Goal: Task Accomplishment & Management: Use online tool/utility

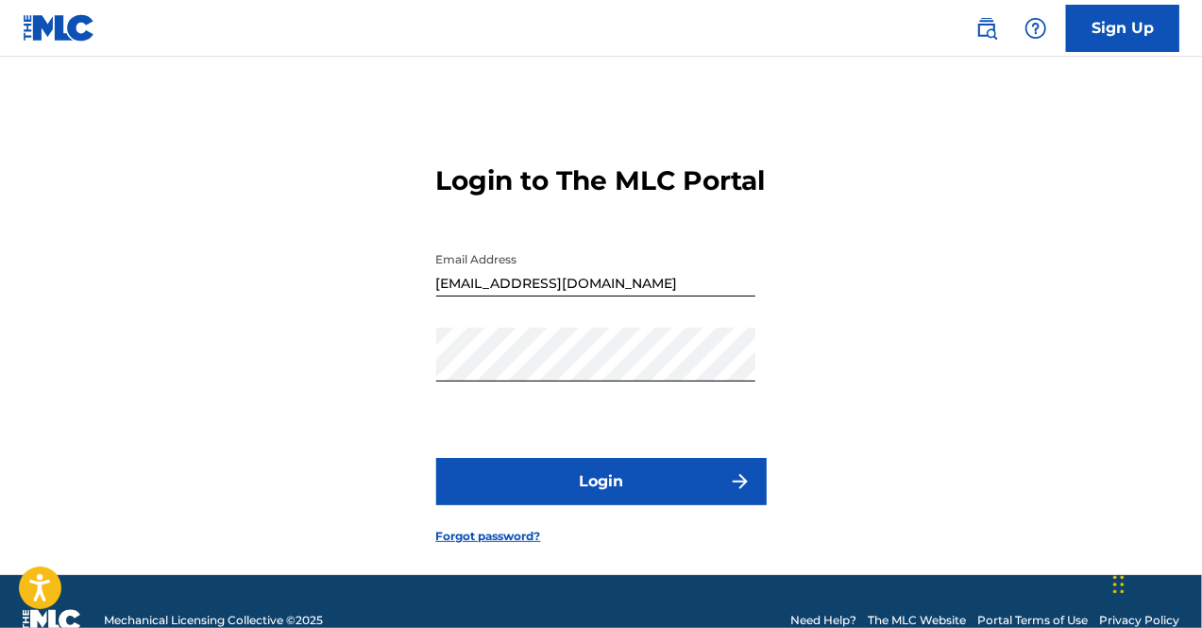
click at [640, 505] on button "Login" at bounding box center [601, 481] width 330 height 47
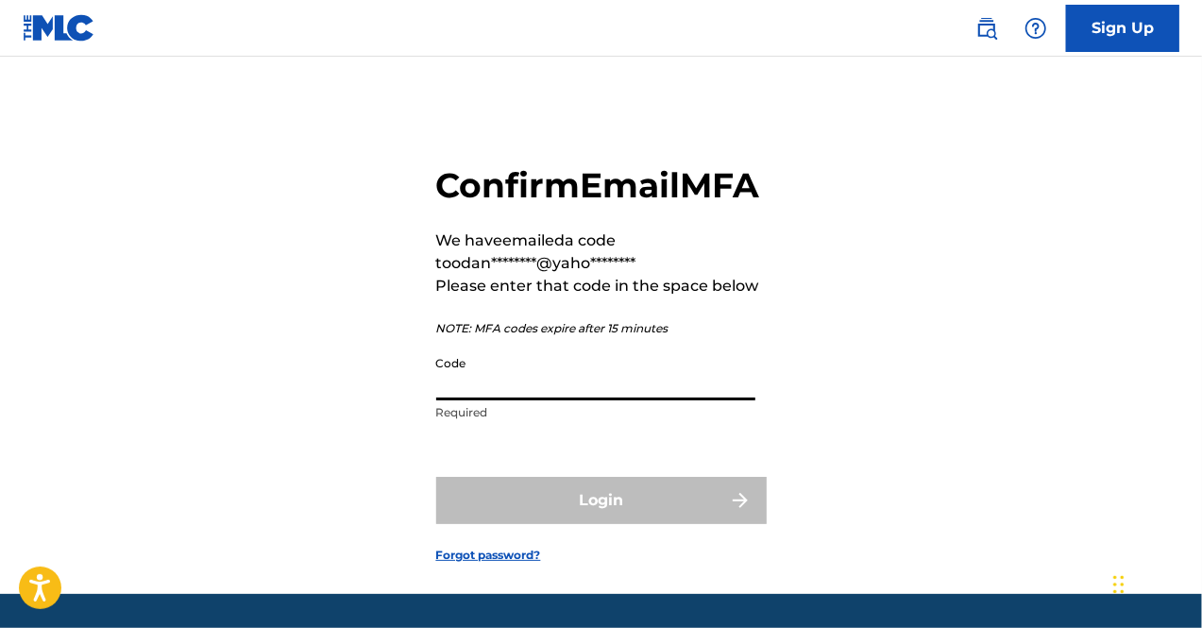
click at [483, 400] on input "Code" at bounding box center [595, 374] width 319 height 54
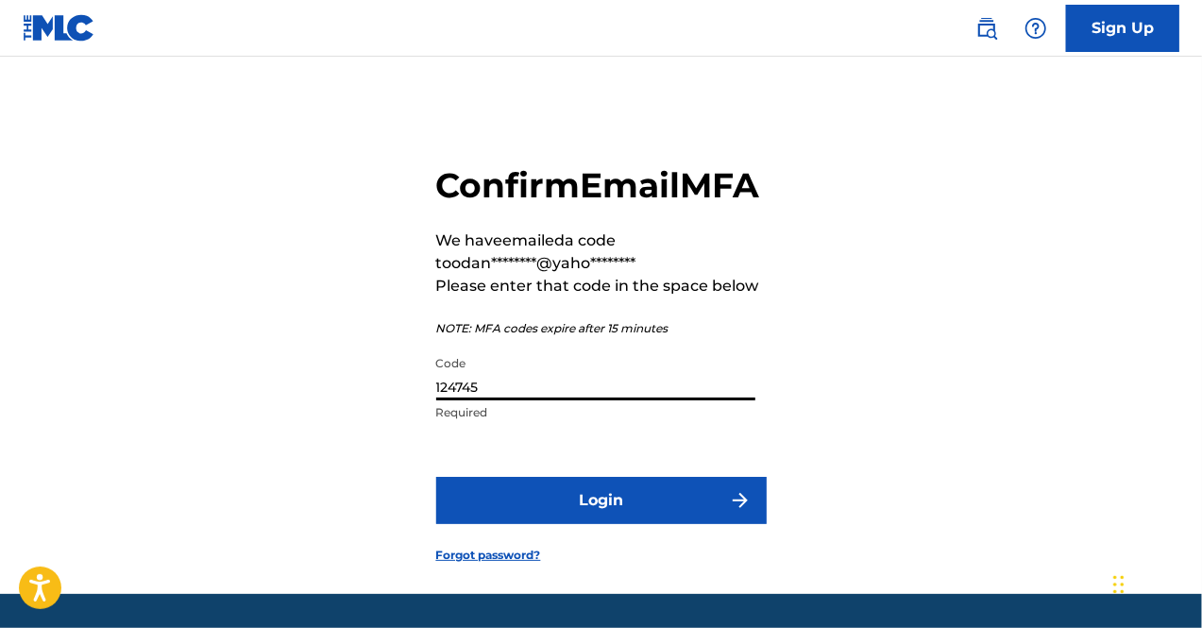
type input "124745"
click at [663, 524] on button "Login" at bounding box center [601, 500] width 330 height 47
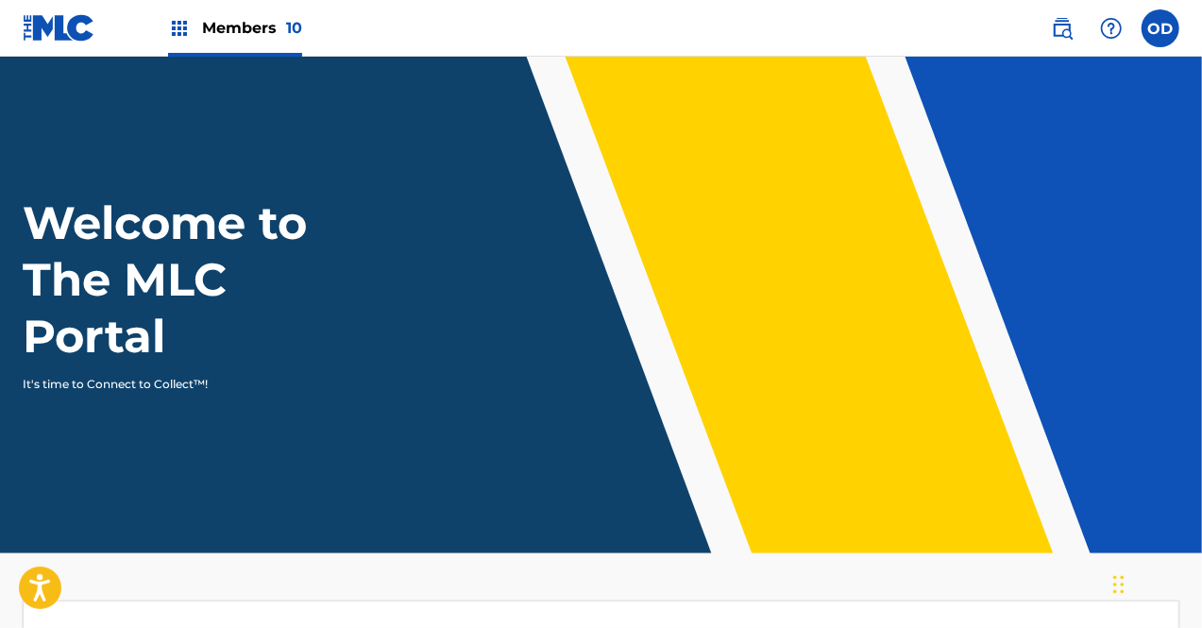
click at [264, 36] on span "Members 10" at bounding box center [252, 28] width 100 height 22
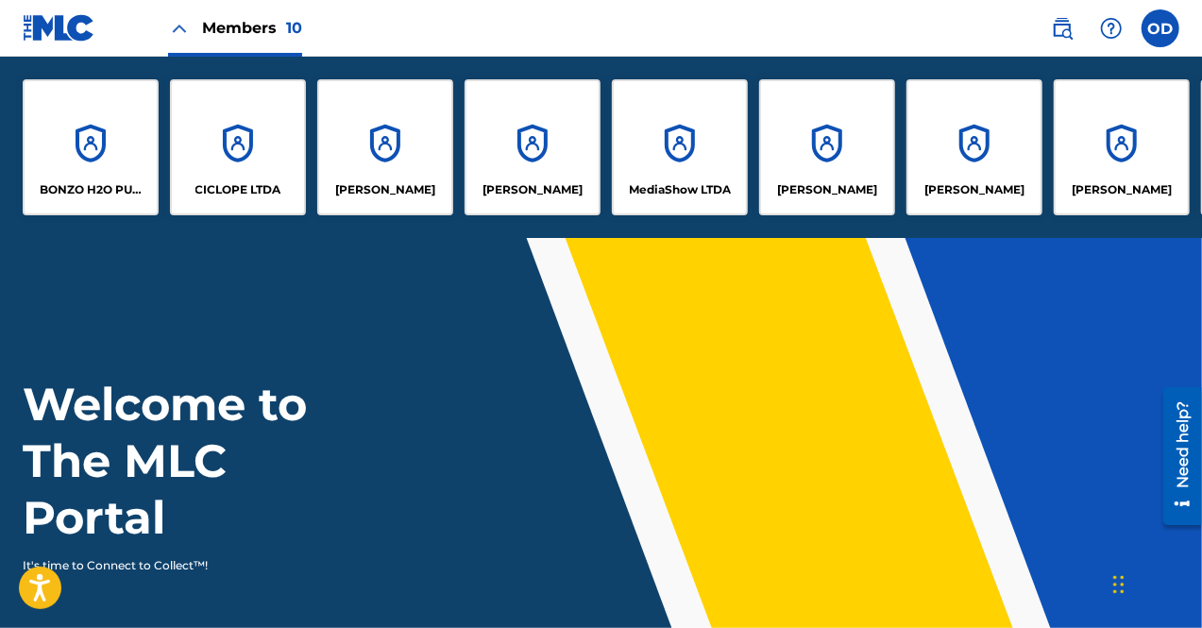
click at [255, 163] on div "CICLOPE LTDA" at bounding box center [238, 147] width 136 height 136
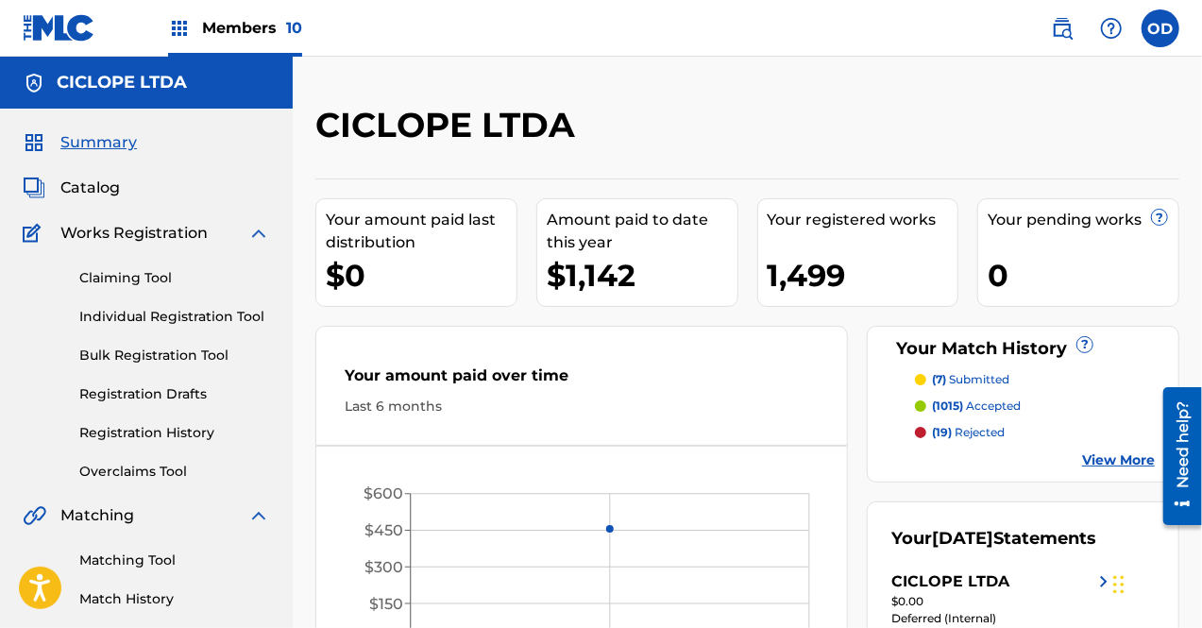
click at [143, 563] on link "Matching Tool" at bounding box center [174, 561] width 191 height 20
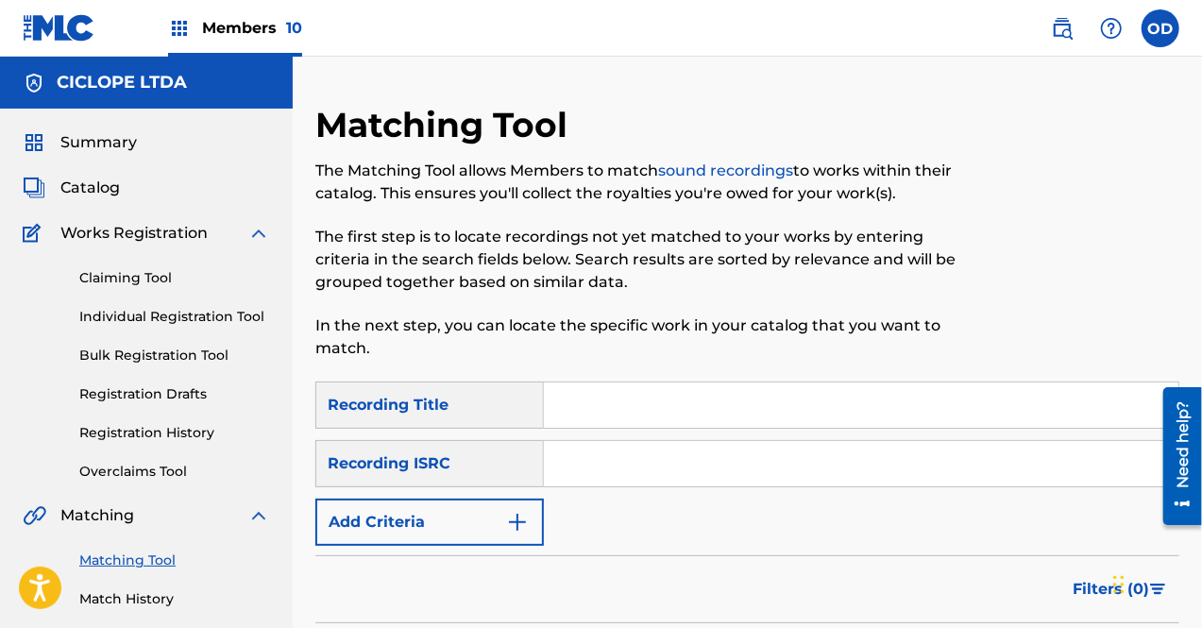
click at [143, 563] on link "Matching Tool" at bounding box center [174, 561] width 191 height 20
click at [618, 412] on input "Search Form" at bounding box center [861, 404] width 635 height 45
click at [524, 521] on img "Search Form" at bounding box center [517, 522] width 23 height 23
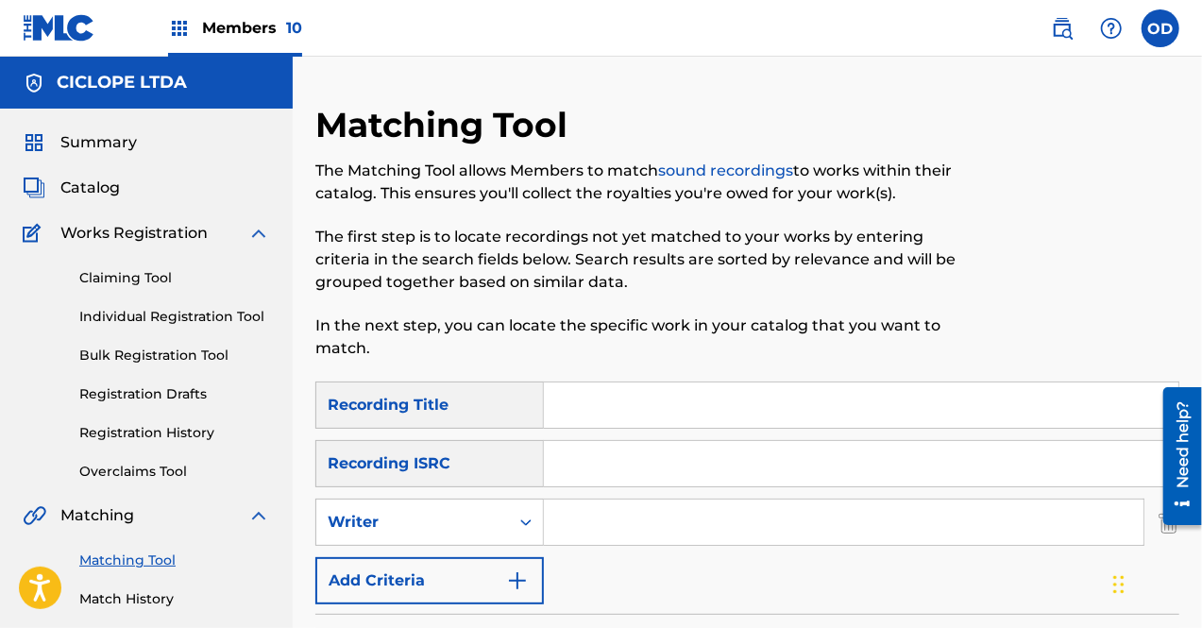
click at [619, 412] on input "Search Form" at bounding box center [861, 404] width 635 height 45
click at [566, 537] on input "Search Form" at bounding box center [844, 522] width 600 height 45
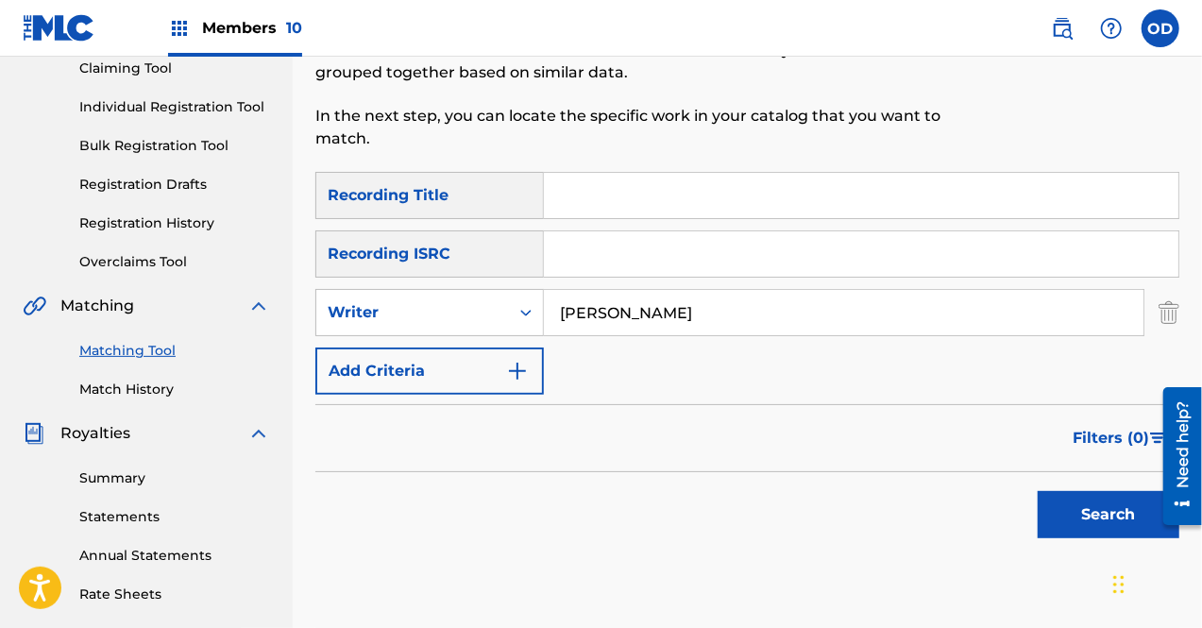
scroll to position [287, 0]
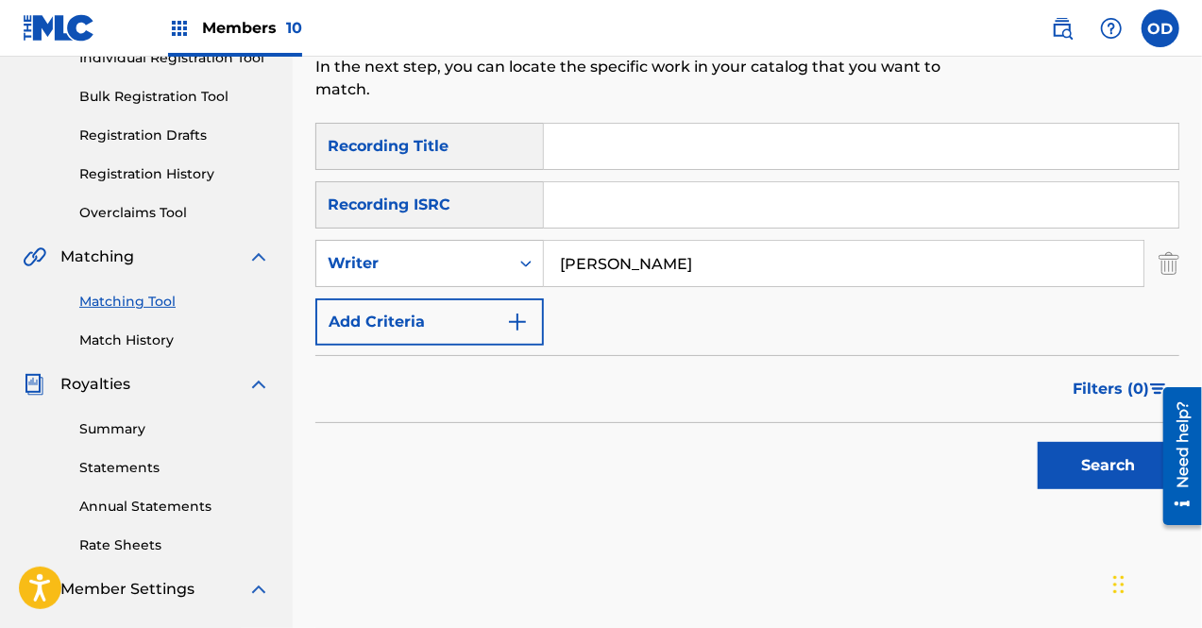
drag, startPoint x: 1205, startPoint y: 294, endPoint x: 10, endPoint y: 68, distance: 1215.6
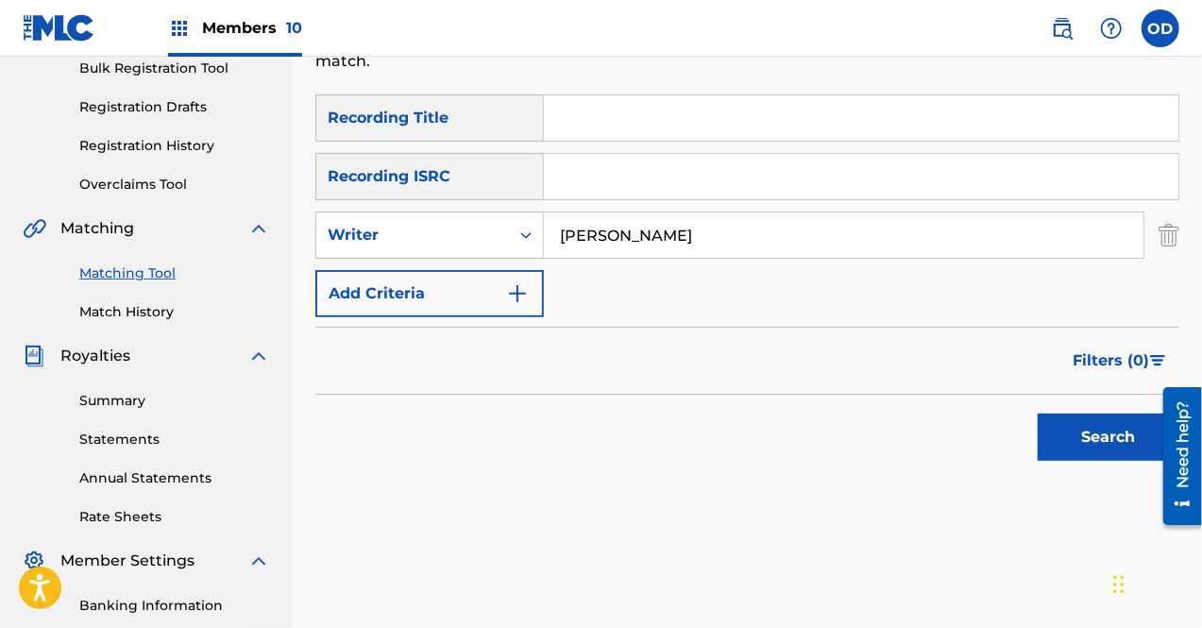
click at [1079, 452] on button "Search" at bounding box center [1109, 437] width 142 height 47
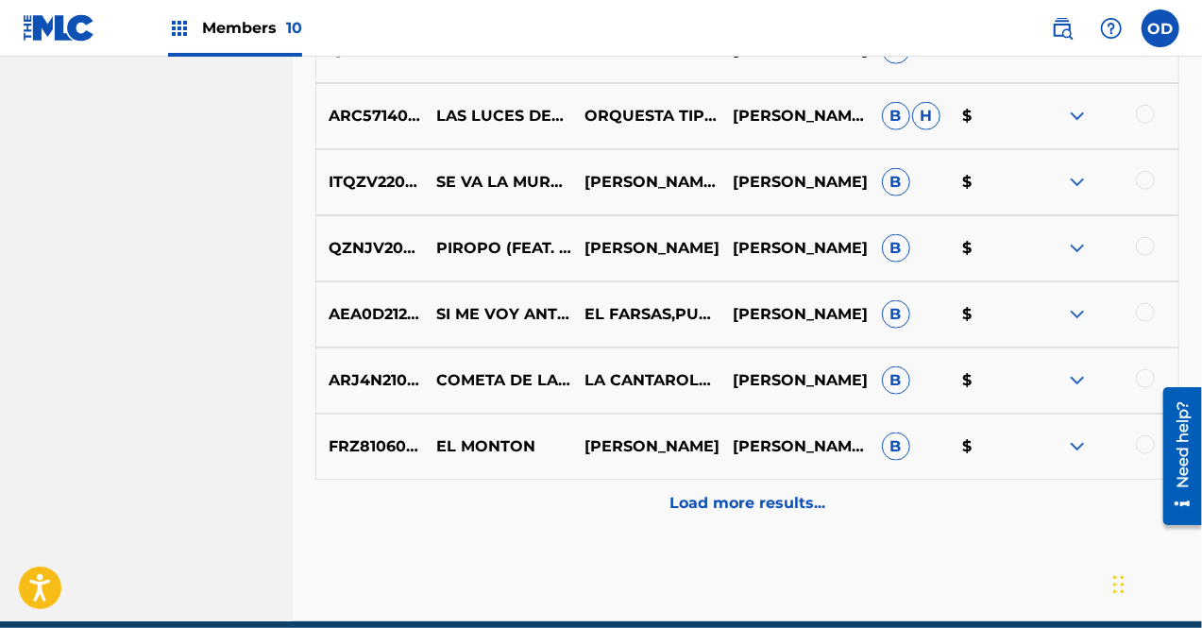
scroll to position [1038, 0]
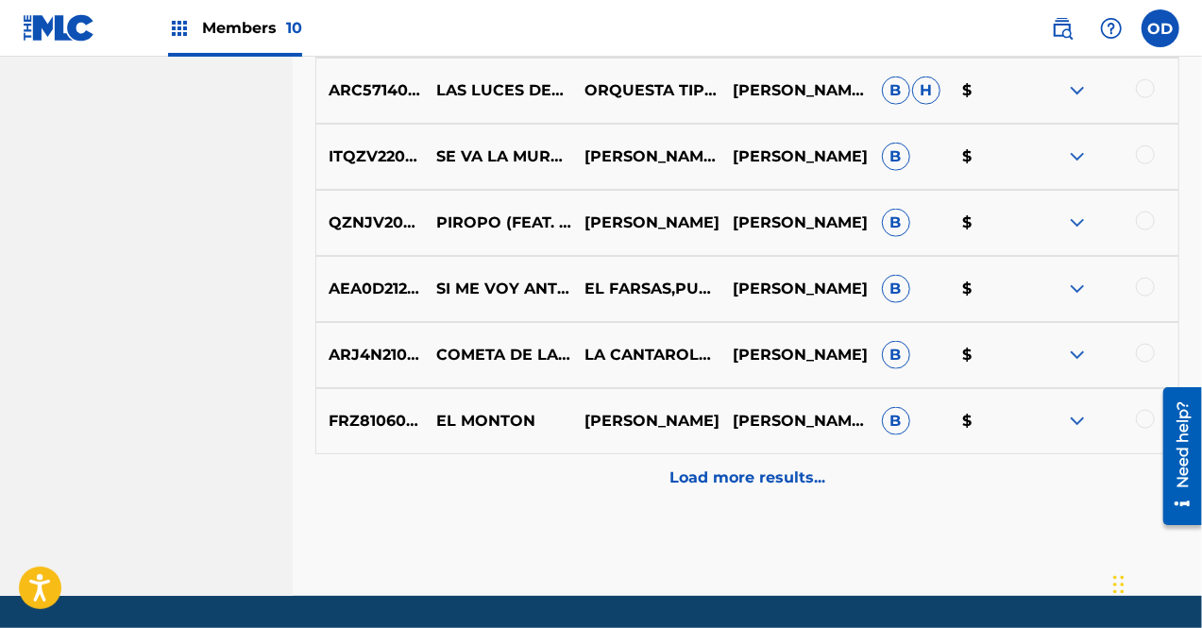
click at [800, 477] on p "Load more results..." at bounding box center [747, 477] width 156 height 23
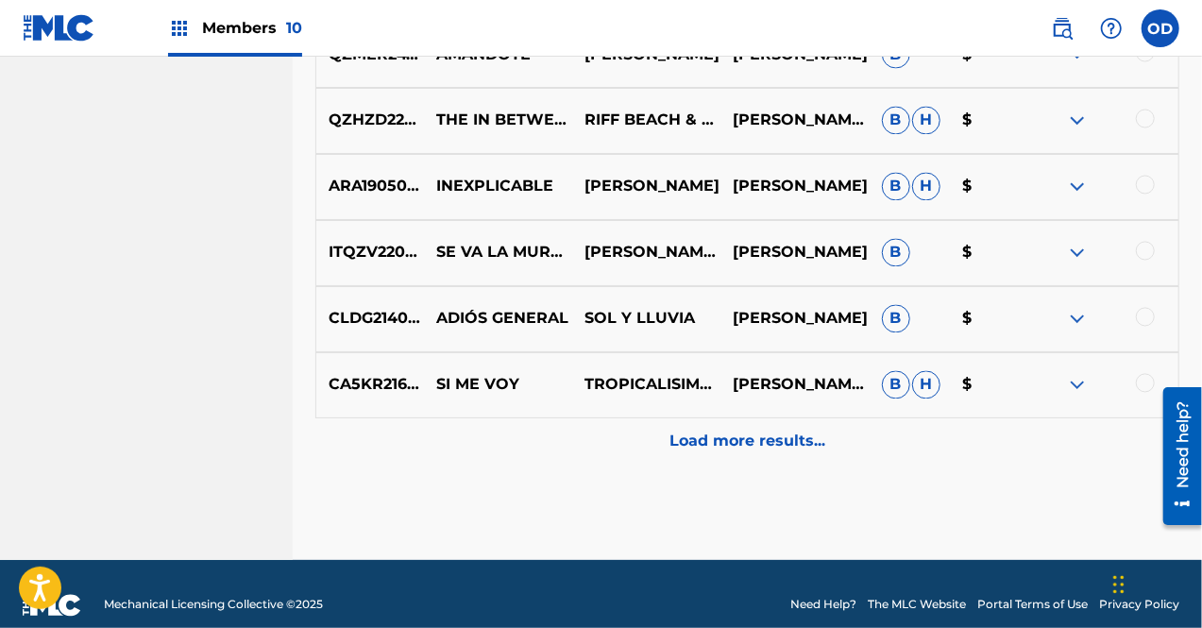
scroll to position [1752, 0]
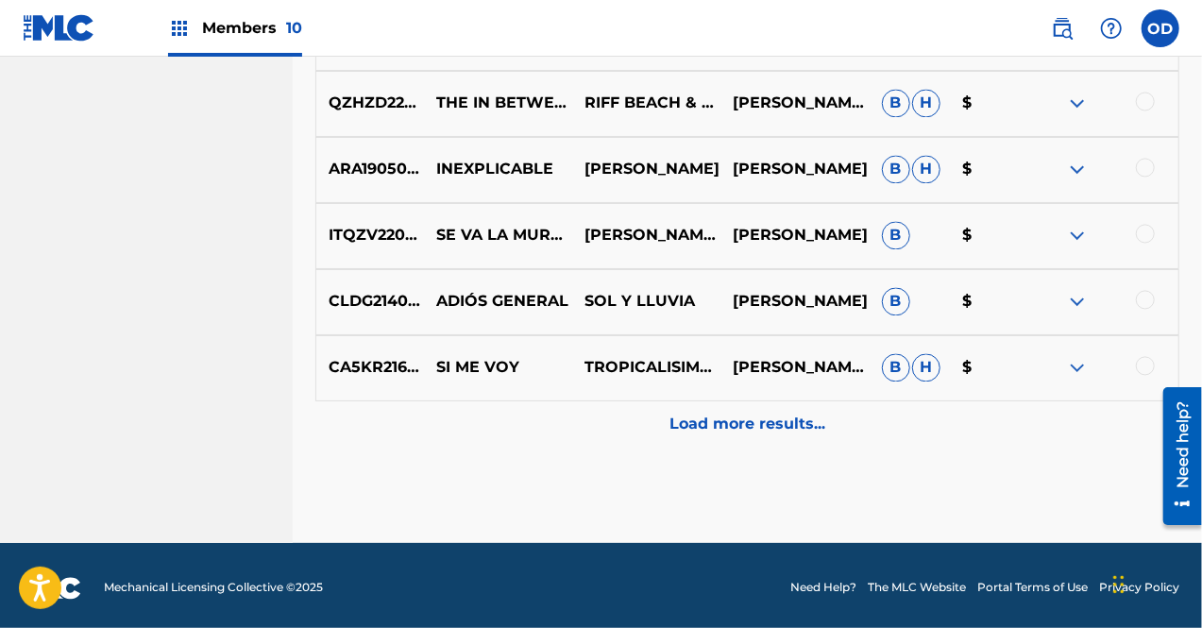
drag, startPoint x: 1202, startPoint y: 284, endPoint x: 45, endPoint y: 93, distance: 1172.5
click at [806, 428] on p "Load more results..." at bounding box center [747, 425] width 156 height 23
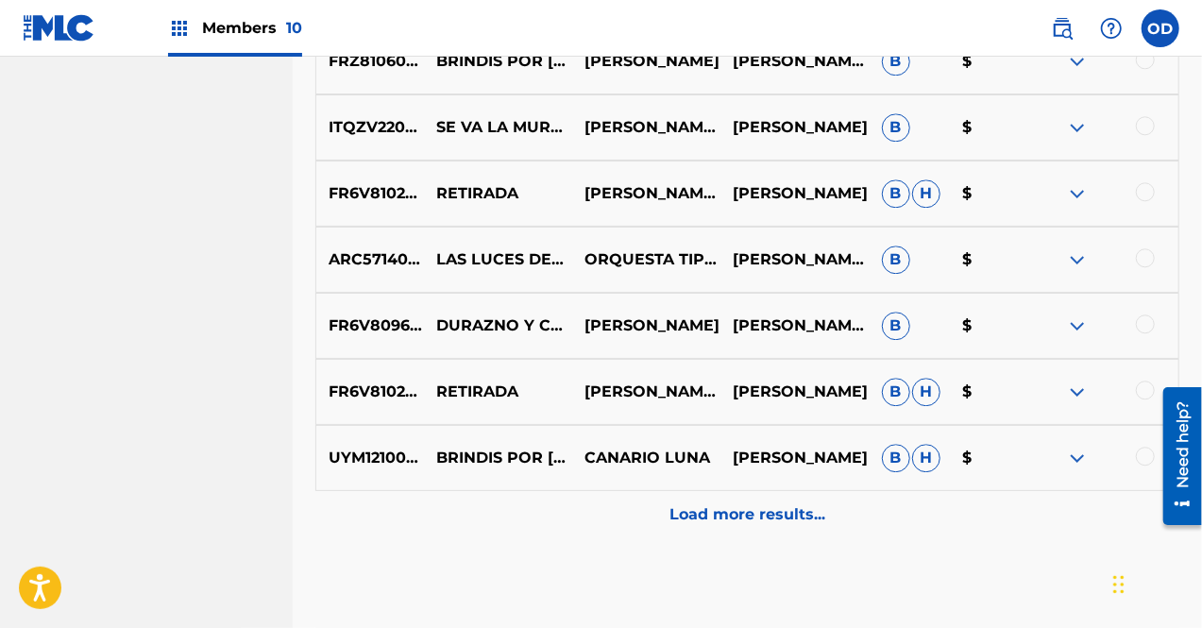
scroll to position [2368, 0]
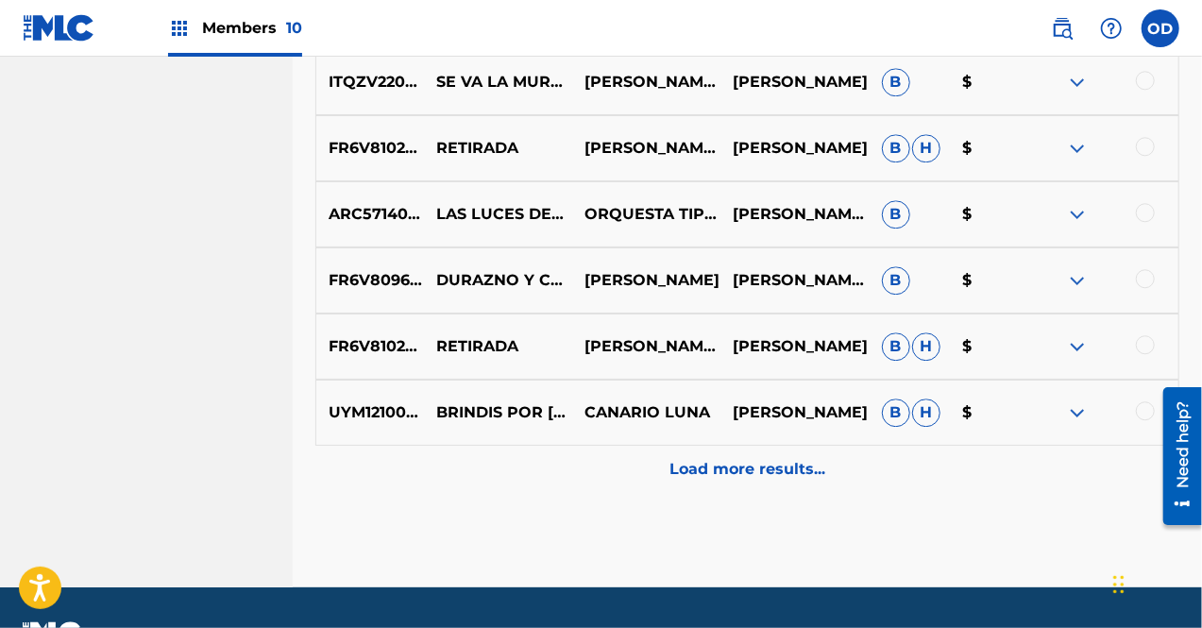
click at [749, 455] on div "Load more results..." at bounding box center [747, 469] width 864 height 47
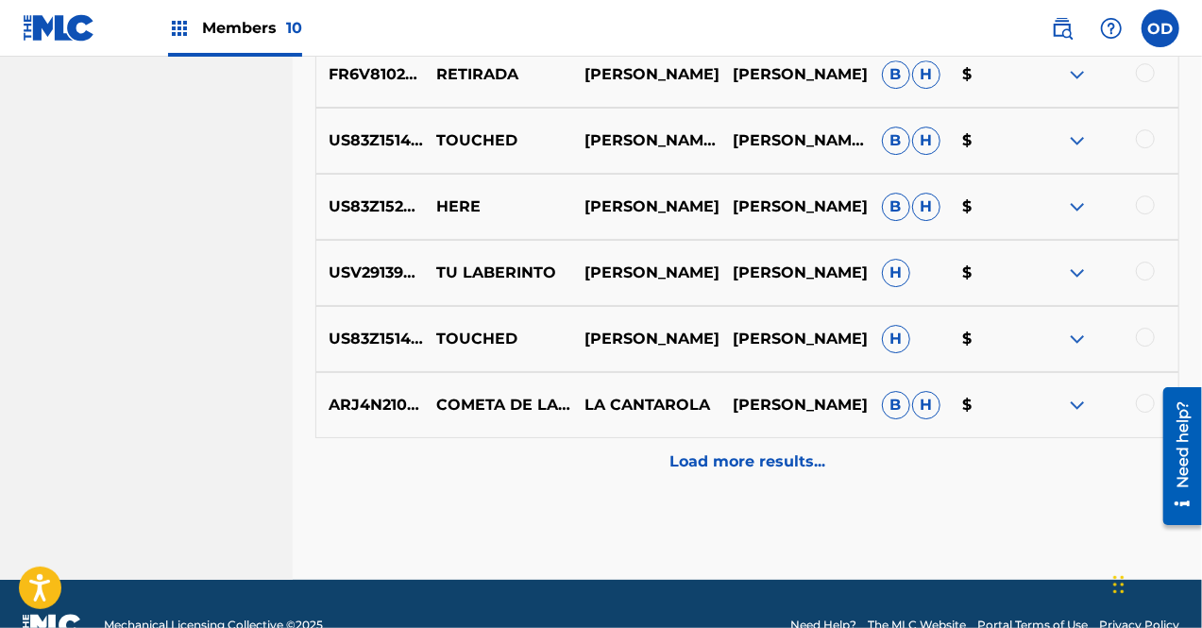
scroll to position [3078, 0]
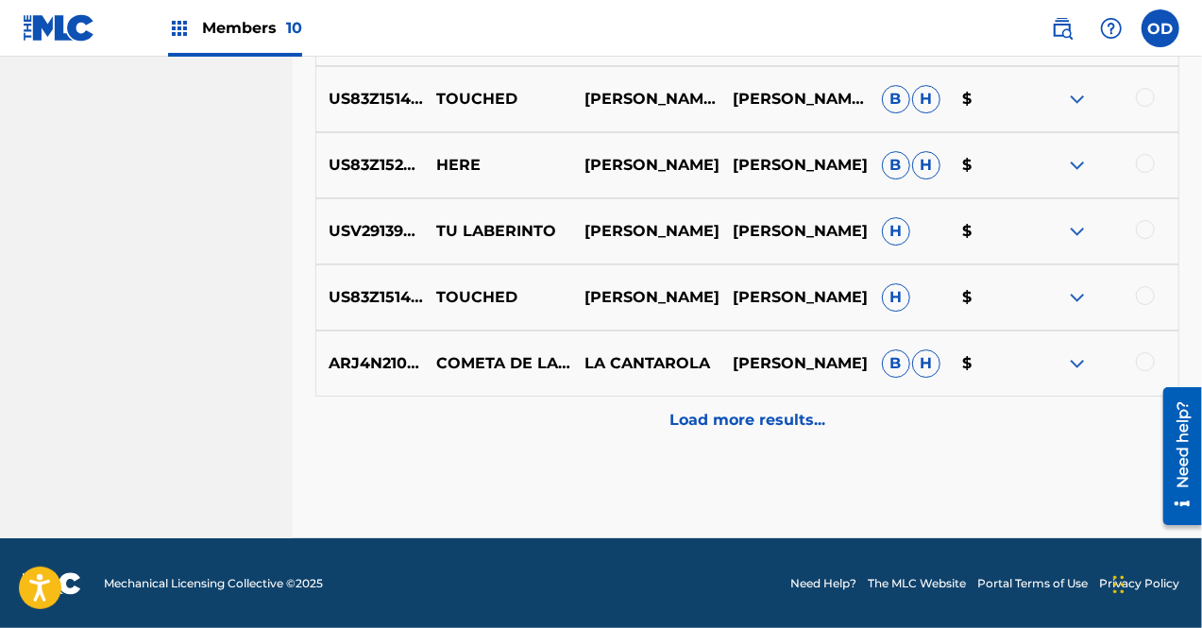
click at [719, 415] on p "Load more results..." at bounding box center [747, 420] width 156 height 23
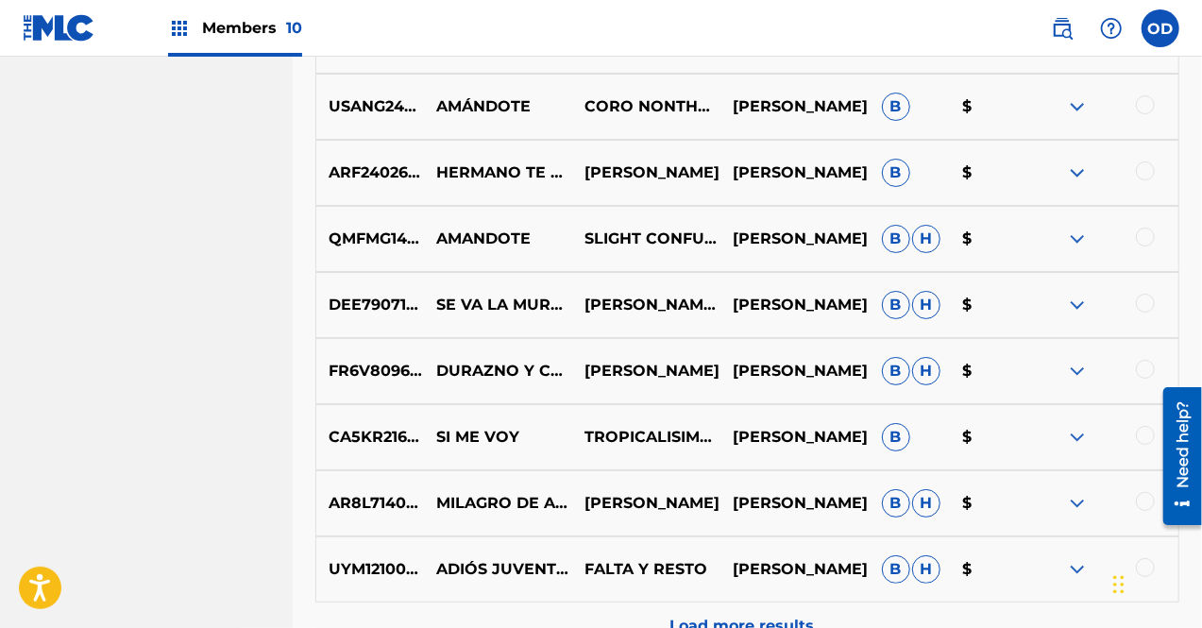
scroll to position [3739, 0]
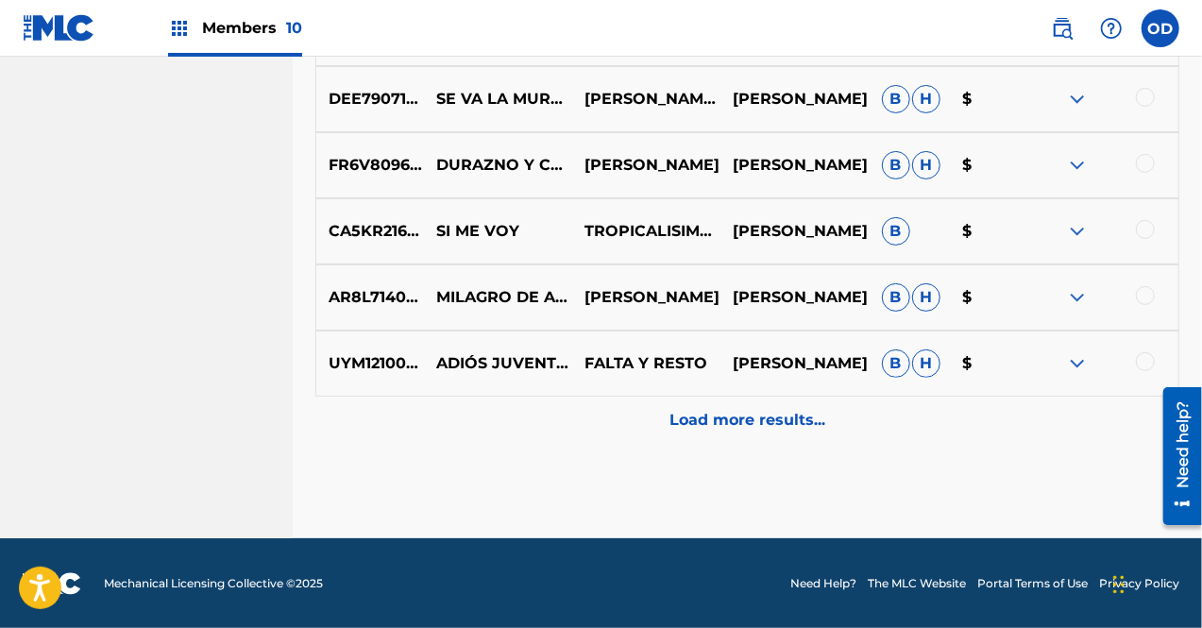
click at [767, 421] on p "Load more results..." at bounding box center [747, 420] width 156 height 23
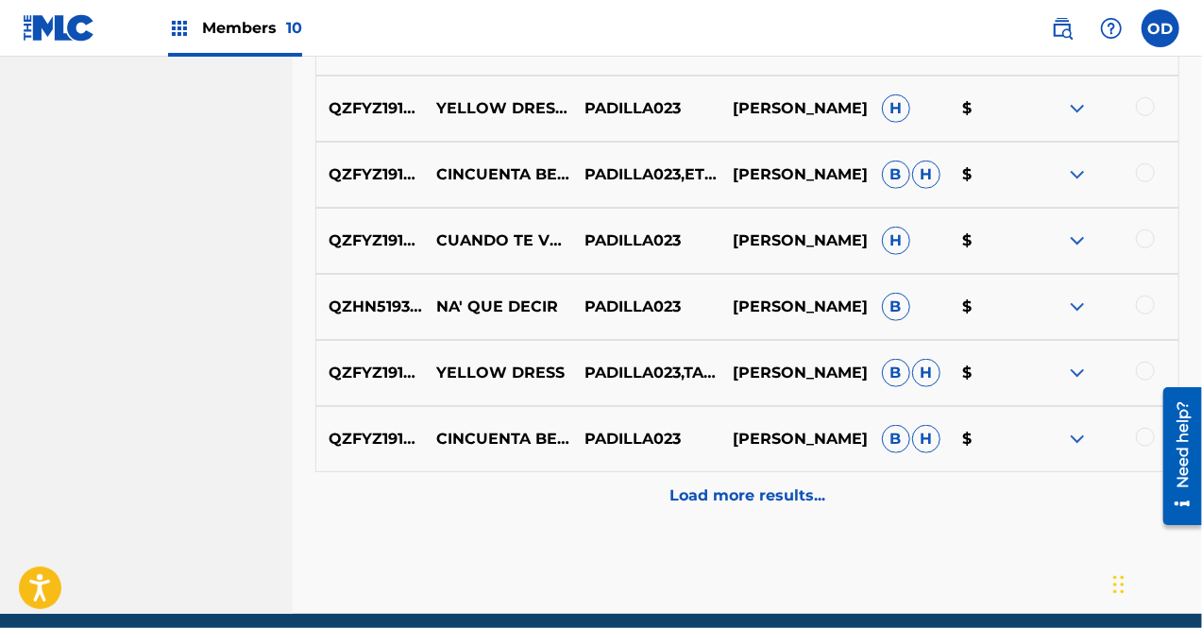
scroll to position [4400, 0]
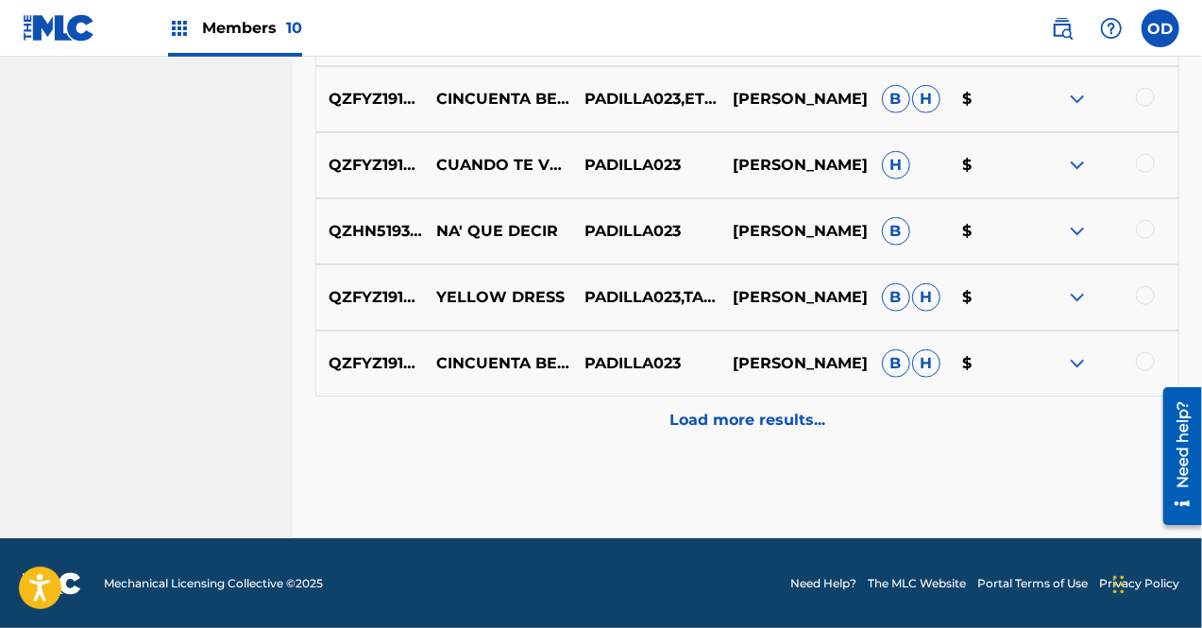
click at [767, 424] on p "Load more results..." at bounding box center [747, 420] width 156 height 23
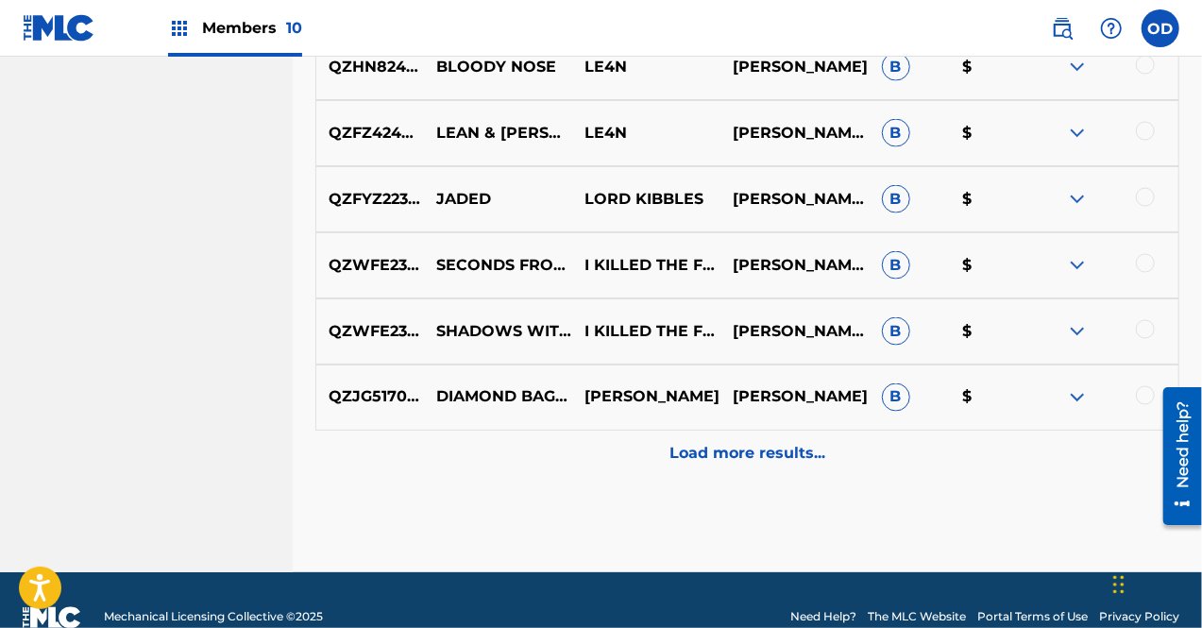
scroll to position [5061, 0]
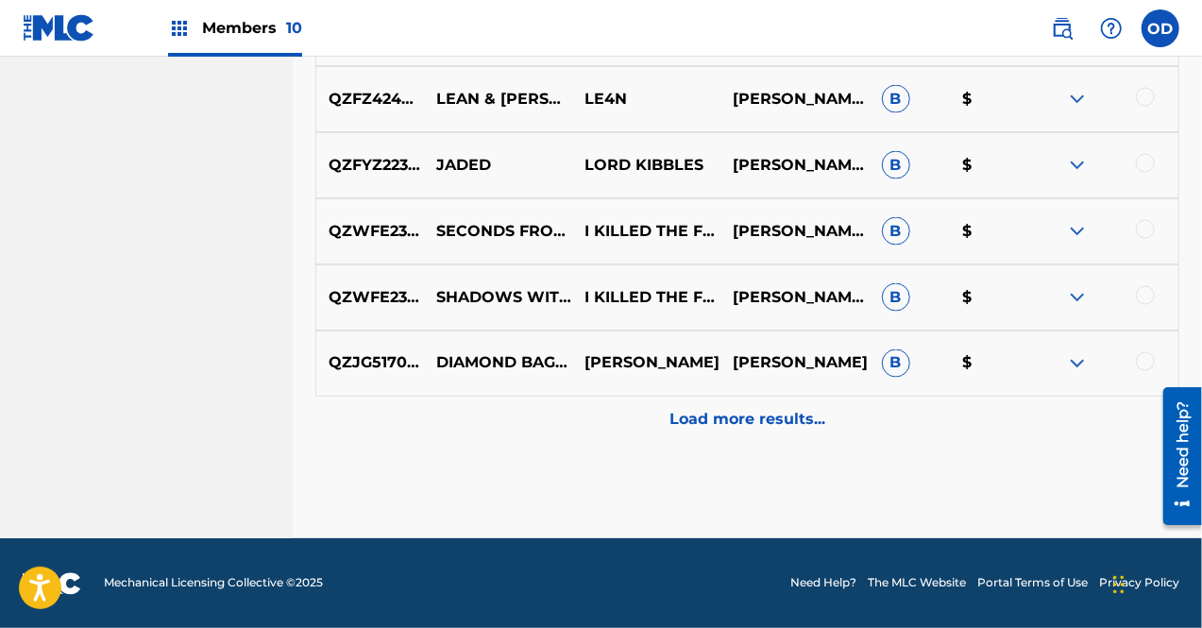
click at [776, 433] on div "Load more results..." at bounding box center [747, 420] width 864 height 47
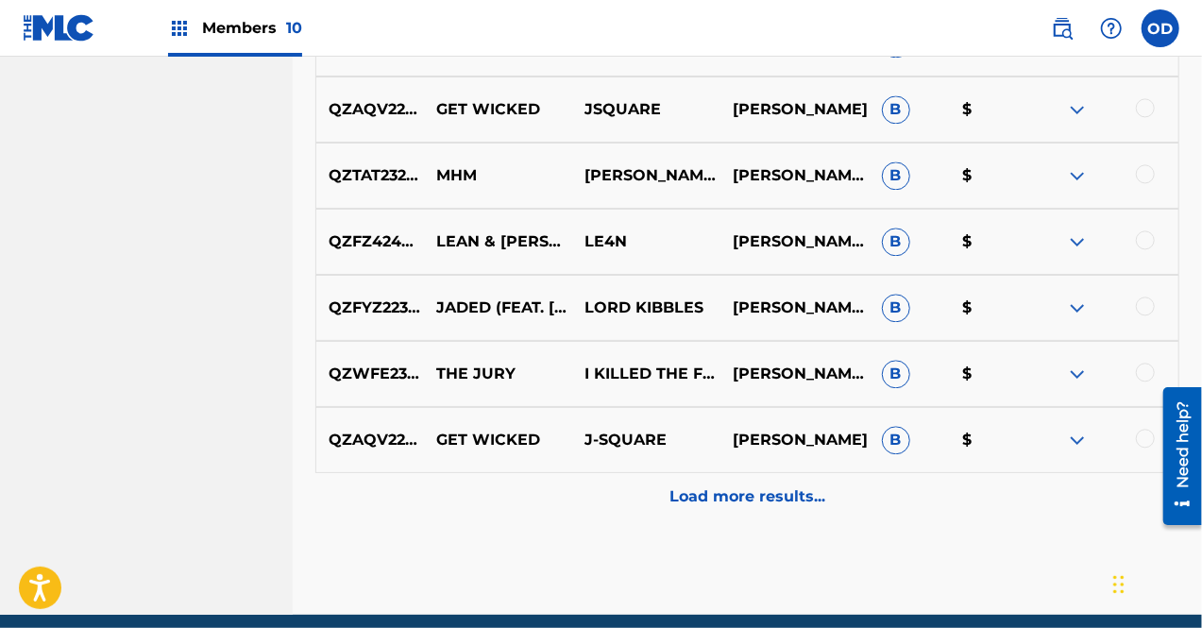
scroll to position [5722, 0]
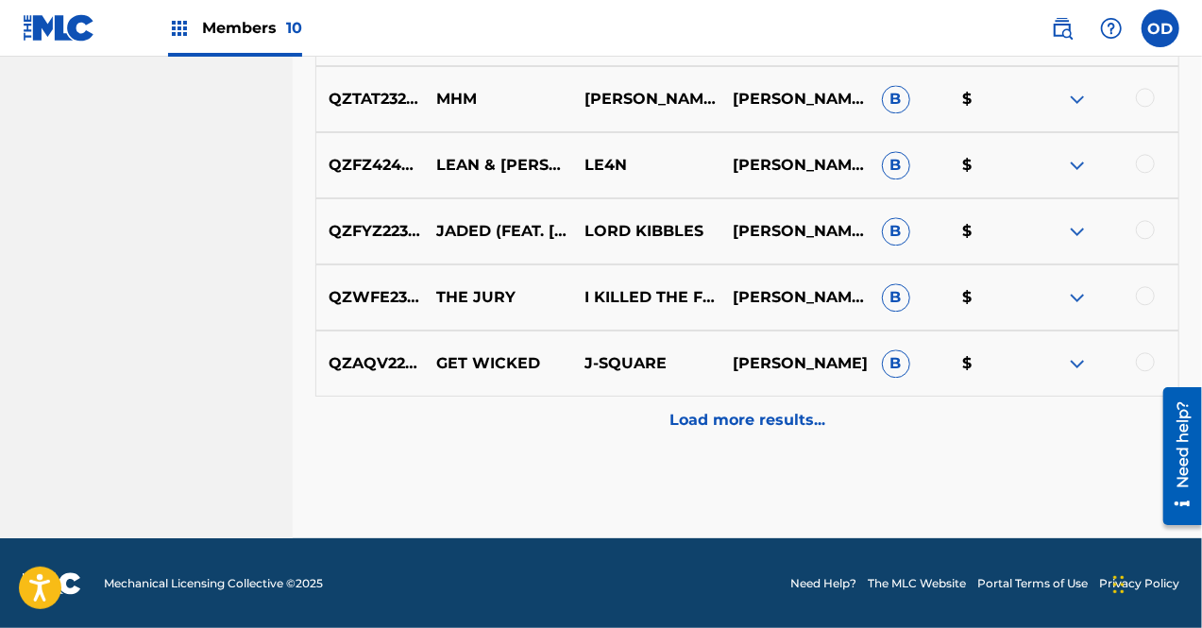
click at [771, 431] on div "Load more results..." at bounding box center [747, 420] width 864 height 47
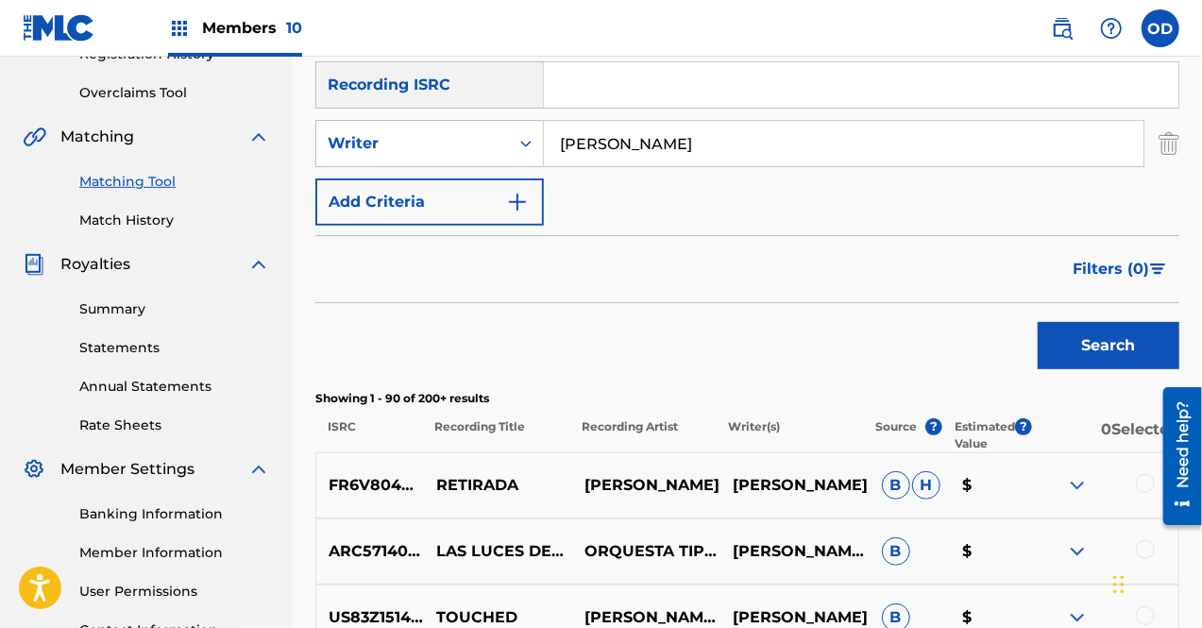
scroll to position [315, 0]
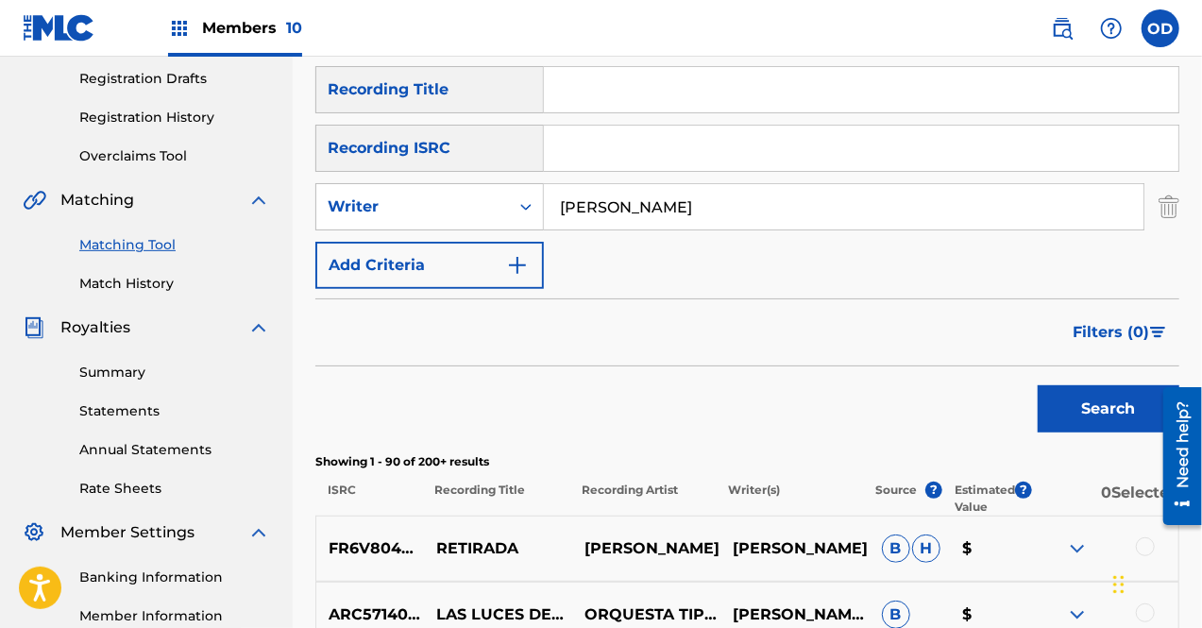
click at [663, 204] on input "[PERSON_NAME]" at bounding box center [844, 206] width 600 height 45
click at [1095, 415] on button "Search" at bounding box center [1109, 408] width 142 height 47
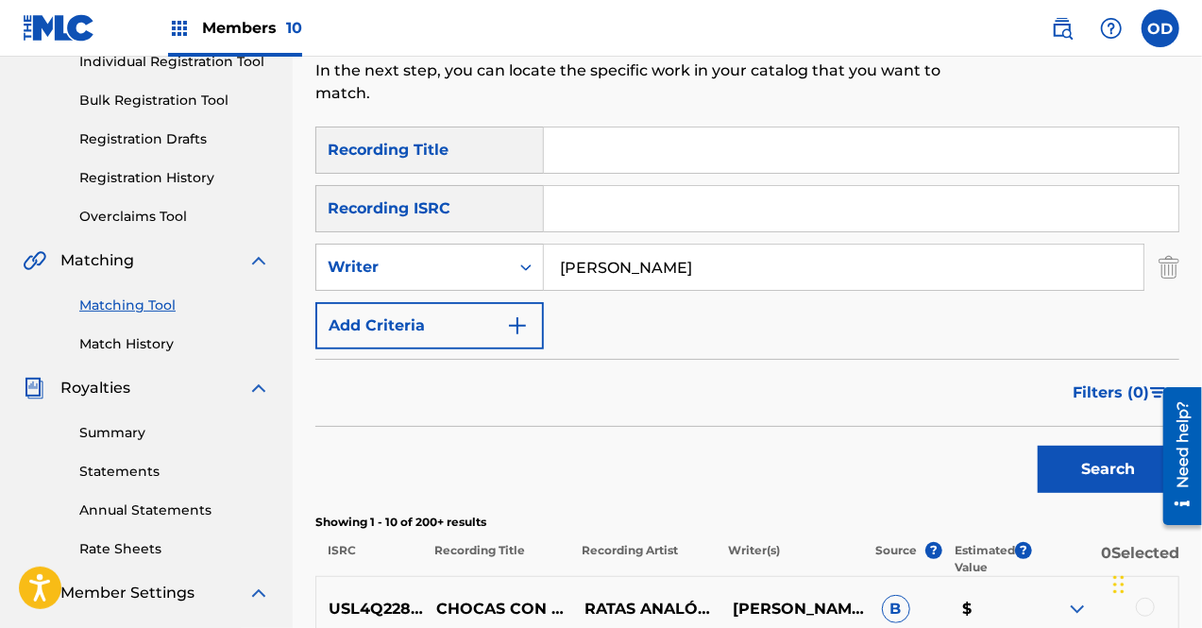
scroll to position [240, 0]
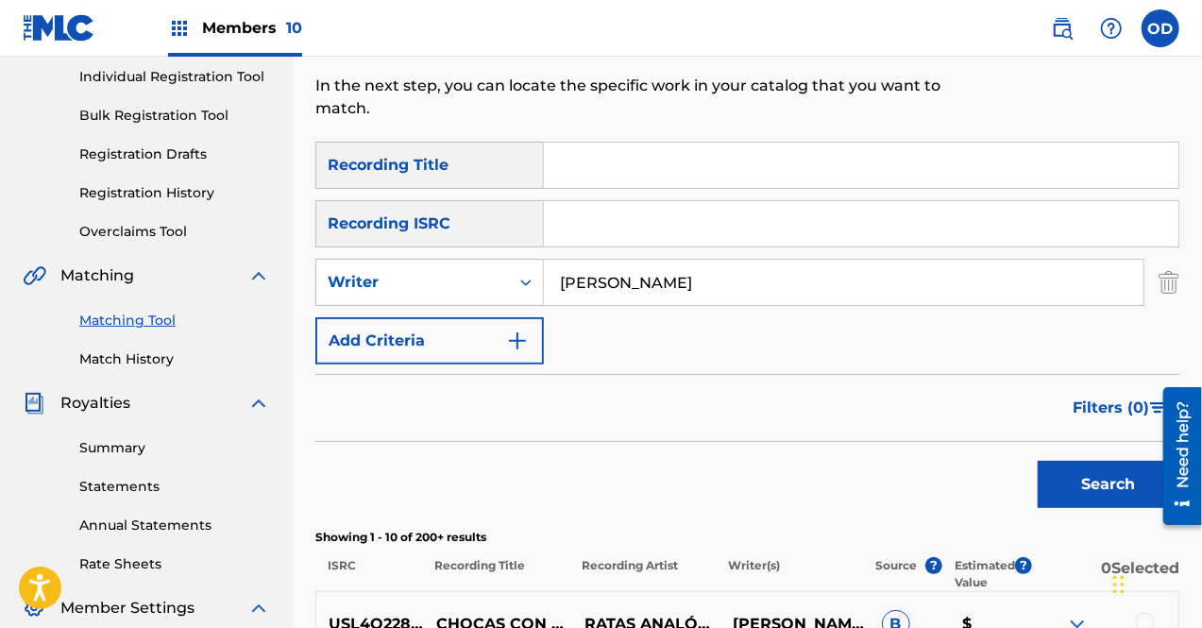
click at [660, 271] on input "[PERSON_NAME]" at bounding box center [844, 282] width 600 height 45
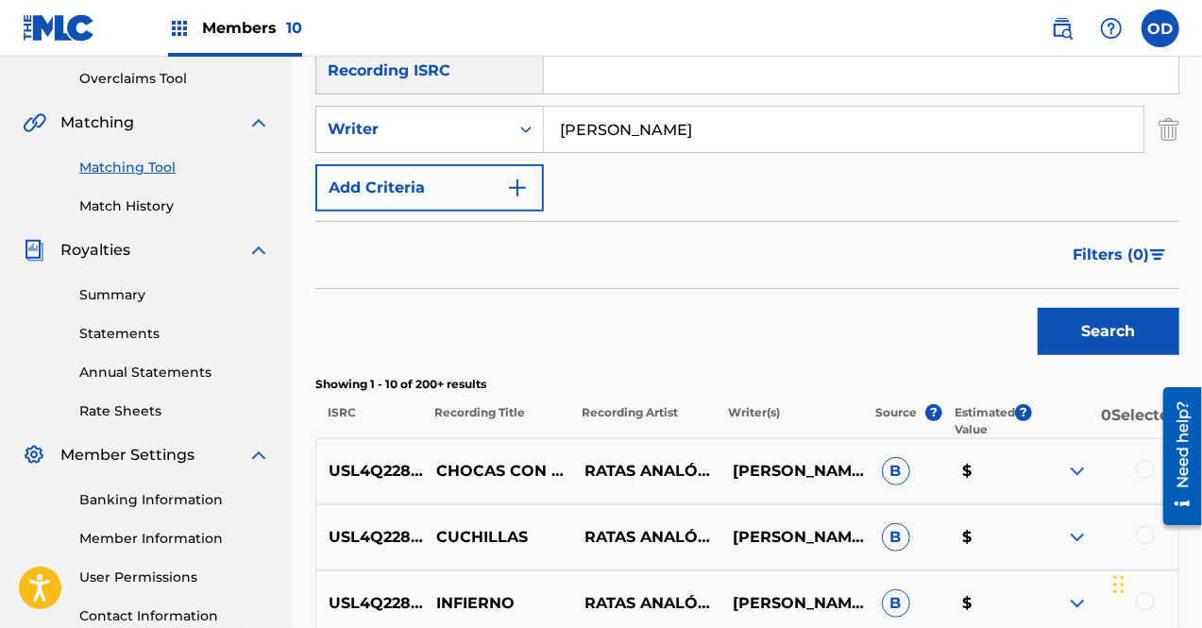
scroll to position [404, 0]
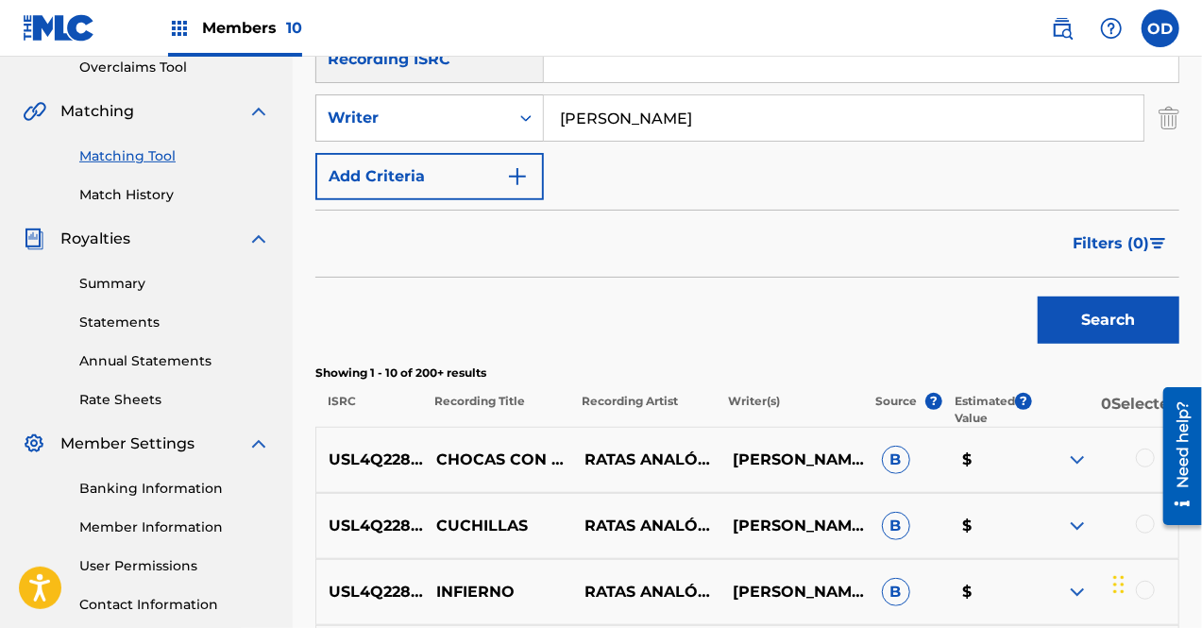
type input "[PERSON_NAME]"
click at [1090, 328] on button "Search" at bounding box center [1109, 319] width 142 height 47
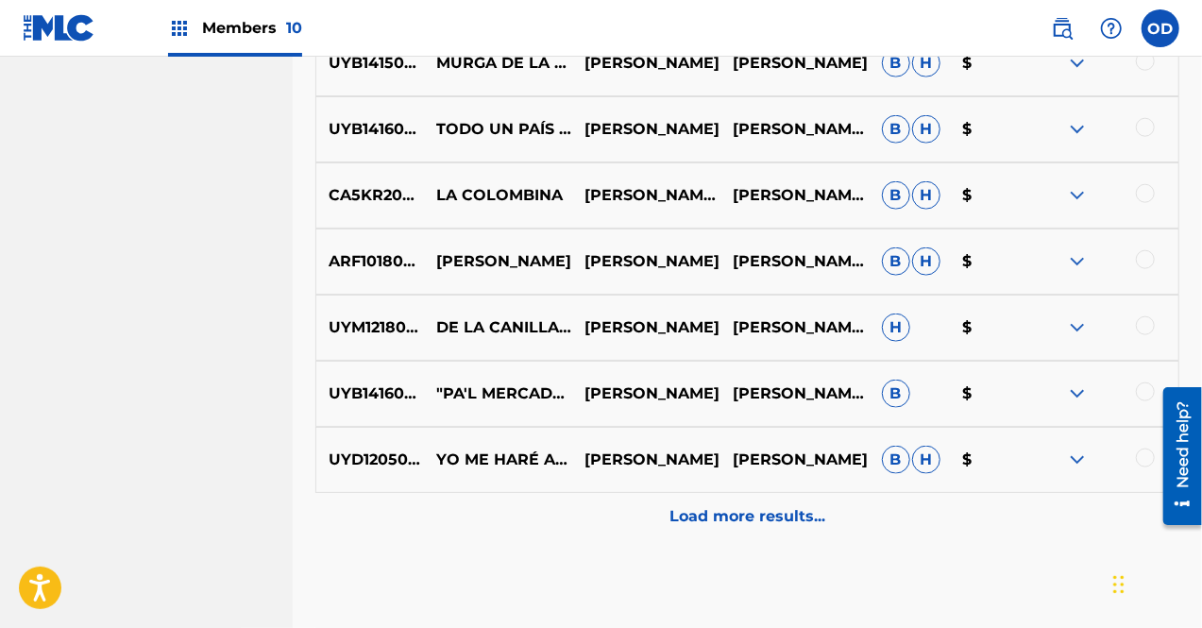
scroll to position [1046, 0]
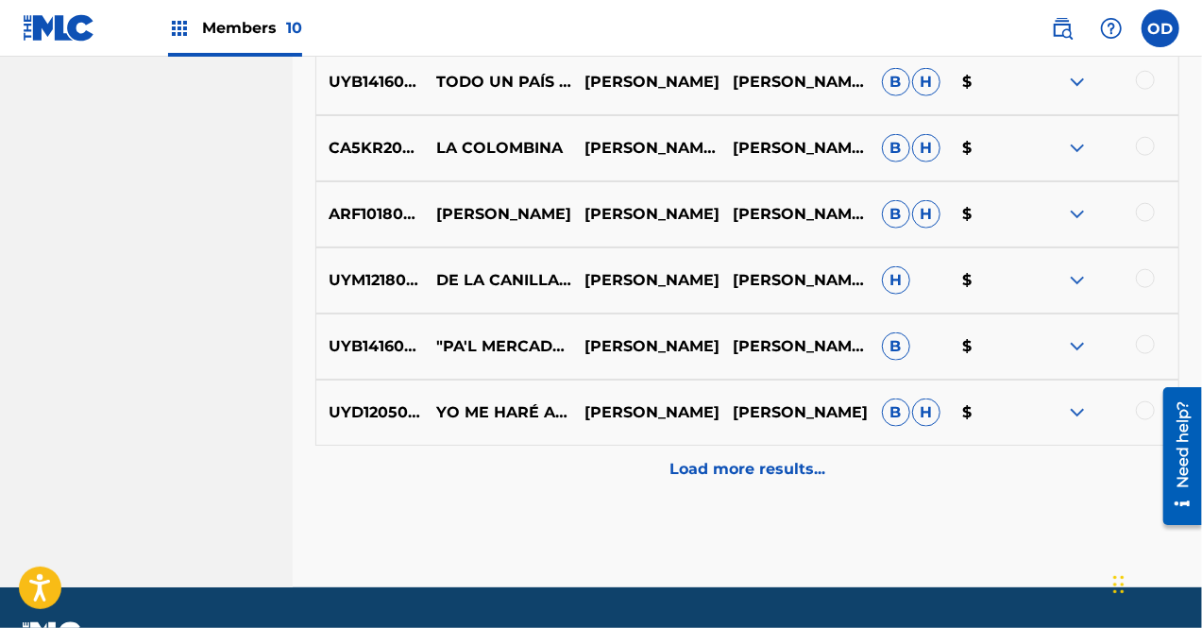
click at [816, 473] on p "Load more results..." at bounding box center [747, 469] width 156 height 23
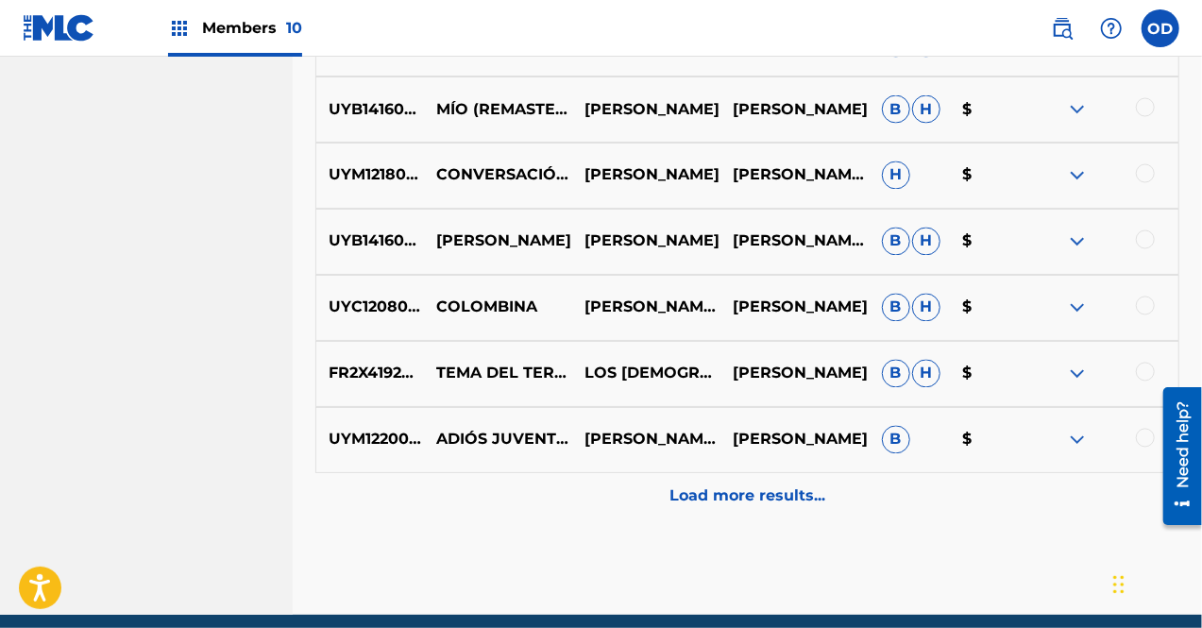
scroll to position [1708, 0]
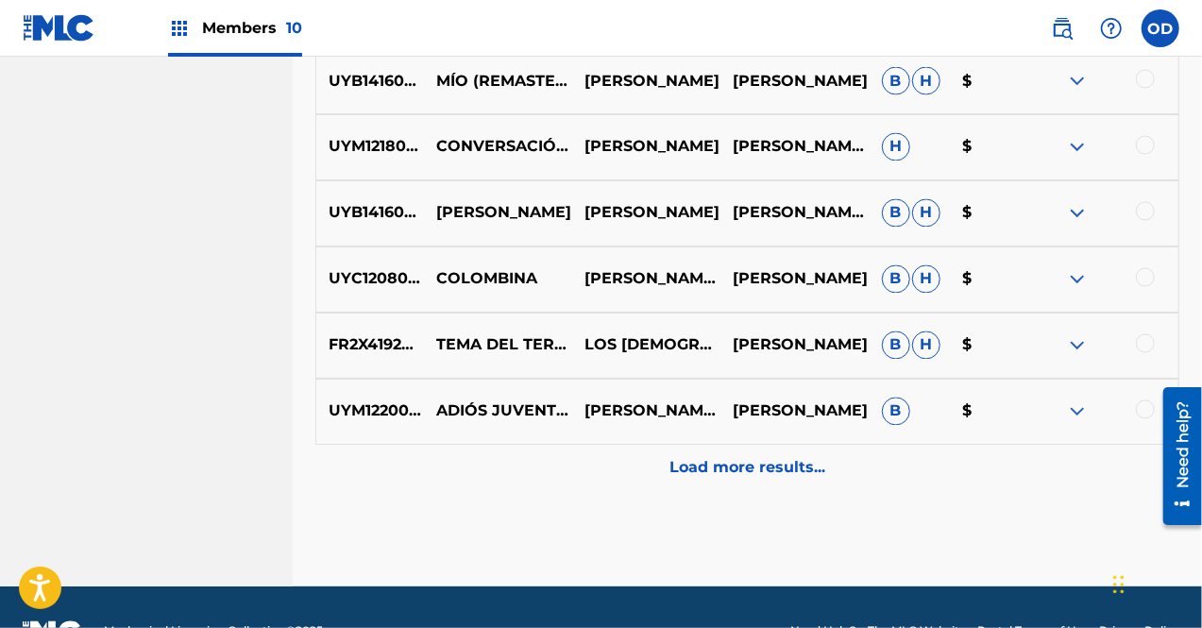
click at [786, 463] on p "Load more results..." at bounding box center [747, 468] width 156 height 23
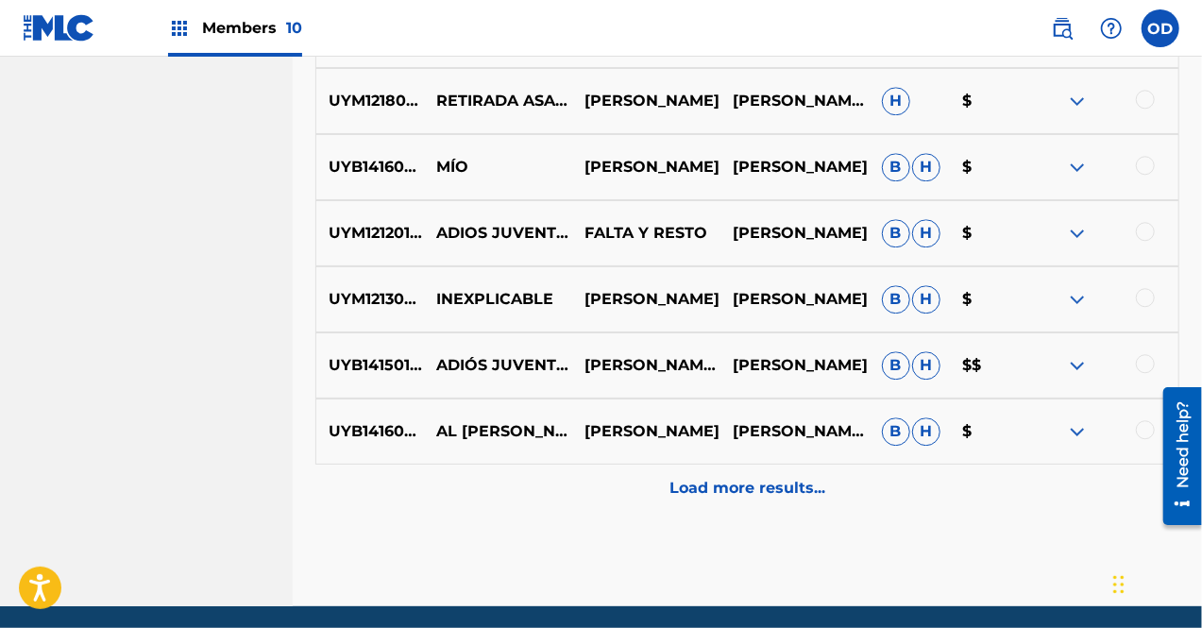
scroll to position [2390, 0]
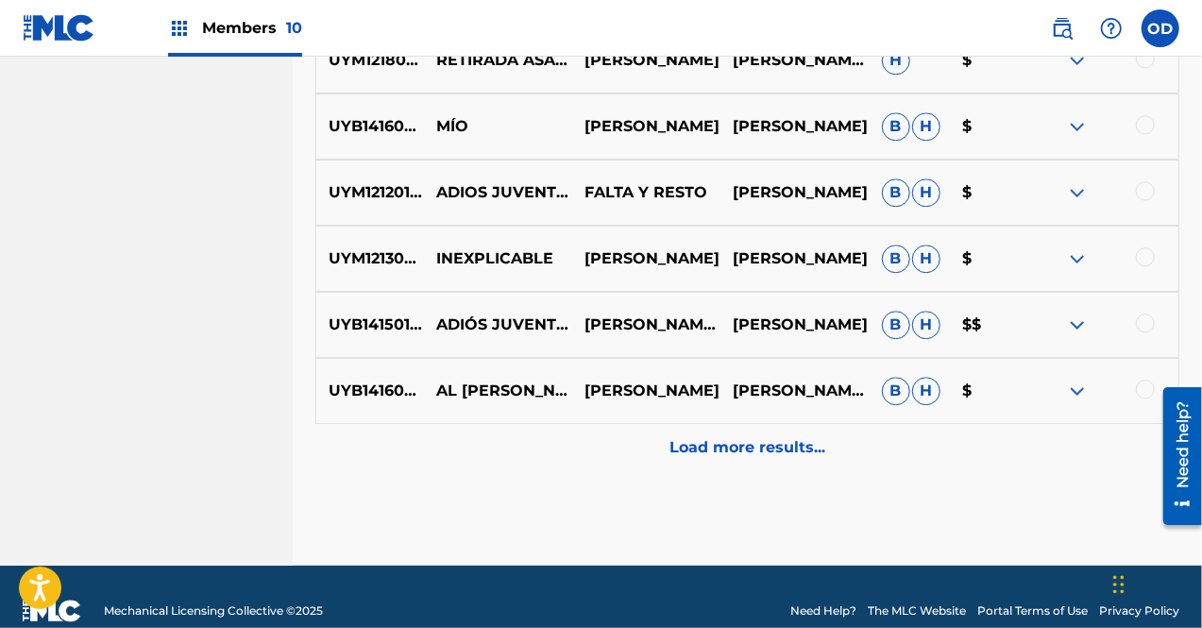
click at [763, 444] on p "Load more results..." at bounding box center [747, 447] width 156 height 23
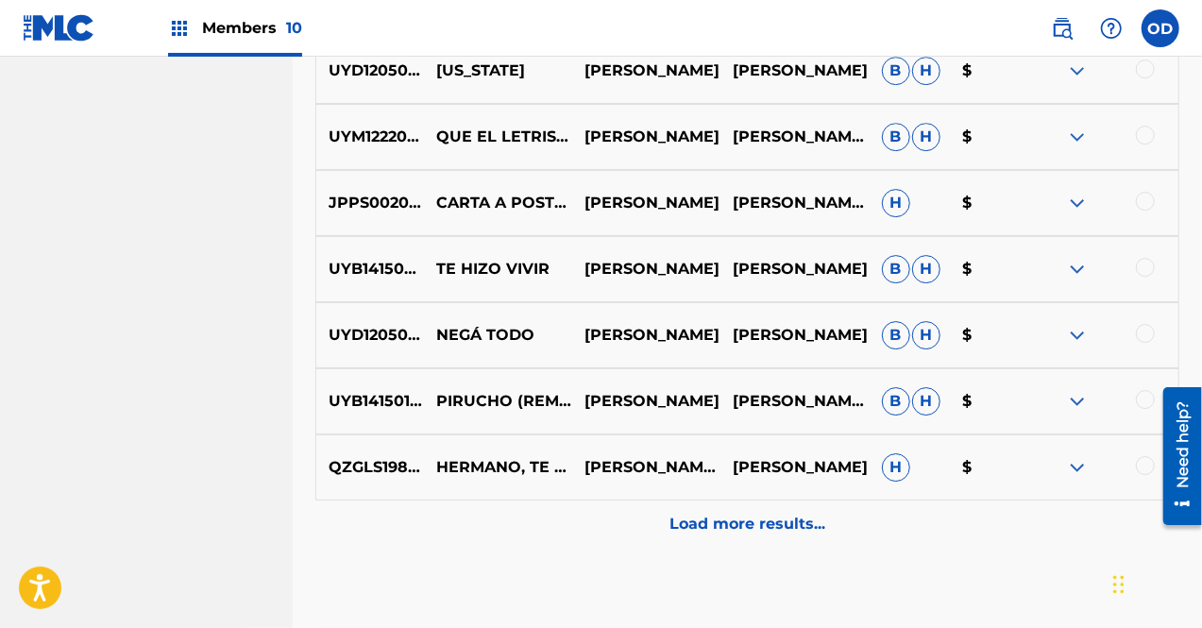
scroll to position [3078, 0]
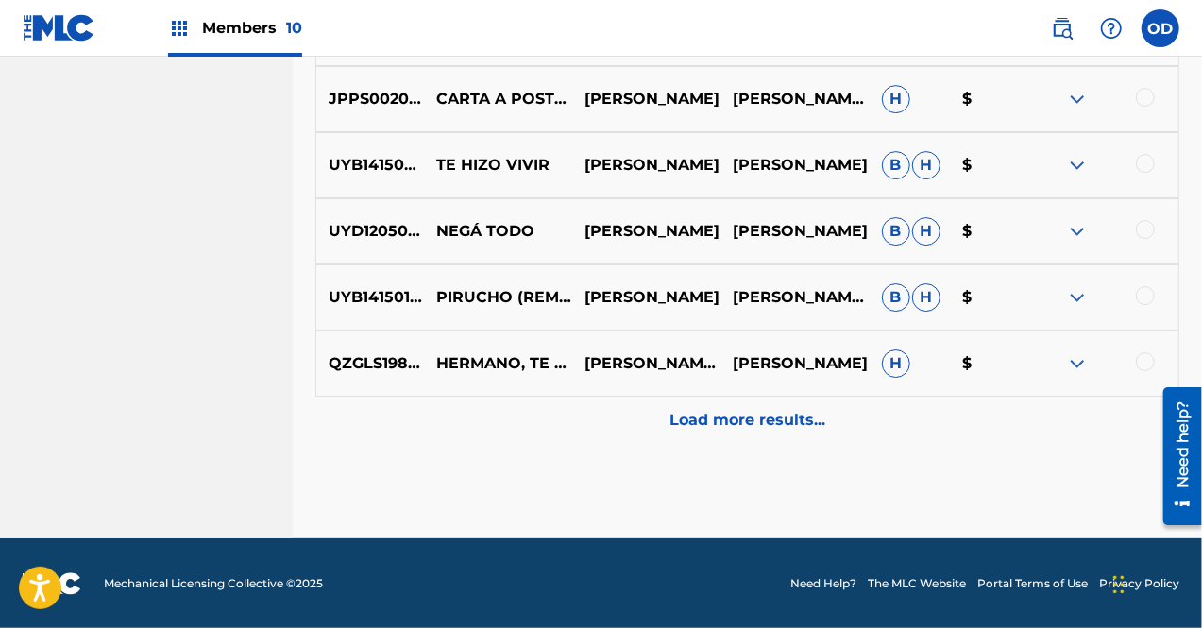
click at [784, 421] on p "Load more results..." at bounding box center [747, 420] width 156 height 23
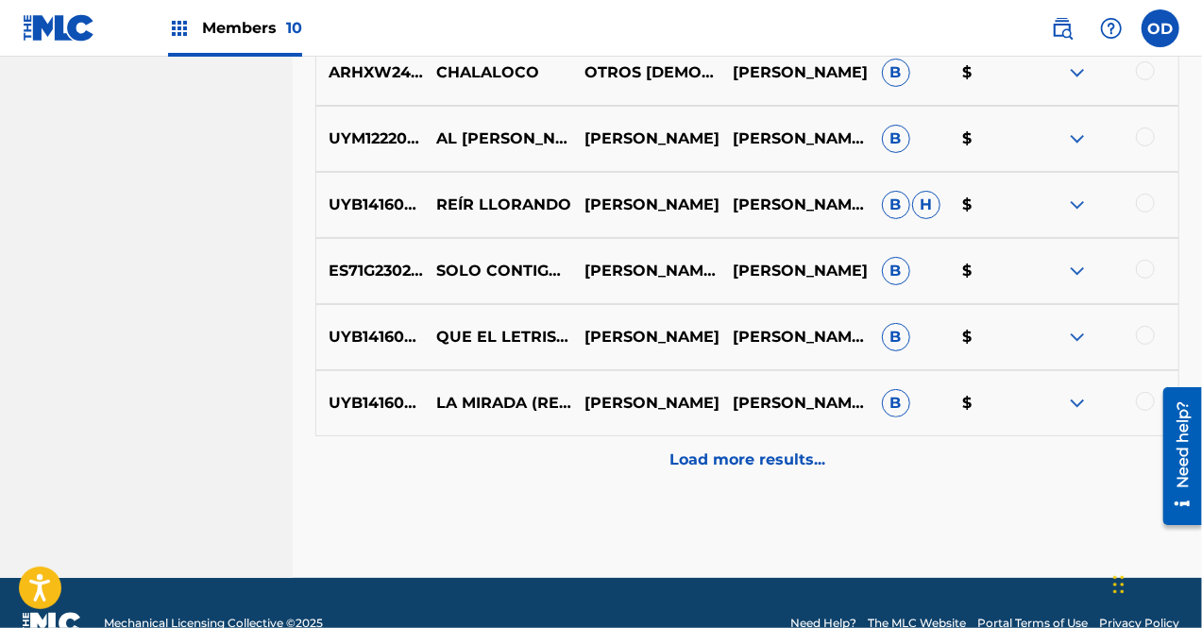
scroll to position [3739, 0]
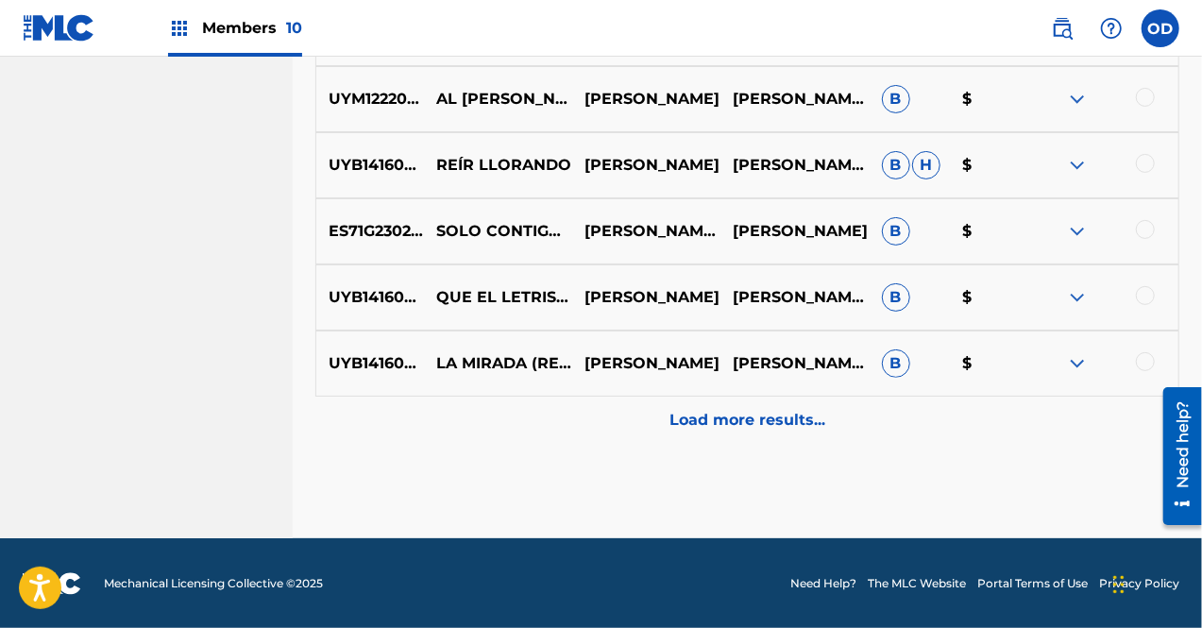
click at [754, 428] on p "Load more results..." at bounding box center [747, 420] width 156 height 23
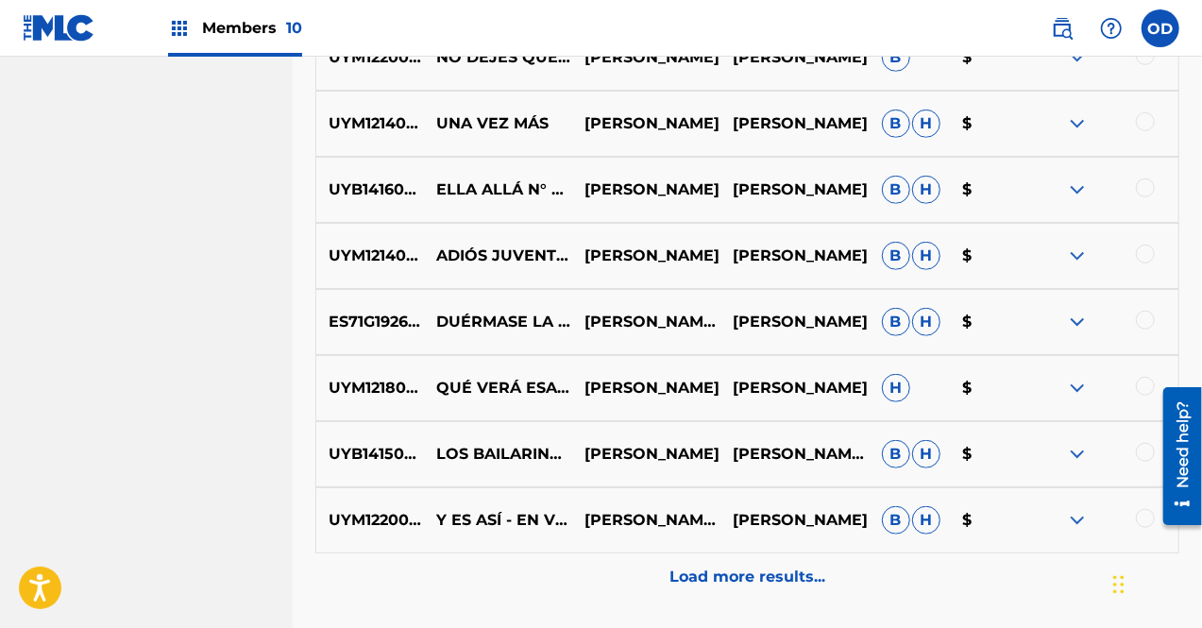
scroll to position [4274, 0]
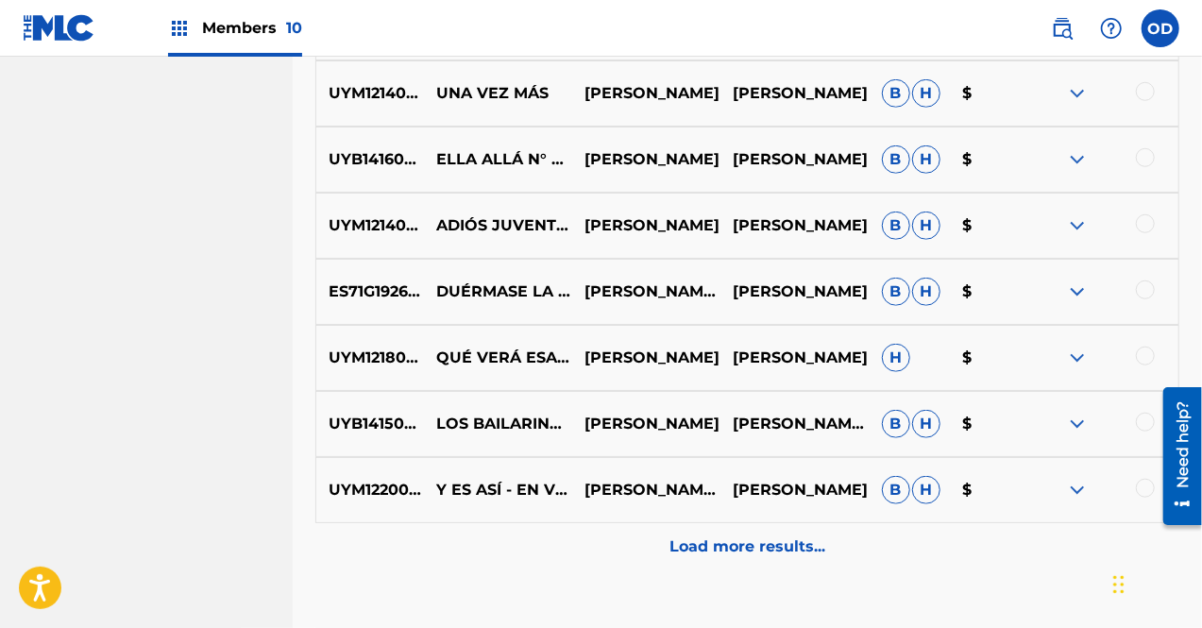
click at [818, 547] on p "Load more results..." at bounding box center [747, 546] width 156 height 23
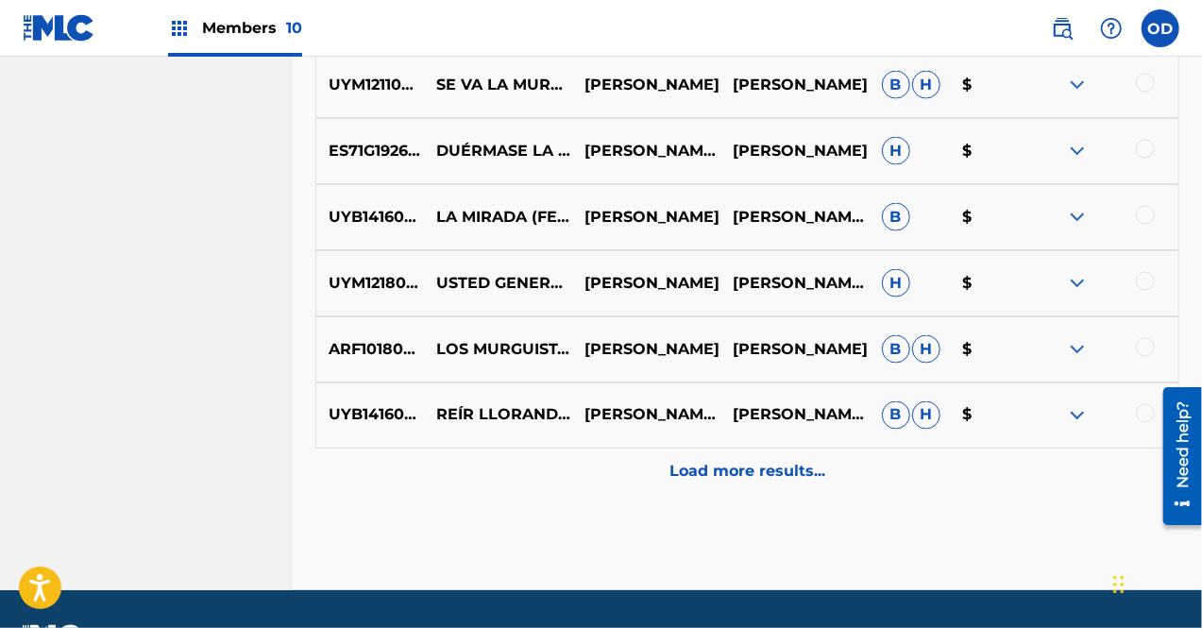
scroll to position [5061, 0]
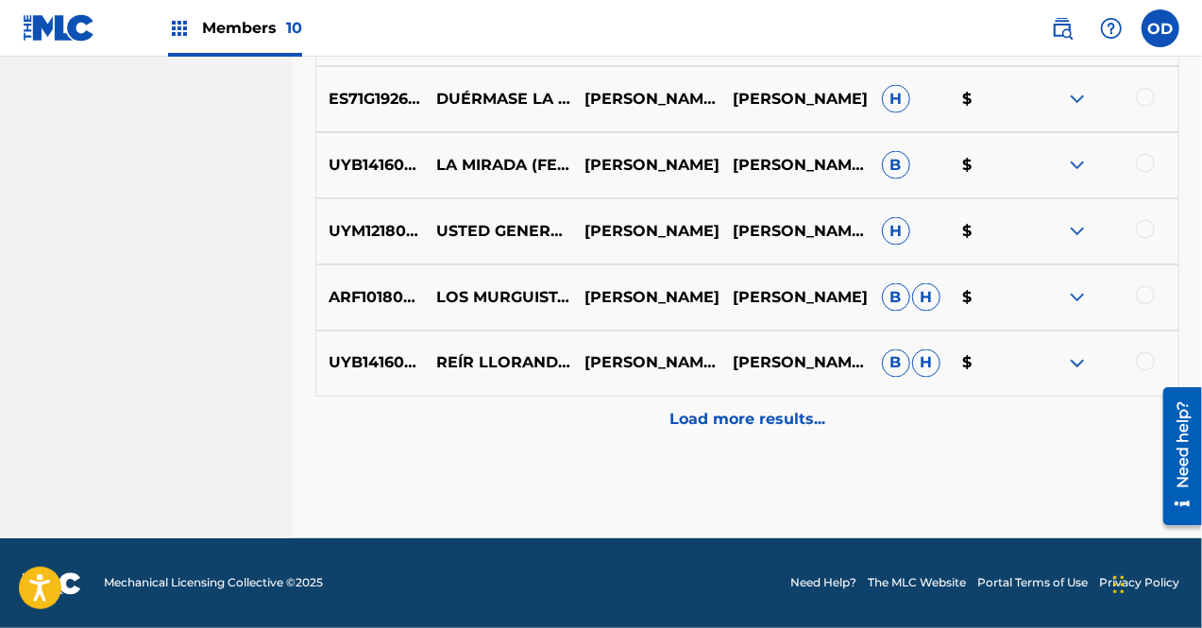
click at [767, 424] on p "Load more results..." at bounding box center [747, 420] width 156 height 23
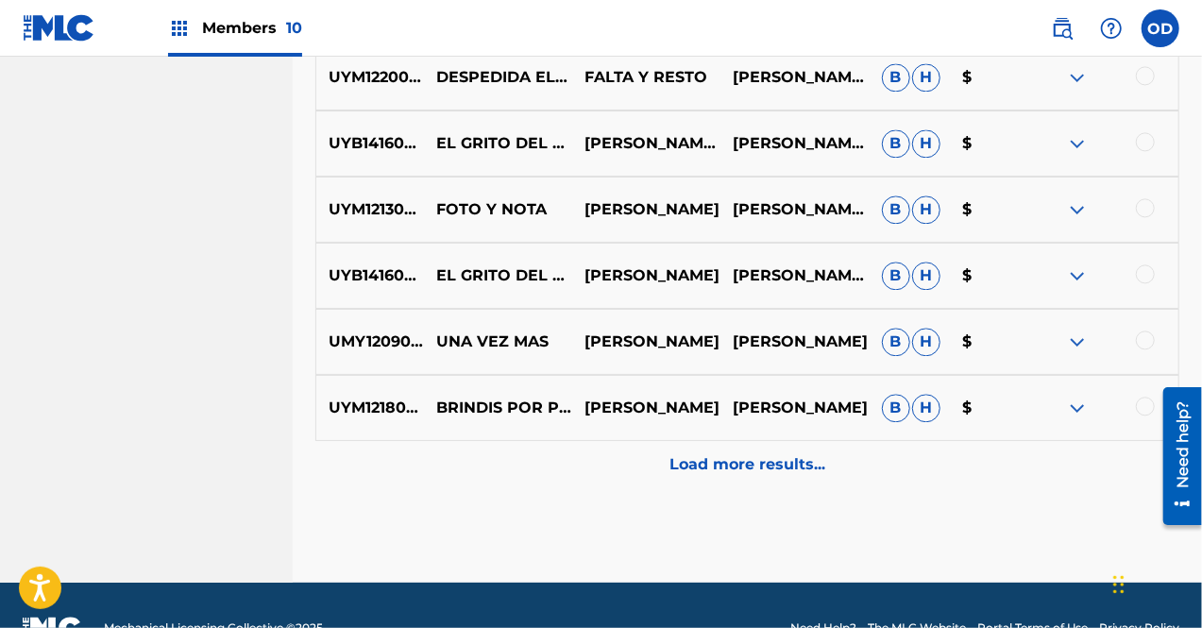
scroll to position [5709, 0]
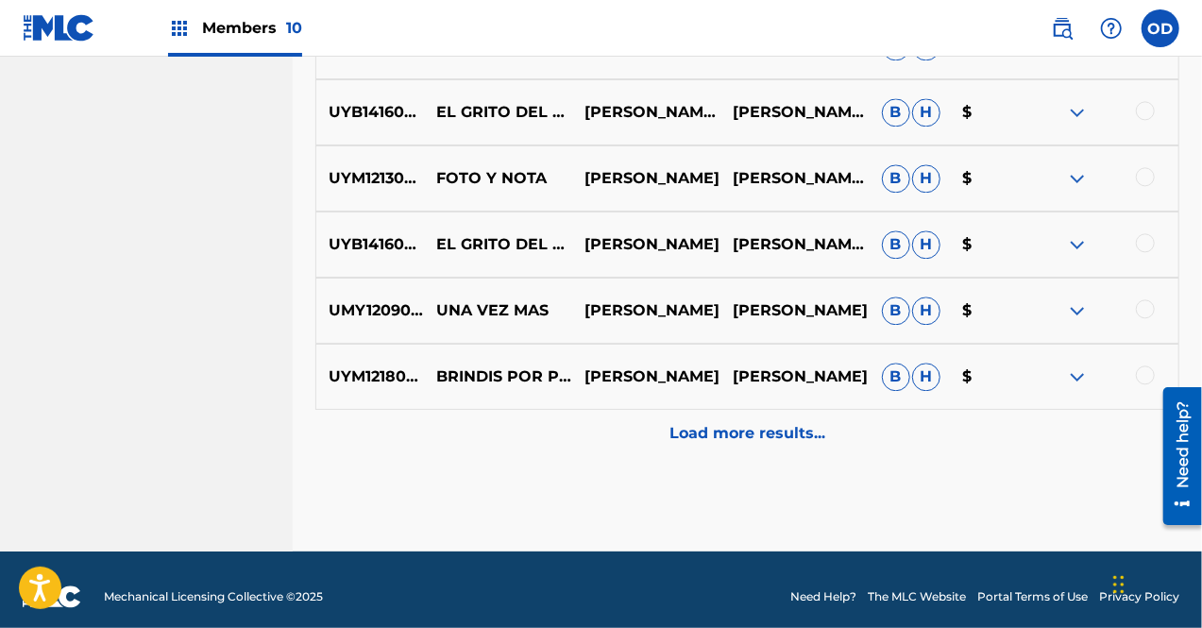
click at [744, 443] on p "Load more results..." at bounding box center [747, 433] width 156 height 23
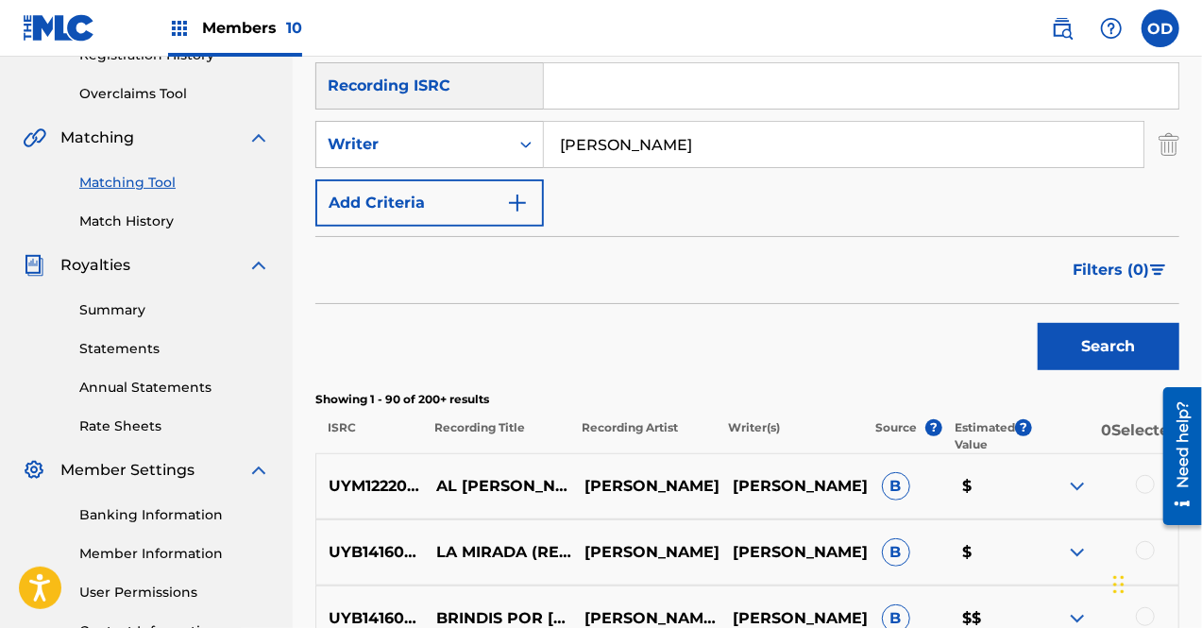
scroll to position [383, 0]
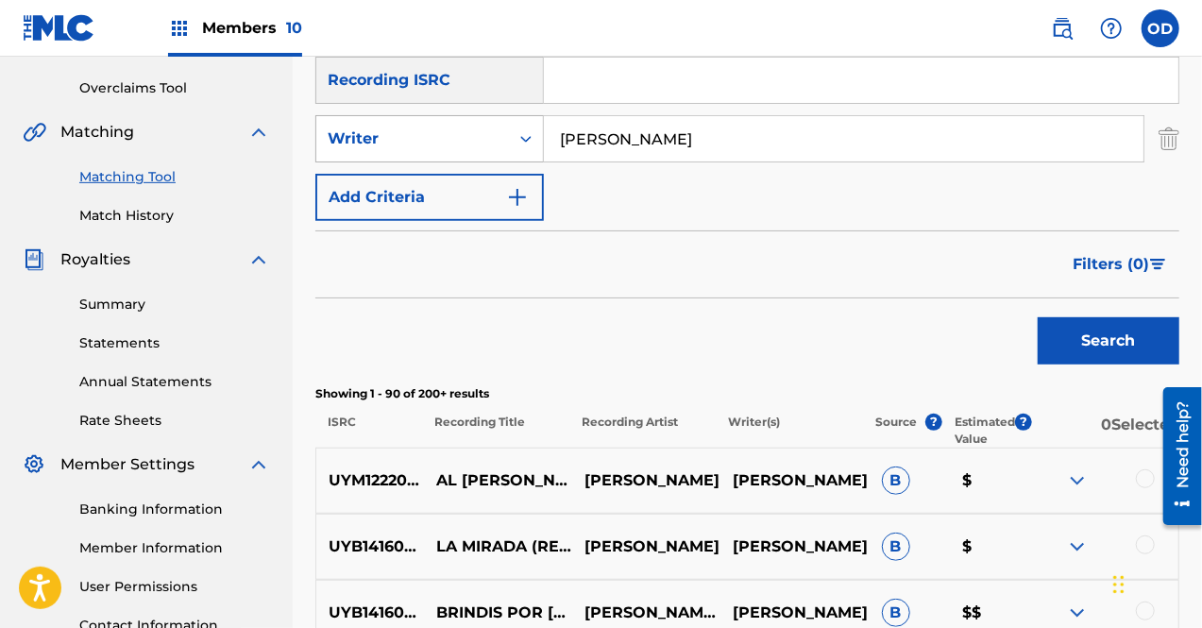
drag, startPoint x: 646, startPoint y: 129, endPoint x: 471, endPoint y: 139, distance: 174.9
click at [471, 139] on div "SearchWithCriteria118d70c7-75ef-4bca-940b-7c166dcb11f4 Writer [PERSON_NAME]" at bounding box center [747, 138] width 864 height 47
type input "[PERSON_NAME]"
click at [1071, 340] on button "Search" at bounding box center [1109, 340] width 142 height 47
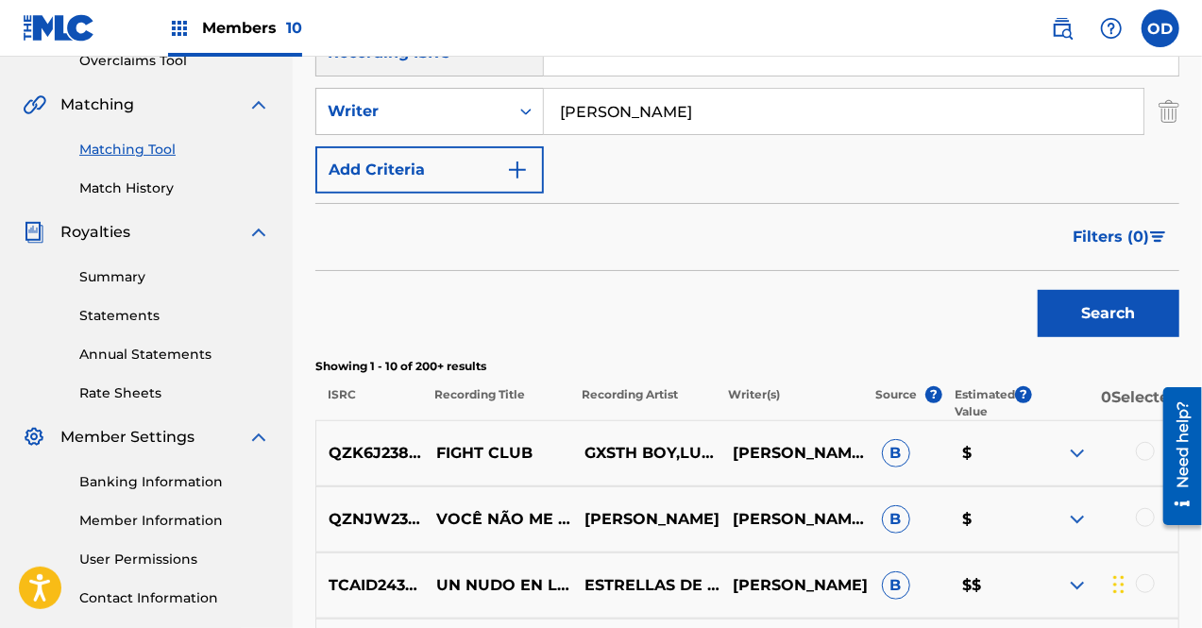
scroll to position [415, 0]
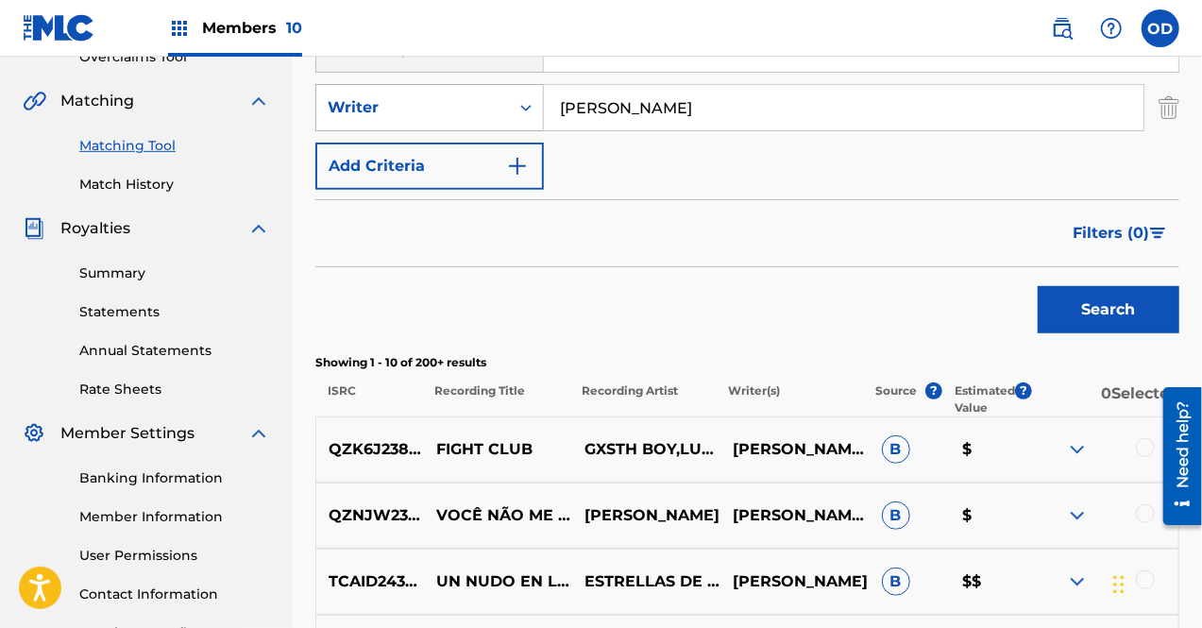
drag, startPoint x: 669, startPoint y: 124, endPoint x: 495, endPoint y: 119, distance: 174.8
click at [495, 119] on div "SearchWithCriteria118d70c7-75ef-4bca-940b-7c166dcb11f4 Writer [PERSON_NAME]" at bounding box center [747, 107] width 864 height 47
type input "[PERSON_NAME]"
click at [1096, 309] on button "Search" at bounding box center [1109, 309] width 142 height 47
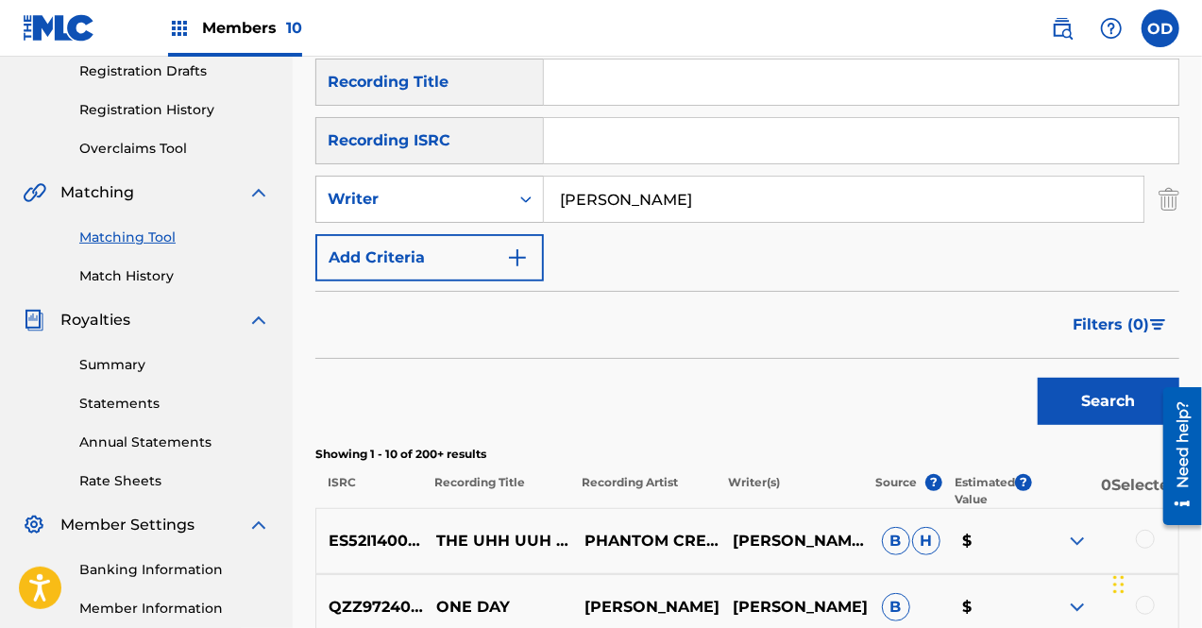
scroll to position [307, 0]
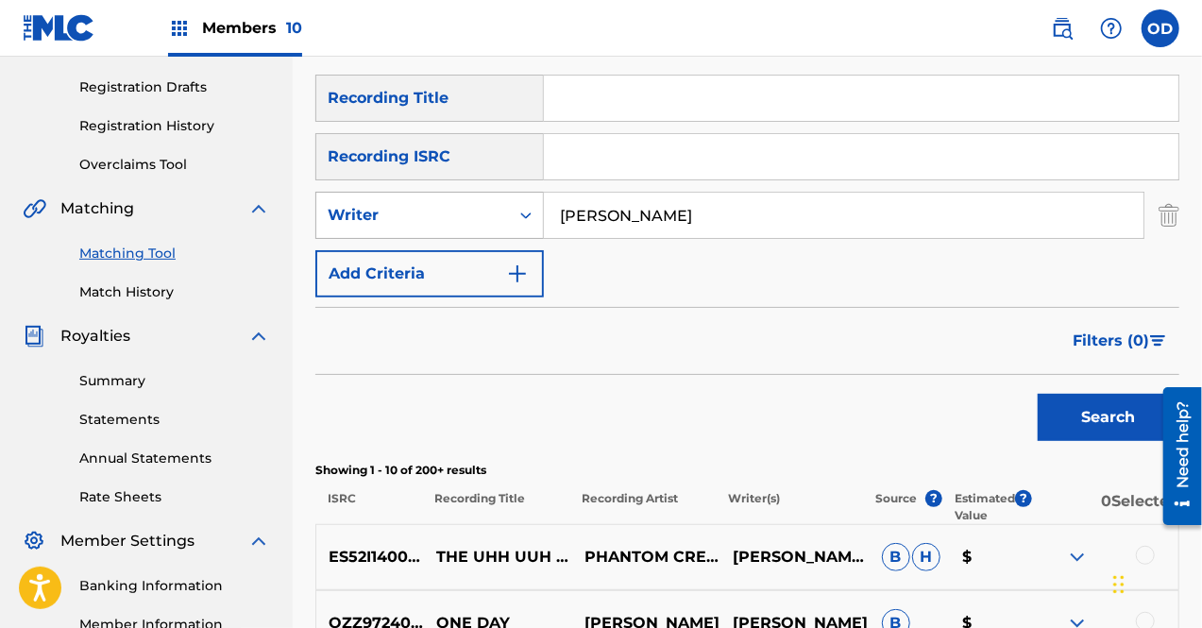
drag, startPoint x: 709, startPoint y: 227, endPoint x: 483, endPoint y: 228, distance: 225.7
click at [483, 228] on div "SearchWithCriteria118d70c7-75ef-4bca-940b-7c166dcb11f4 Writer [PERSON_NAME]" at bounding box center [747, 215] width 864 height 47
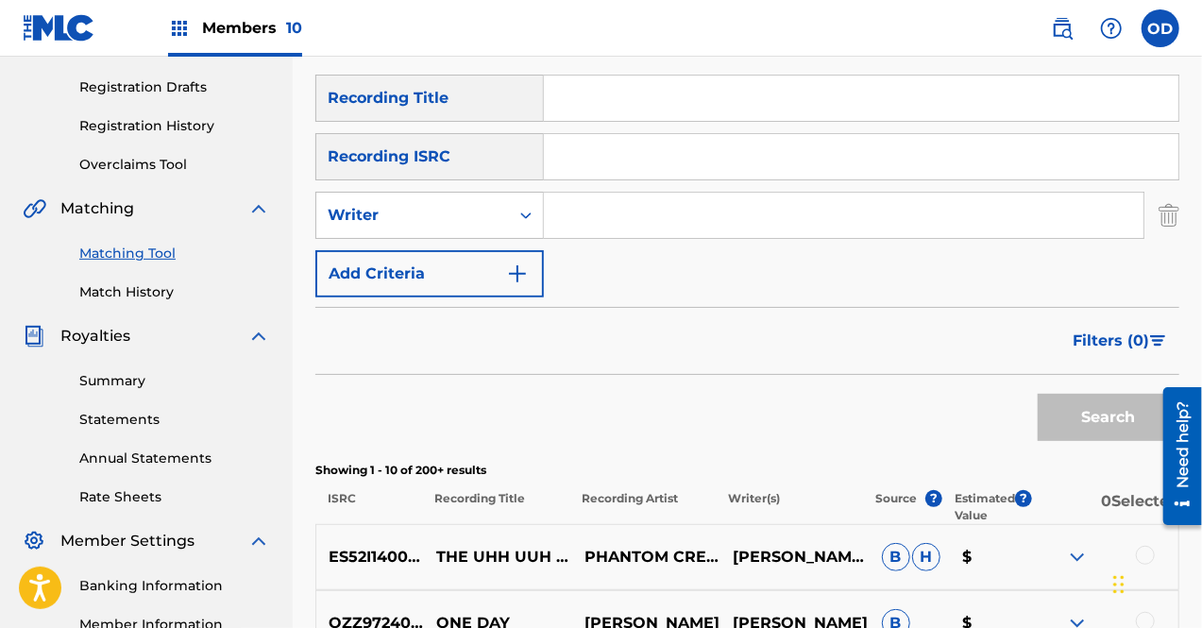
click at [578, 221] on input "Search Form" at bounding box center [844, 215] width 600 height 45
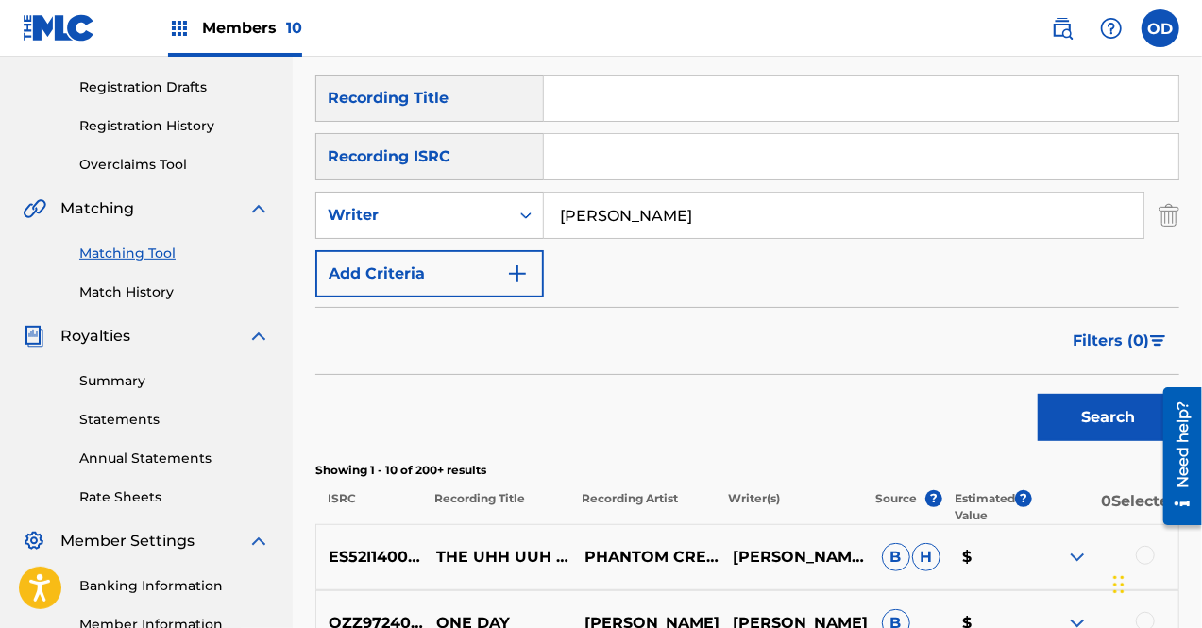
click at [1102, 413] on button "Search" at bounding box center [1109, 417] width 142 height 47
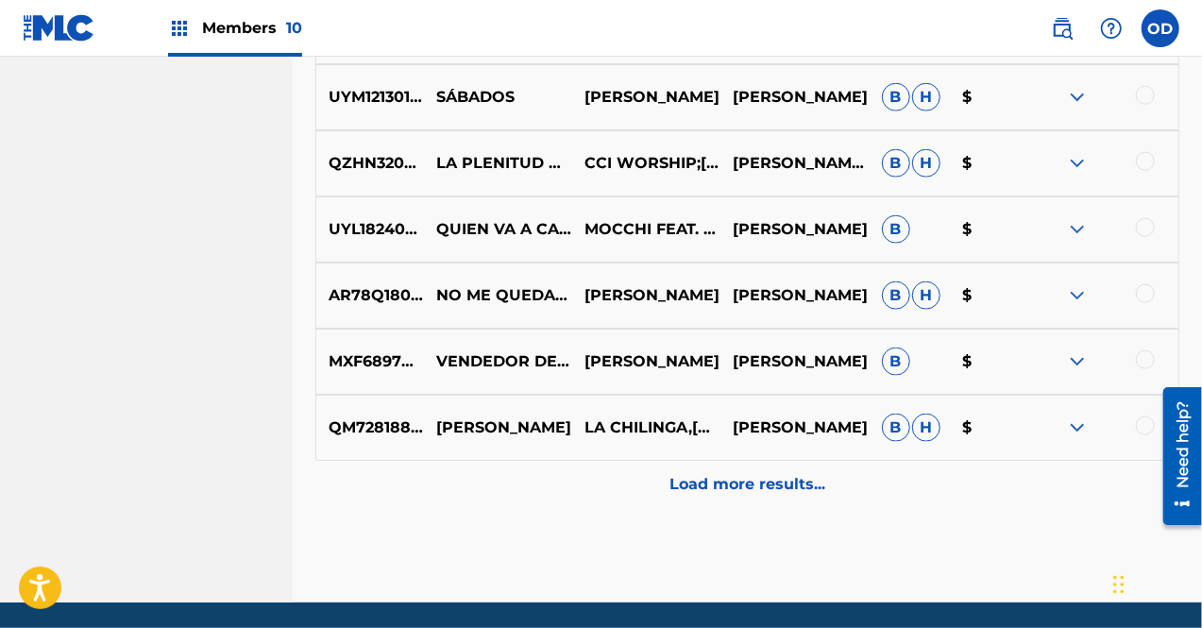
scroll to position [1033, 0]
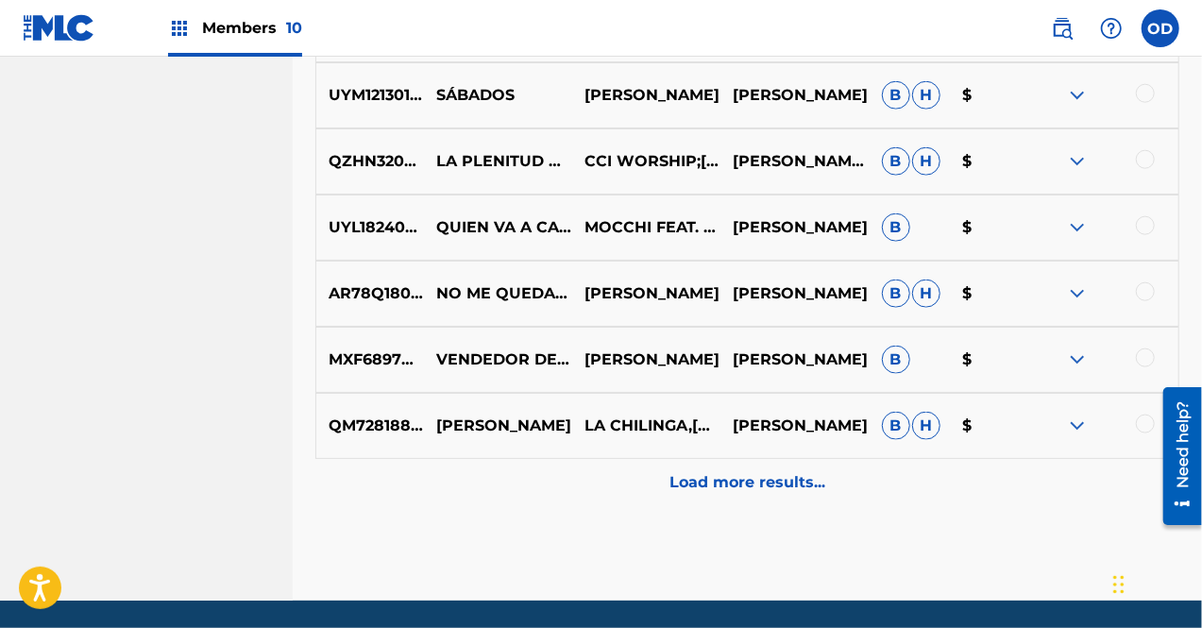
click at [735, 505] on div "Load more results..." at bounding box center [747, 482] width 864 height 47
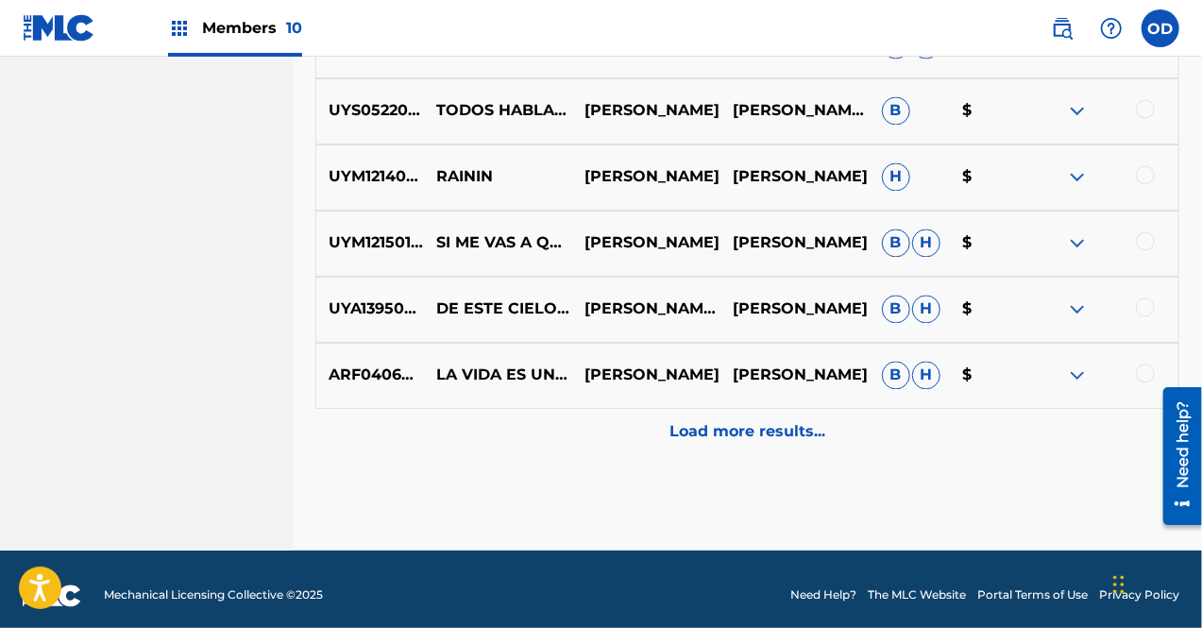
scroll to position [1756, 0]
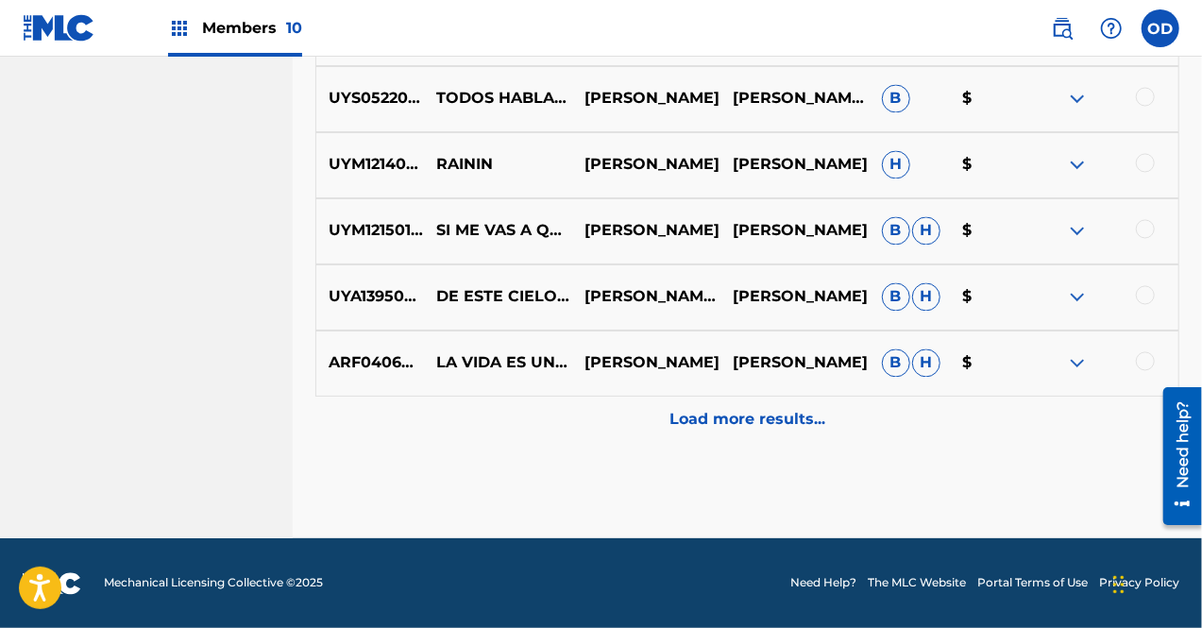
click at [835, 420] on div "Load more results..." at bounding box center [747, 420] width 864 height 47
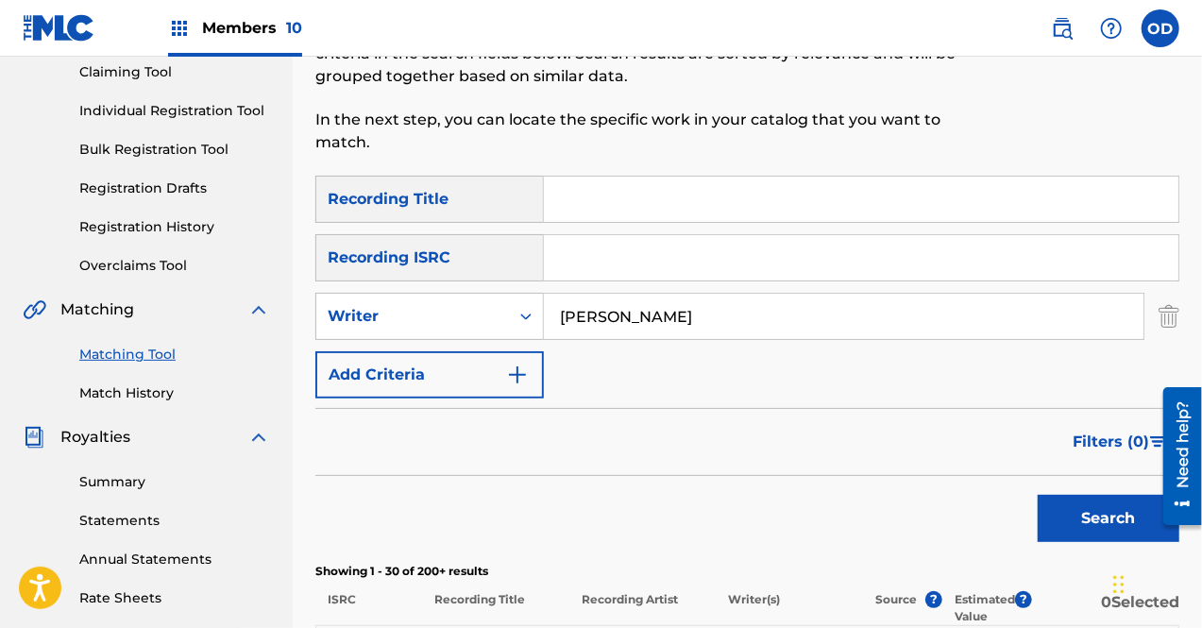
scroll to position [0, 0]
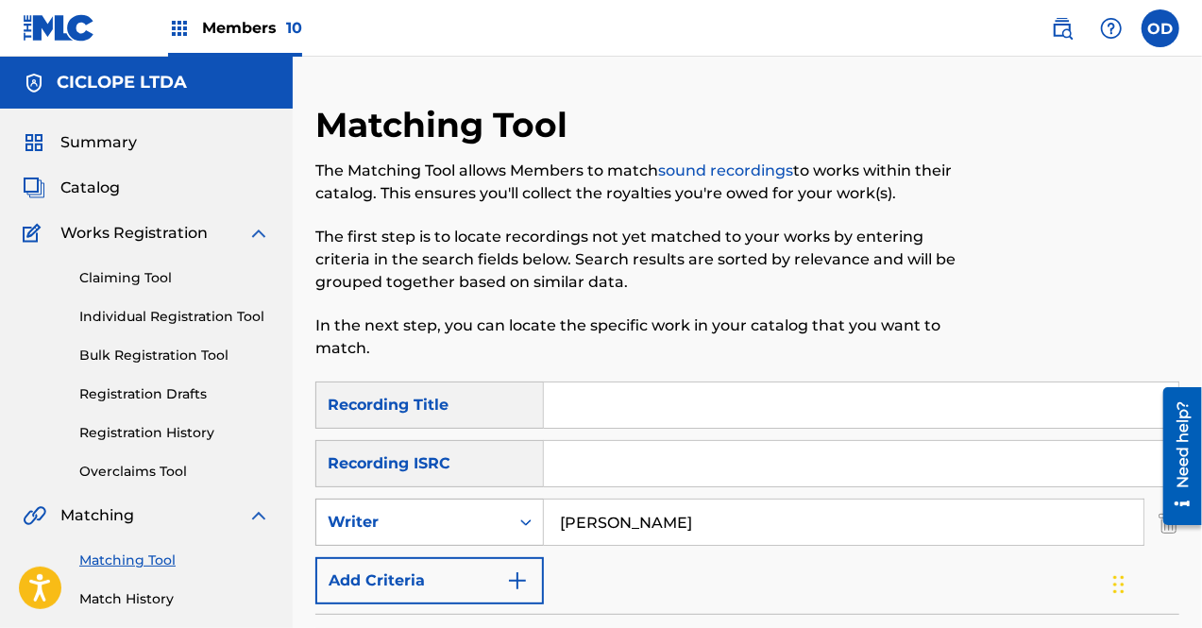
drag, startPoint x: 666, startPoint y: 512, endPoint x: 508, endPoint y: 522, distance: 158.0
click at [508, 522] on div "SearchWithCriteria118d70c7-75ef-4bca-940b-7c166dcb11f4 Writer [PERSON_NAME]" at bounding box center [747, 522] width 864 height 47
drag, startPoint x: 1199, startPoint y: 86, endPoint x: 1208, endPoint y: 227, distance: 141.0
click at [1201, 227] on html "Accessibility Screen-Reader Guide, Feedback, and Issue Reporting | New window C…" at bounding box center [601, 314] width 1202 height 628
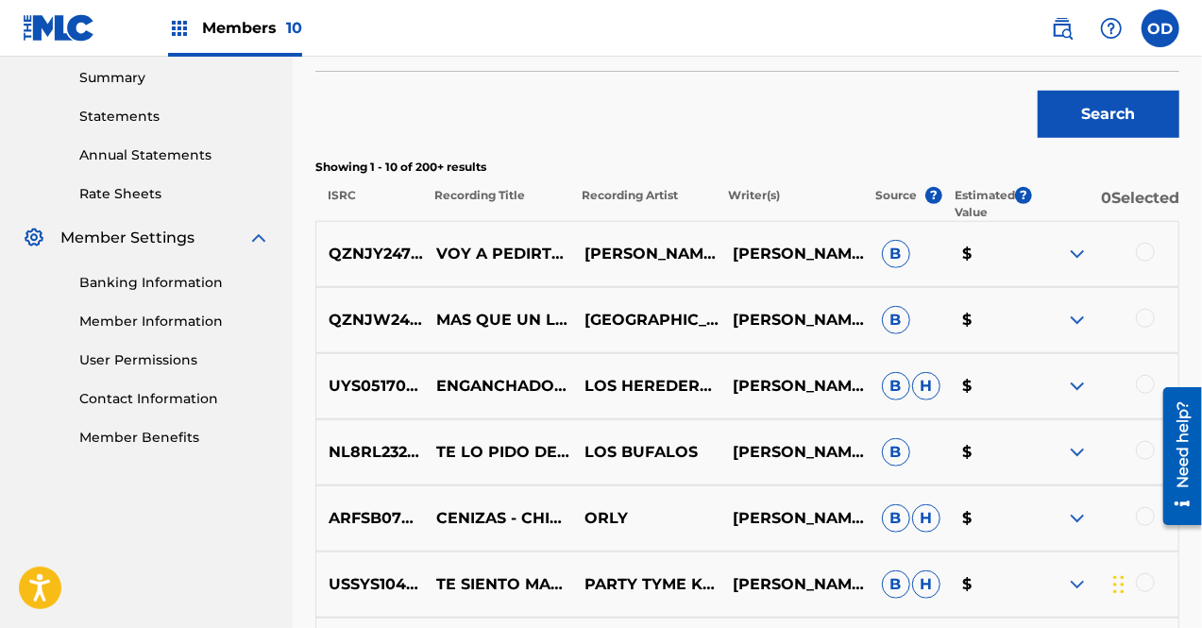
scroll to position [621, 0]
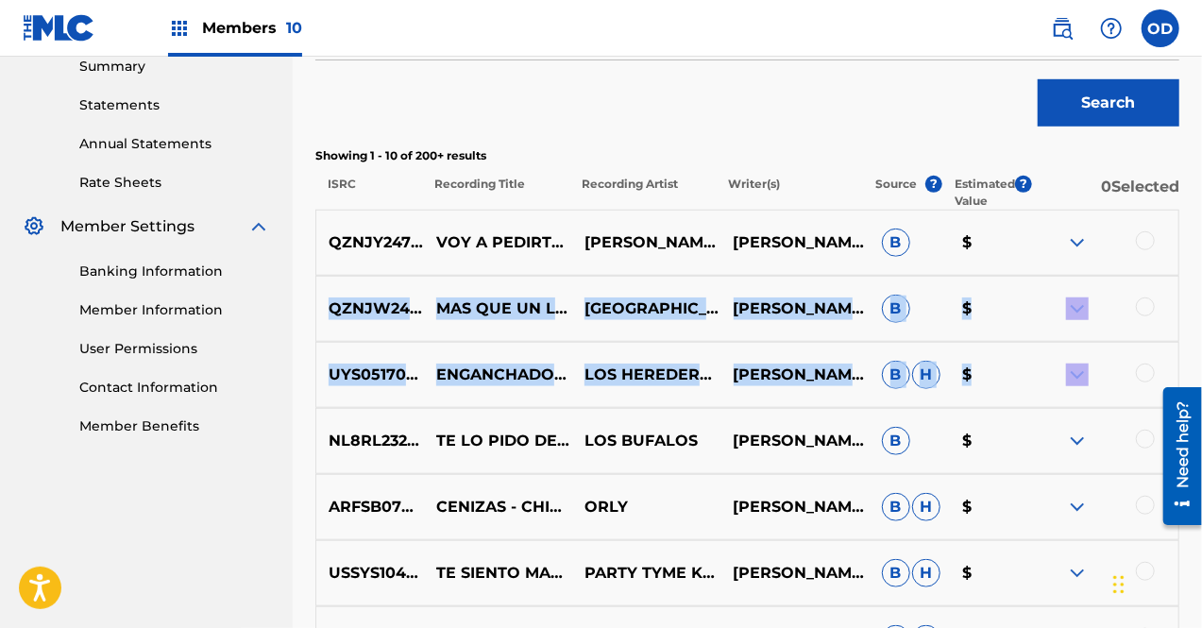
drag, startPoint x: 1199, startPoint y: 253, endPoint x: 1200, endPoint y: 349, distance: 96.3
click at [1200, 349] on div "Matching Tool The Matching Tool allows Members to match sound recordings to wor…" at bounding box center [747, 248] width 909 height 1530
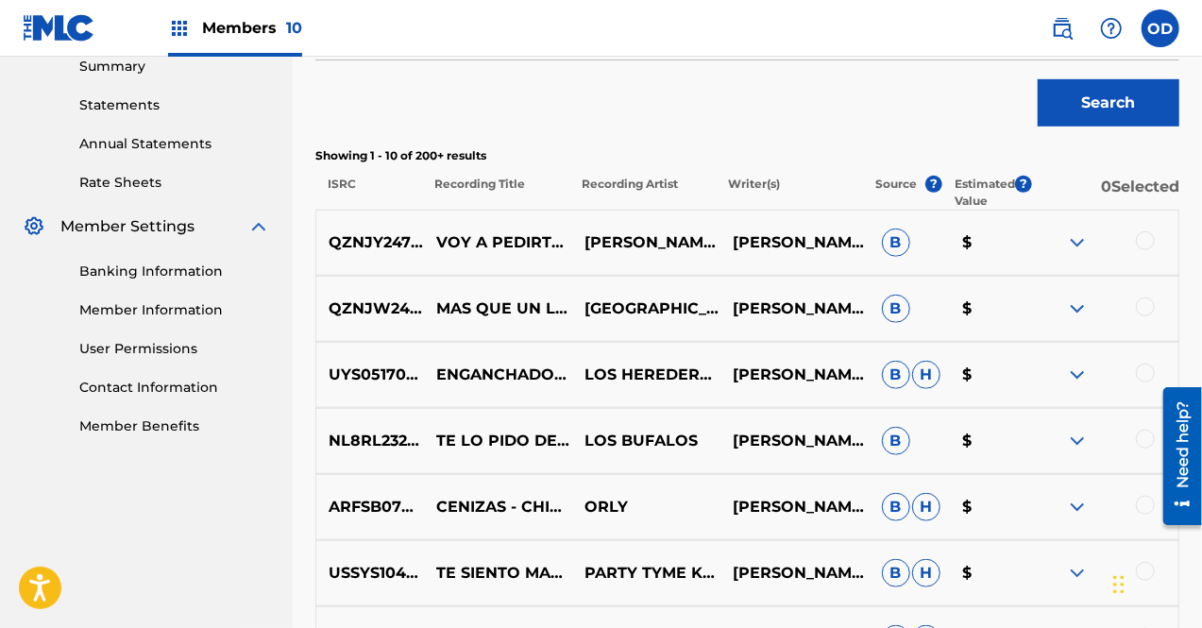
click at [786, 78] on div "Search" at bounding box center [747, 98] width 864 height 76
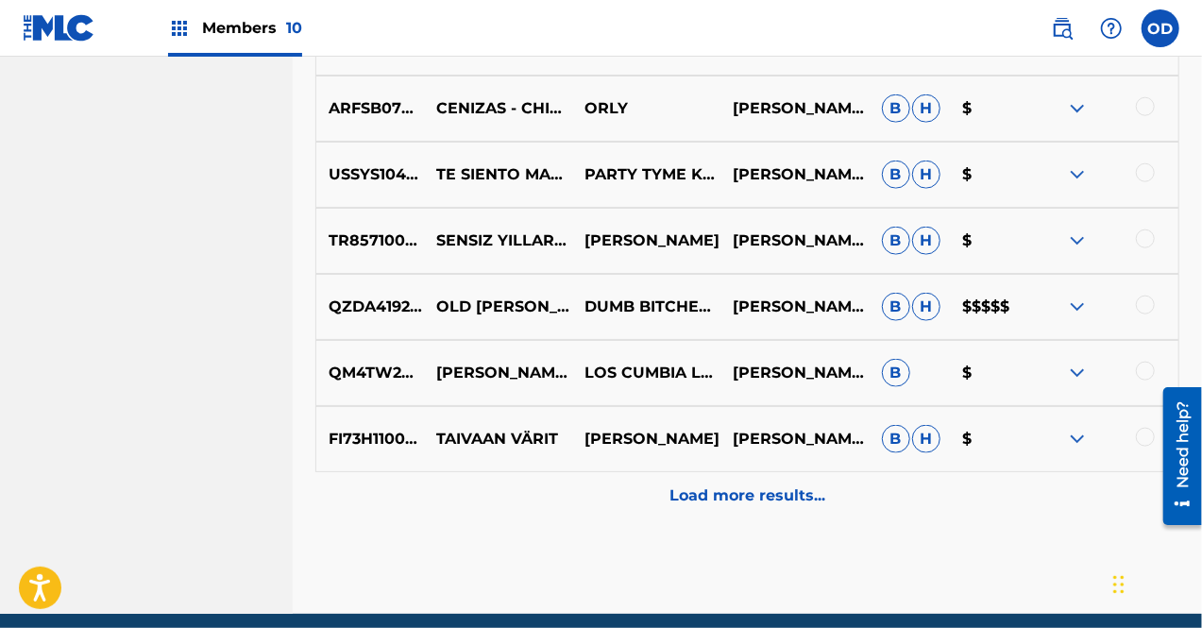
scroll to position [1022, 0]
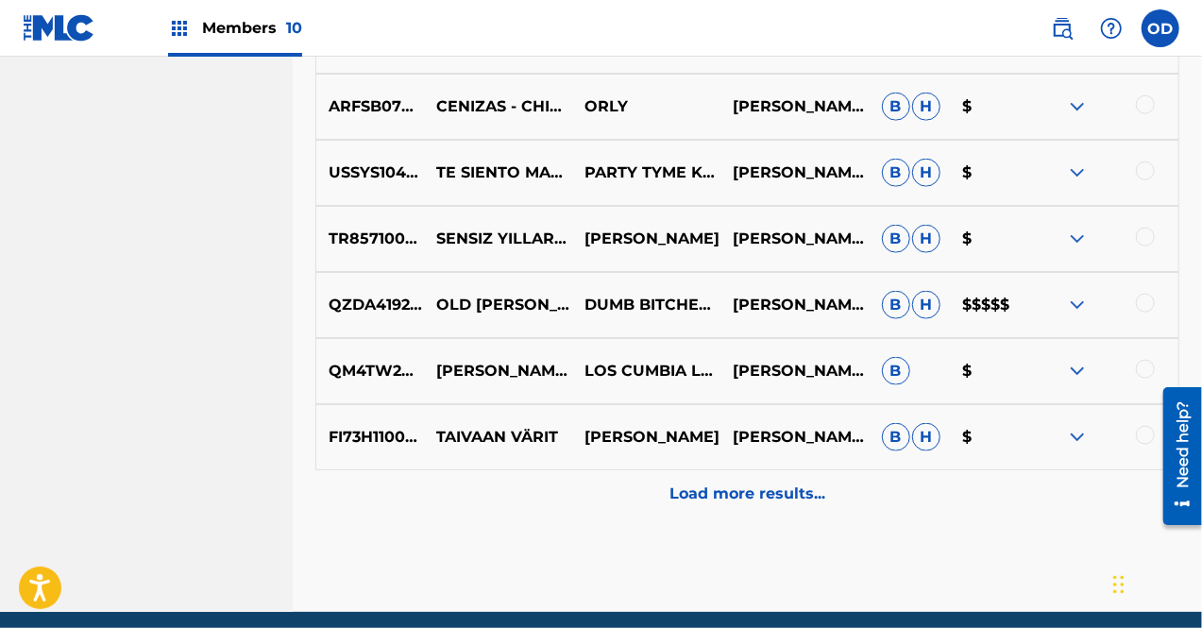
click at [724, 495] on p "Load more results..." at bounding box center [747, 494] width 156 height 23
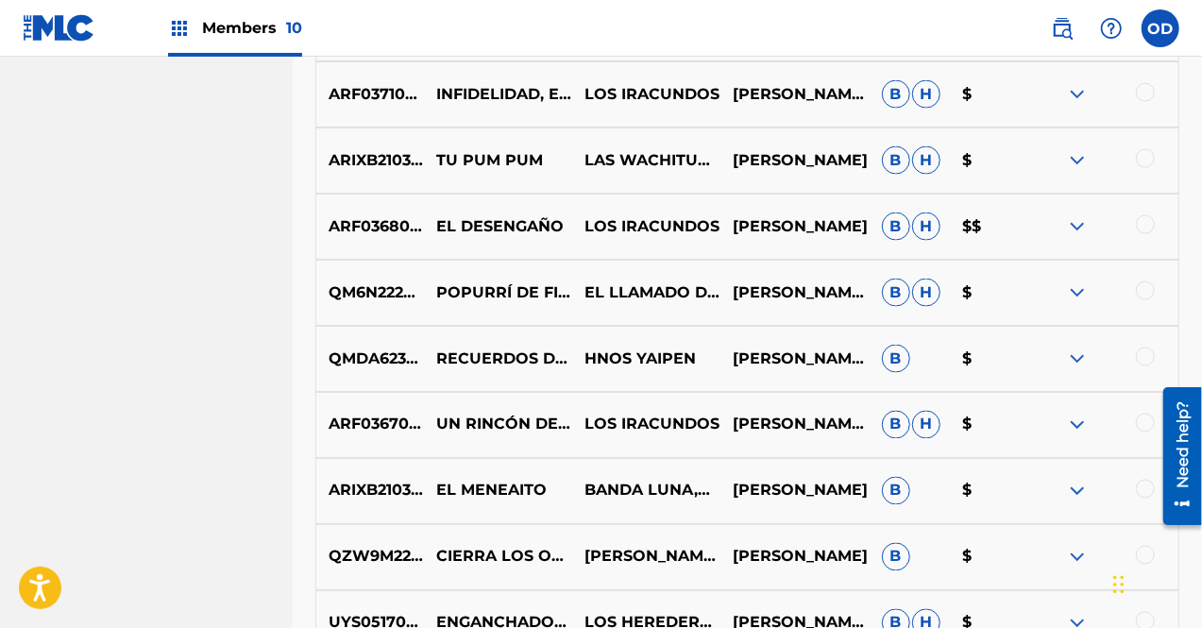
scroll to position [1467, 0]
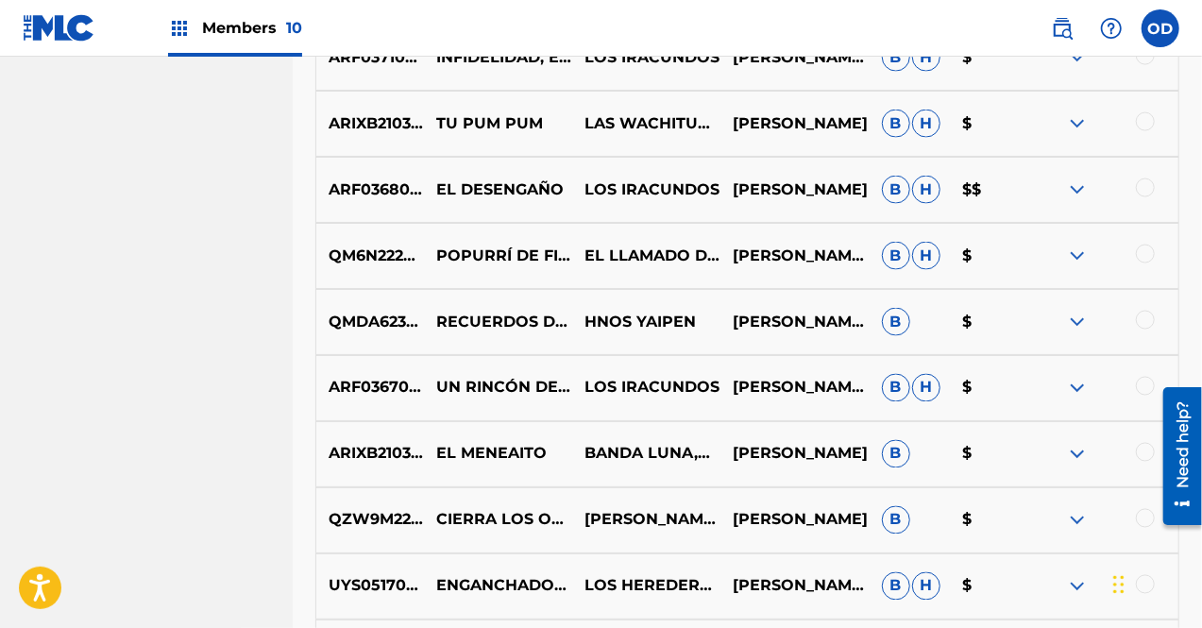
drag, startPoint x: 1208, startPoint y: 328, endPoint x: 42, endPoint y: 56, distance: 1197.5
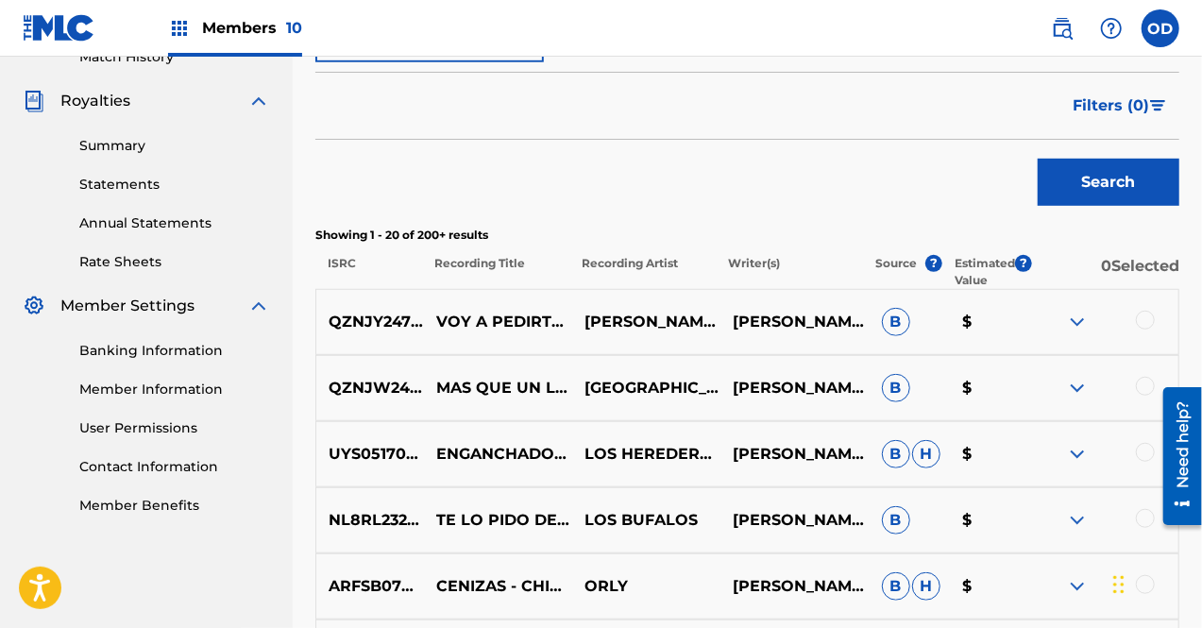
scroll to position [348, 0]
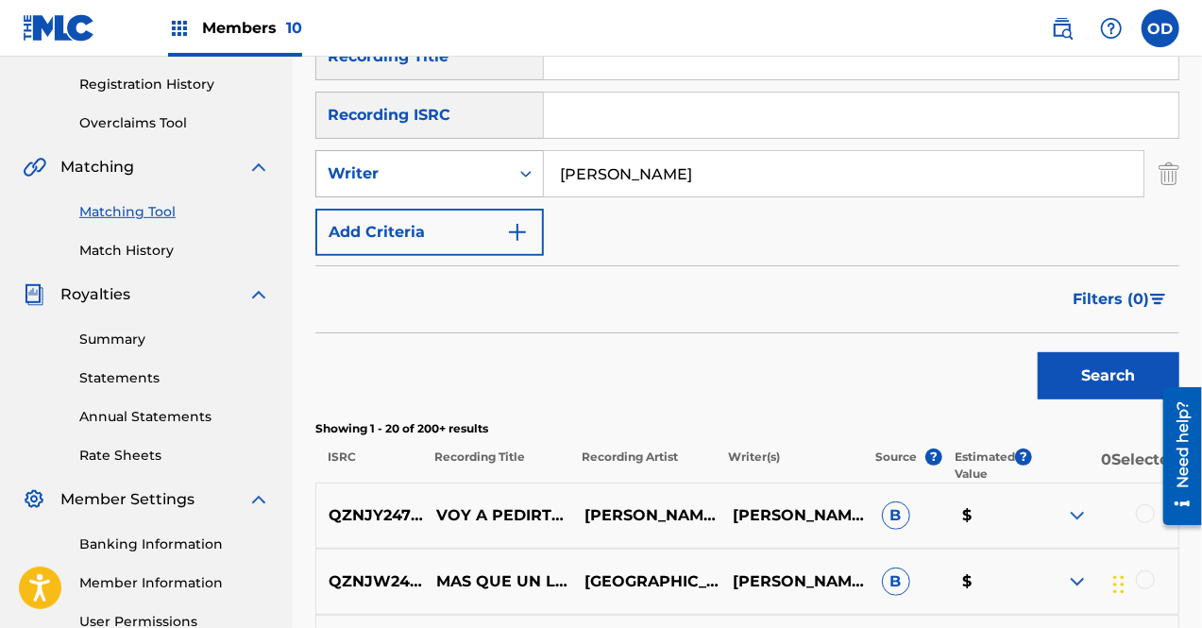
drag, startPoint x: 689, startPoint y: 184, endPoint x: 460, endPoint y: 151, distance: 231.8
click at [460, 151] on div "SearchWithCriteria118d70c7-75ef-4bca-940b-7c166dcb11f4 Writer [PERSON_NAME]" at bounding box center [747, 173] width 864 height 47
click at [1080, 381] on button "Search" at bounding box center [1109, 375] width 142 height 47
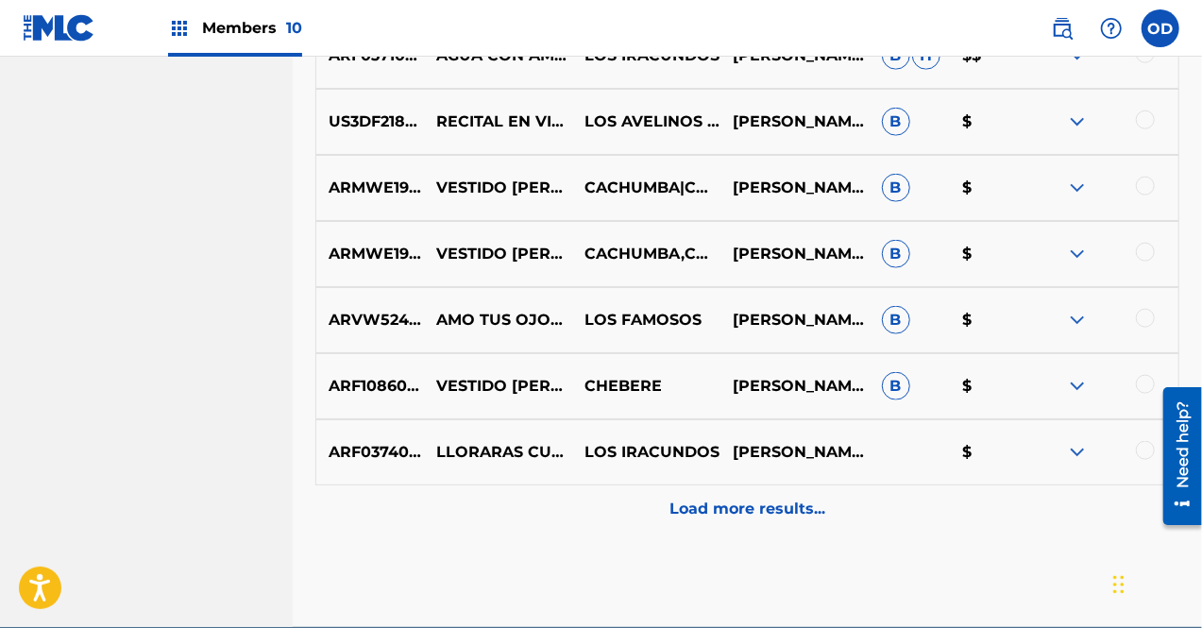
scroll to position [1083, 0]
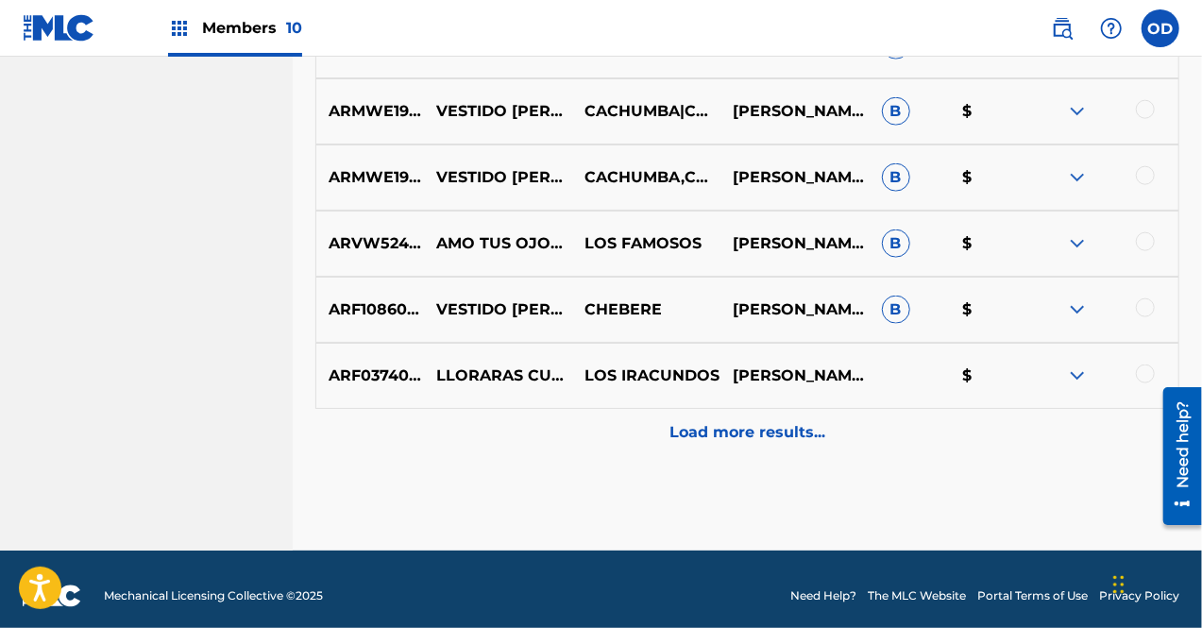
click at [790, 434] on p "Load more results..." at bounding box center [747, 432] width 156 height 23
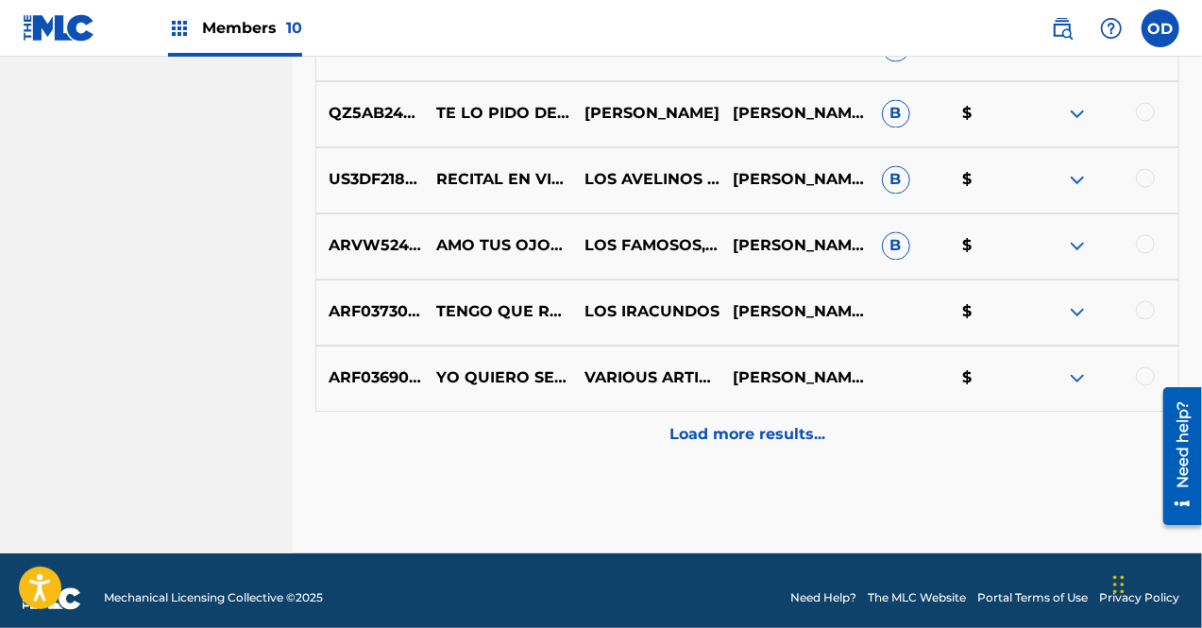
scroll to position [1756, 0]
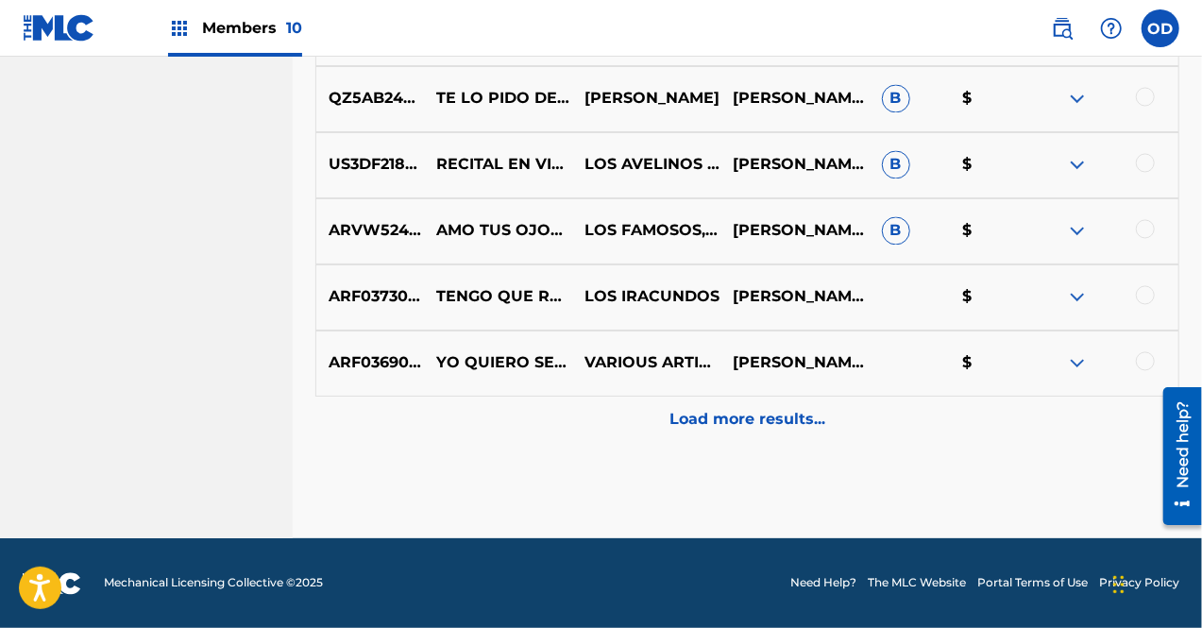
click at [746, 415] on p "Load more results..." at bounding box center [747, 420] width 156 height 23
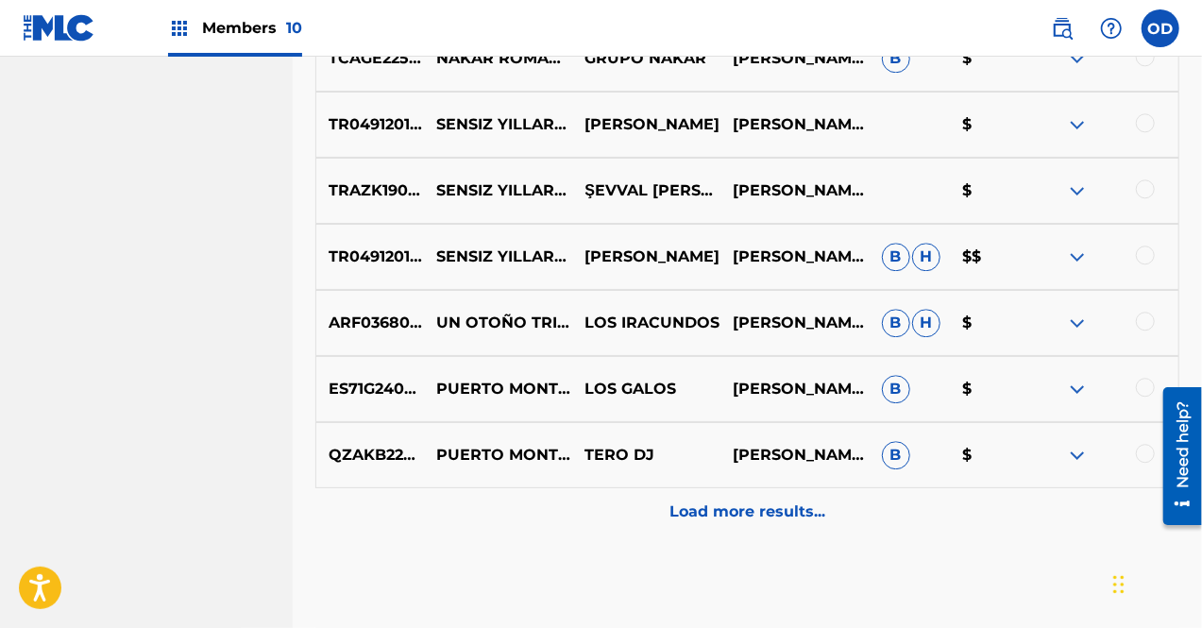
scroll to position [2417, 0]
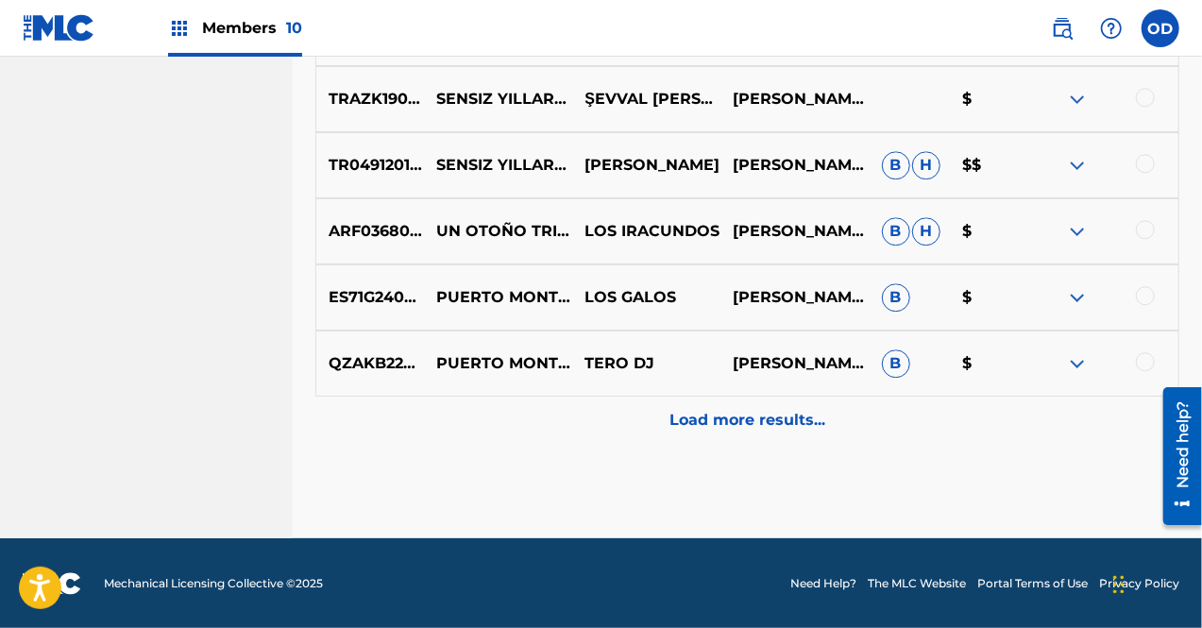
click at [755, 407] on div "Load more results..." at bounding box center [747, 420] width 864 height 47
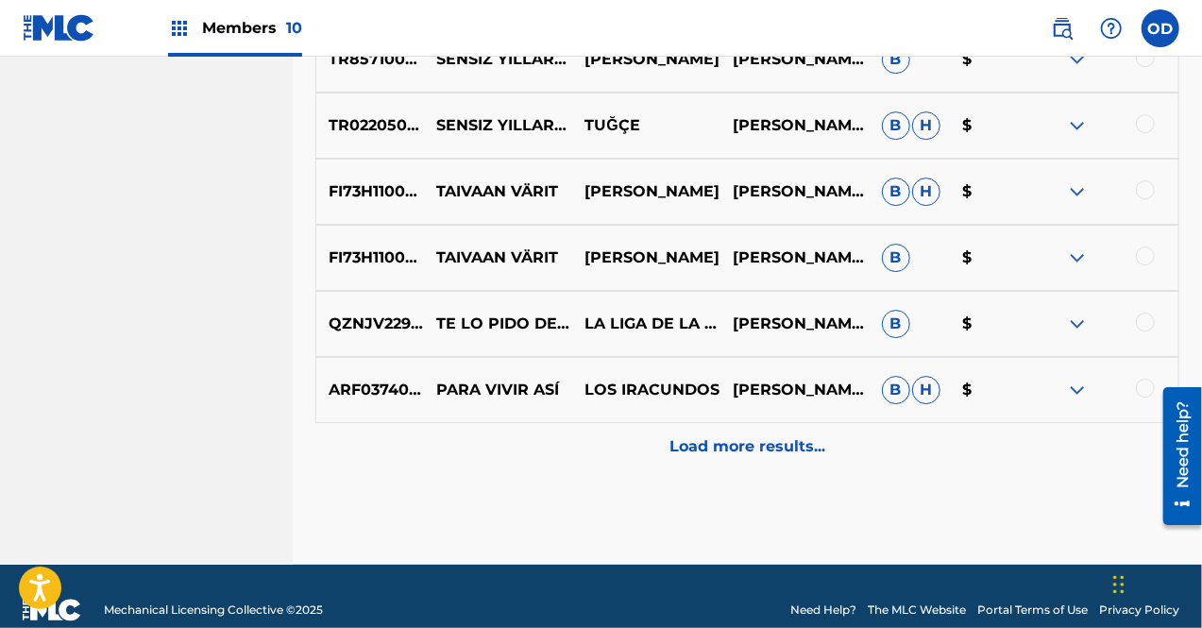
scroll to position [3078, 0]
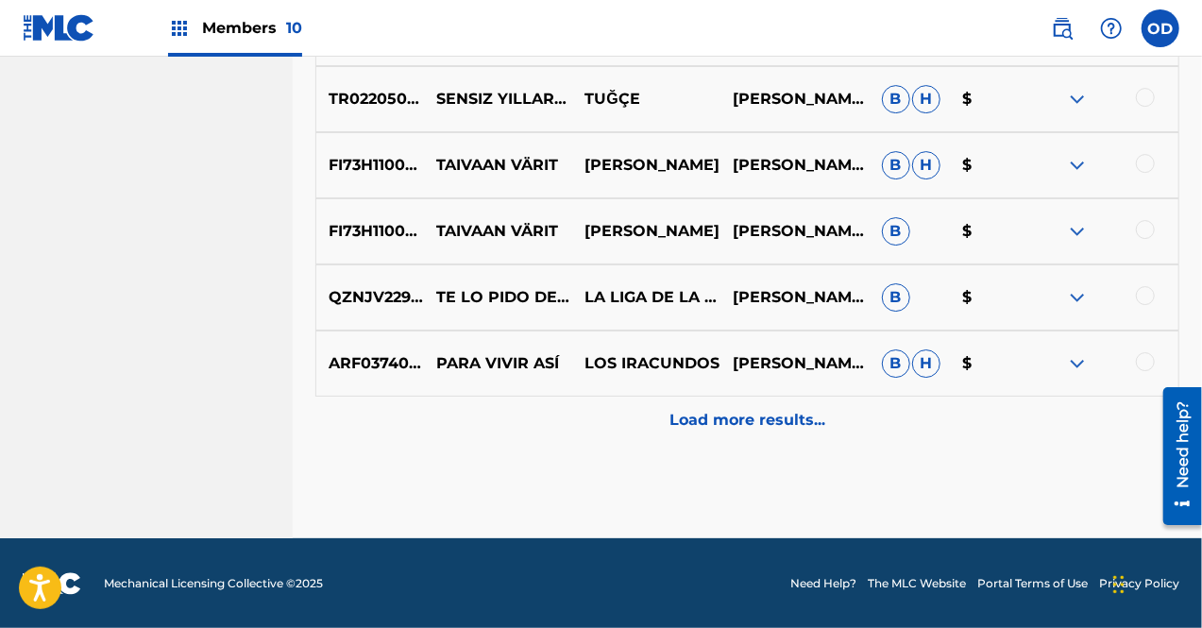
click at [769, 427] on p "Load more results..." at bounding box center [747, 420] width 156 height 23
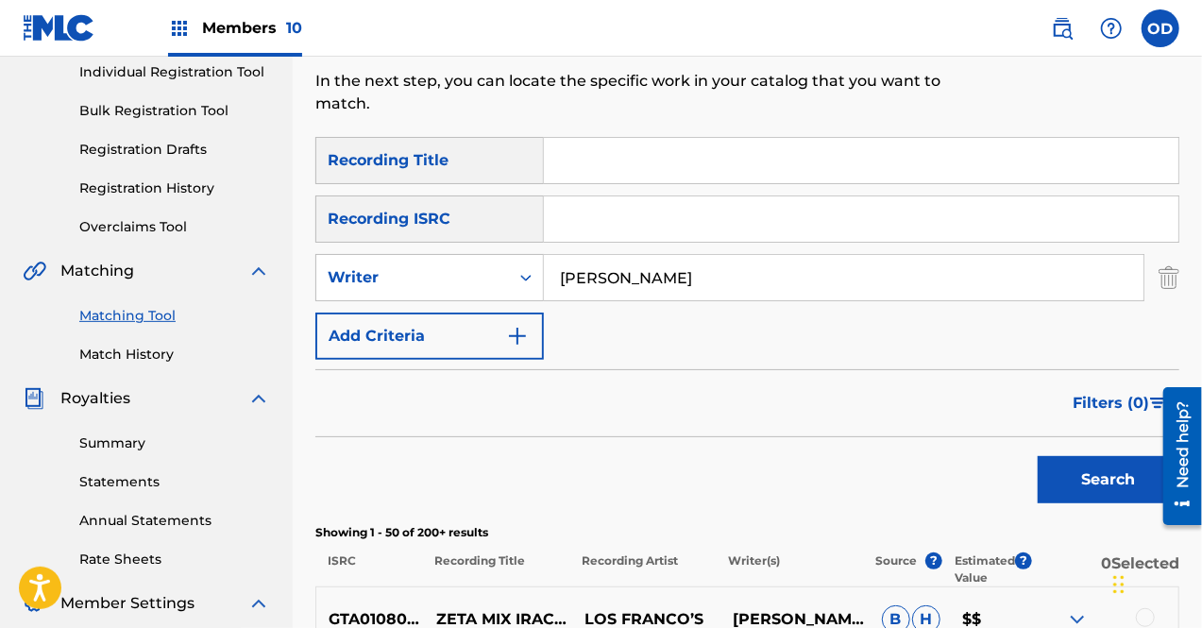
scroll to position [223, 0]
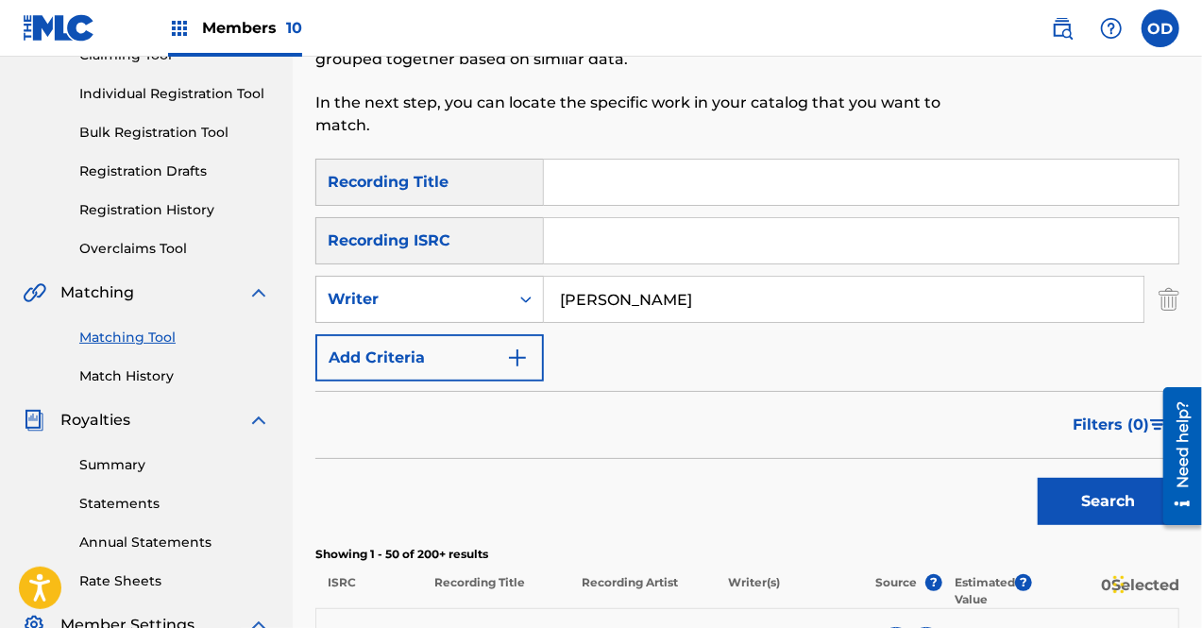
click at [686, 297] on input "[PERSON_NAME]" at bounding box center [844, 299] width 600 height 45
type input "c"
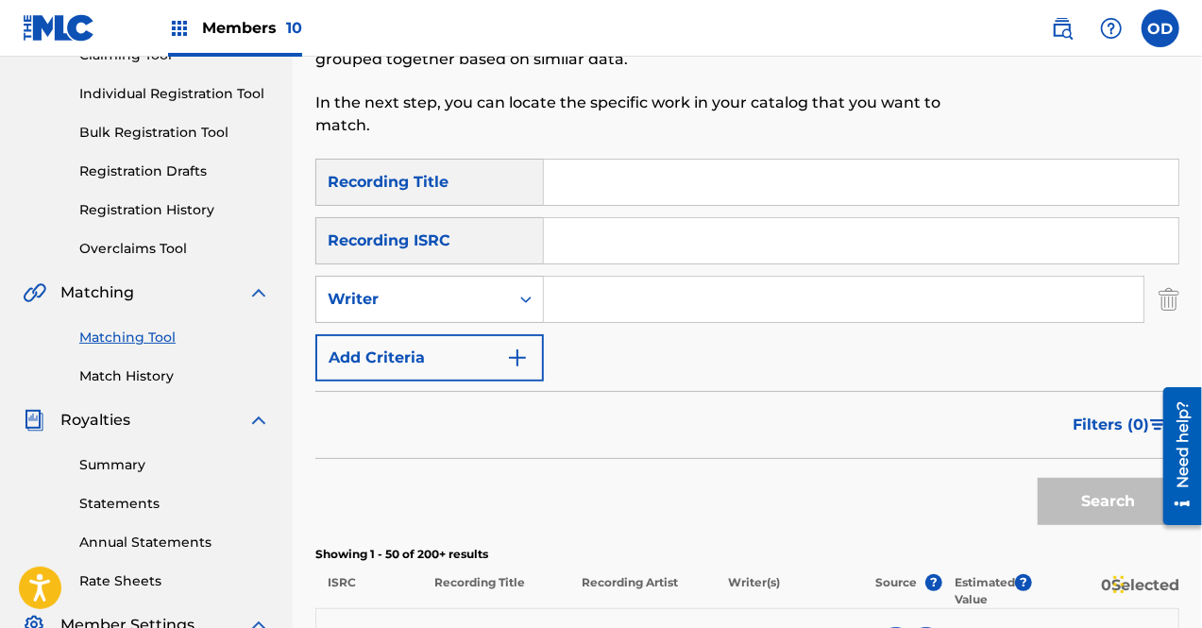
click at [564, 184] on input "Search Form" at bounding box center [861, 182] width 635 height 45
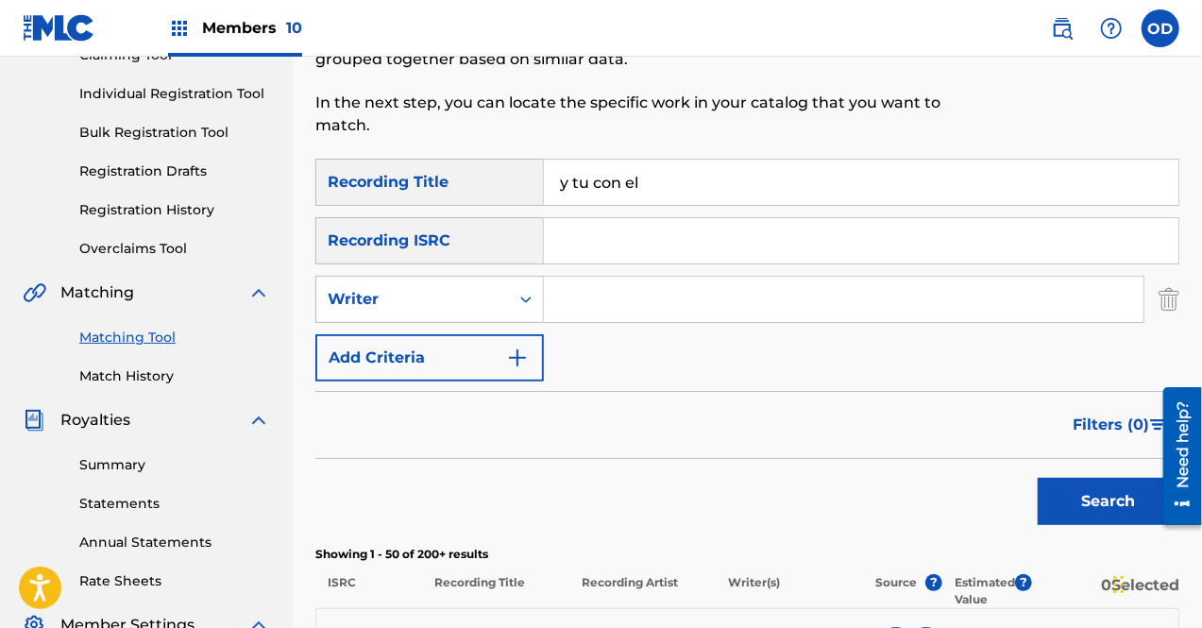
click at [567, 181] on input "y tu con el" at bounding box center [861, 182] width 635 height 45
type input "tu con el"
click at [576, 304] on input "Search Form" at bounding box center [844, 299] width 600 height 45
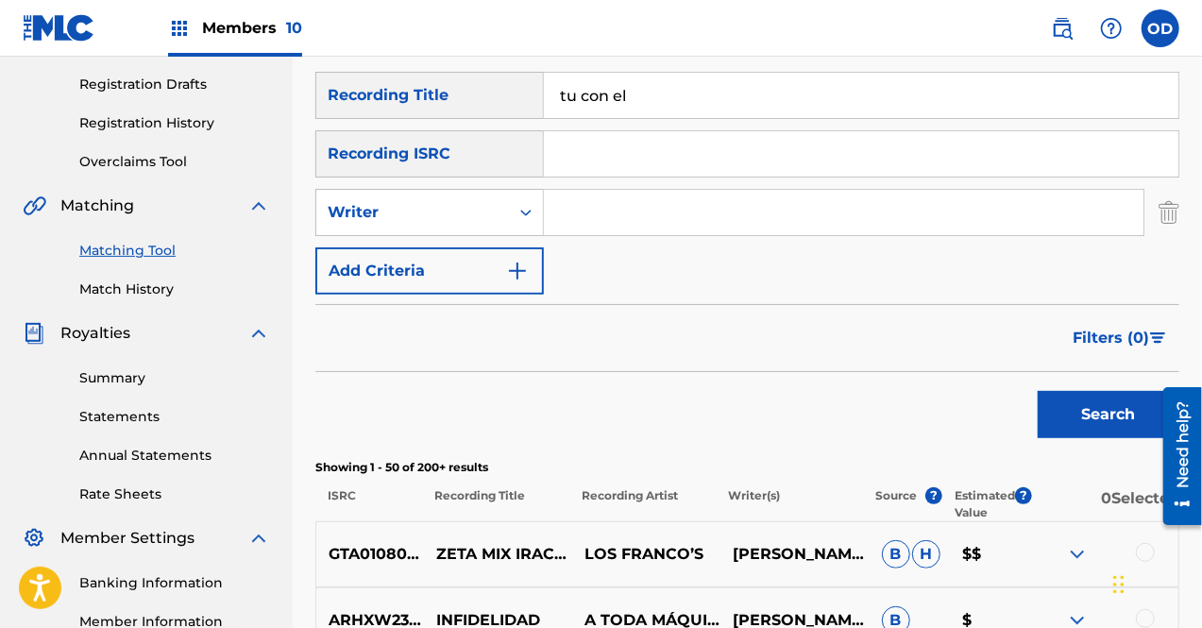
scroll to position [289, 0]
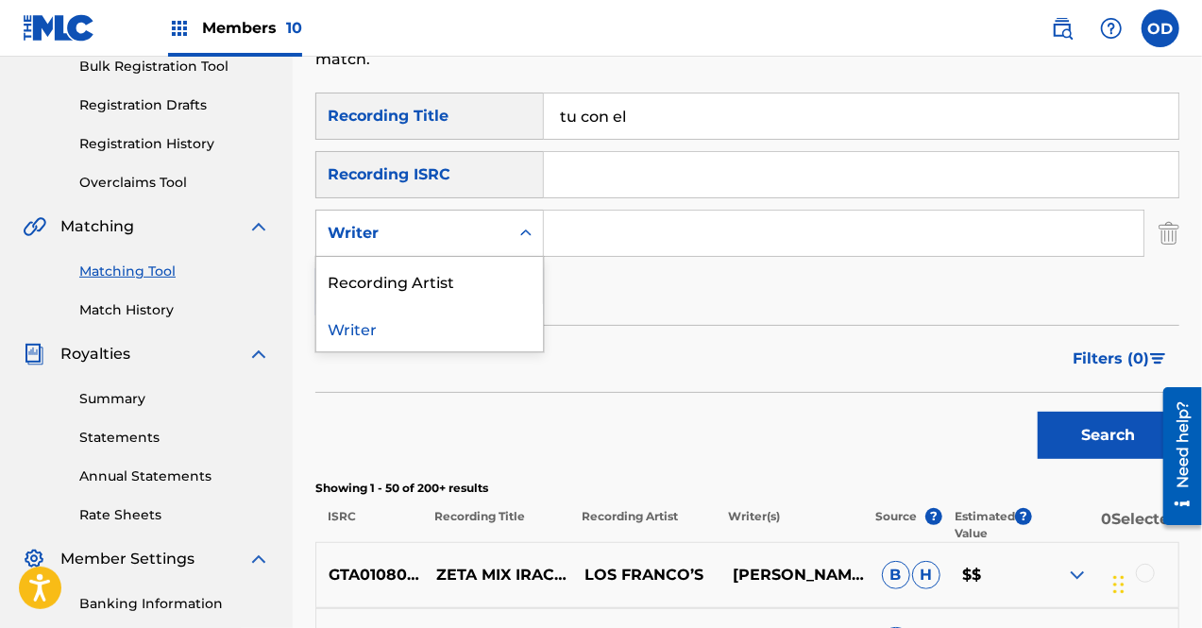
click at [529, 242] on icon "Search Form" at bounding box center [526, 233] width 19 height 19
click at [466, 282] on div "Recording Artist" at bounding box center [429, 280] width 227 height 47
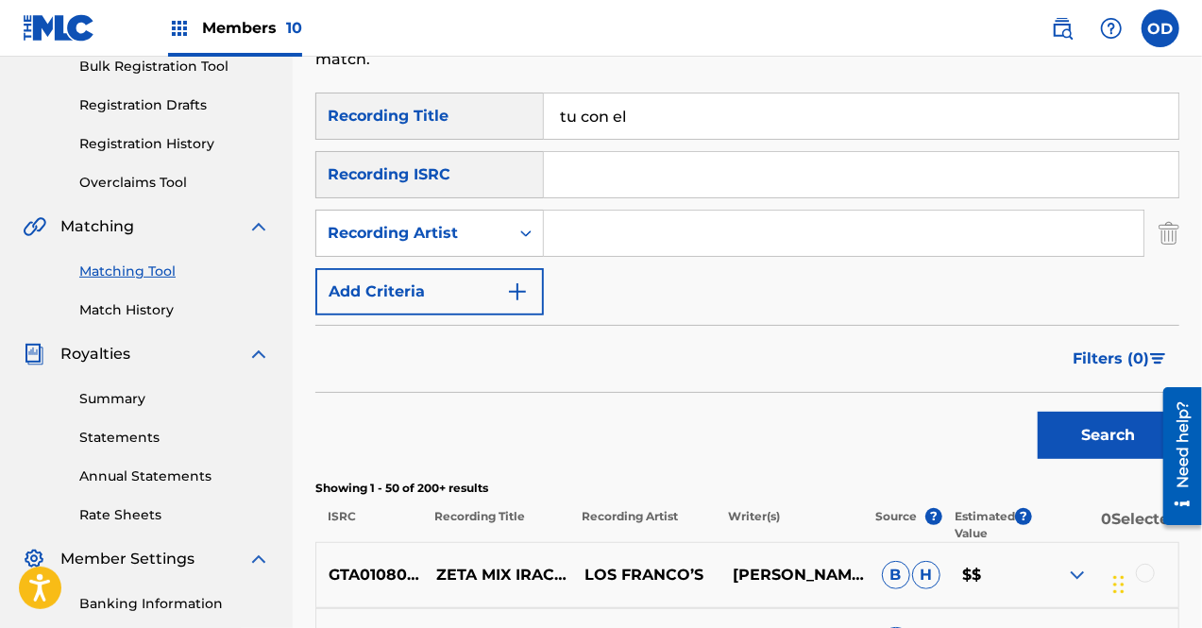
click at [593, 252] on input "Search Form" at bounding box center [844, 233] width 600 height 45
click at [1088, 427] on button "Search" at bounding box center [1109, 435] width 142 height 47
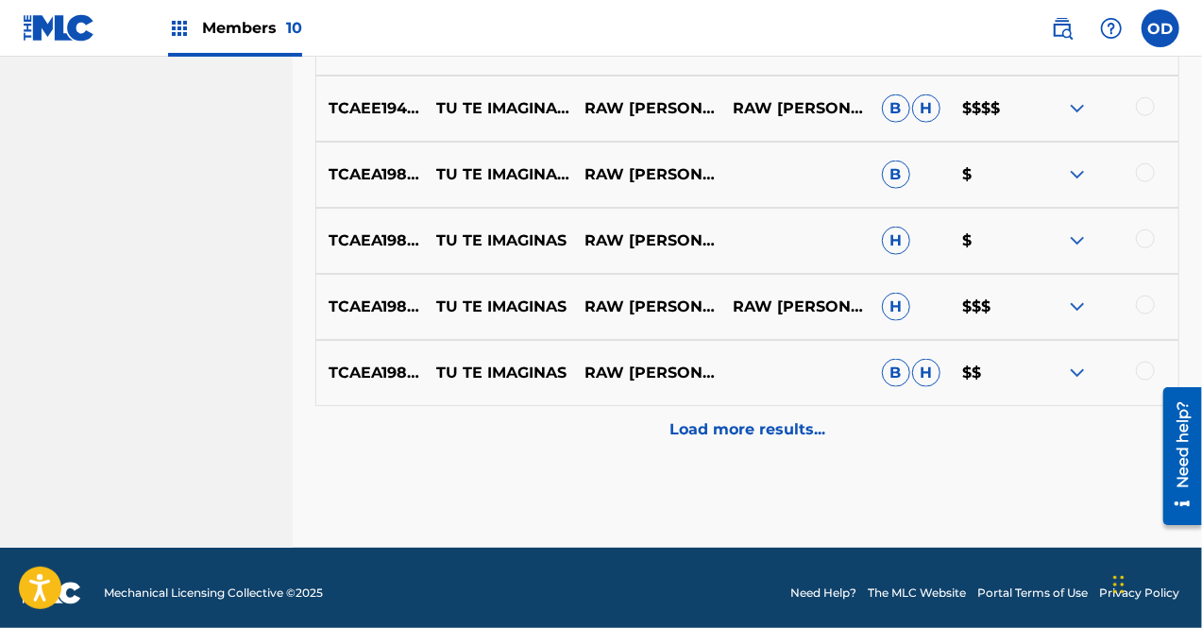
scroll to position [1095, 0]
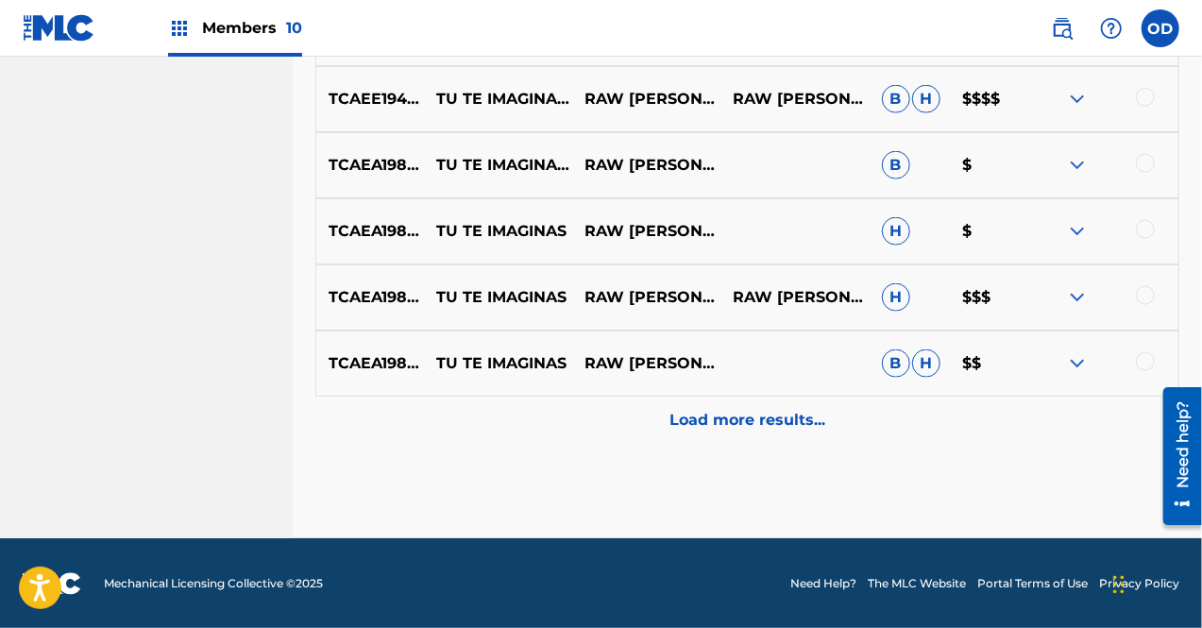
click at [748, 420] on p "Load more results..." at bounding box center [747, 420] width 156 height 23
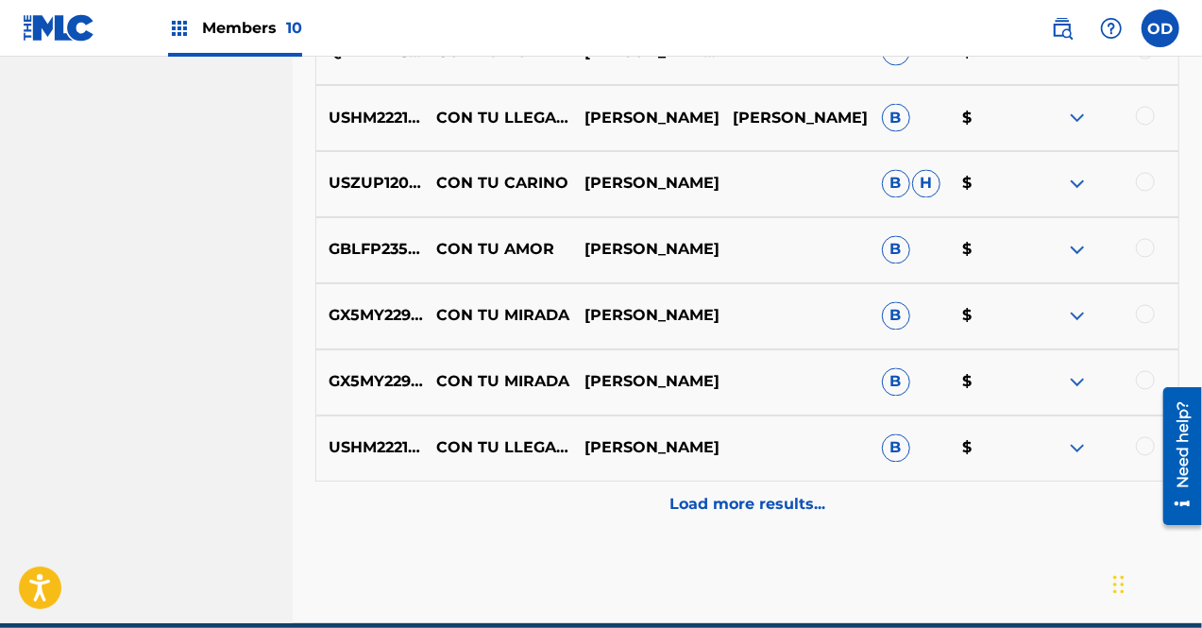
scroll to position [1675, 0]
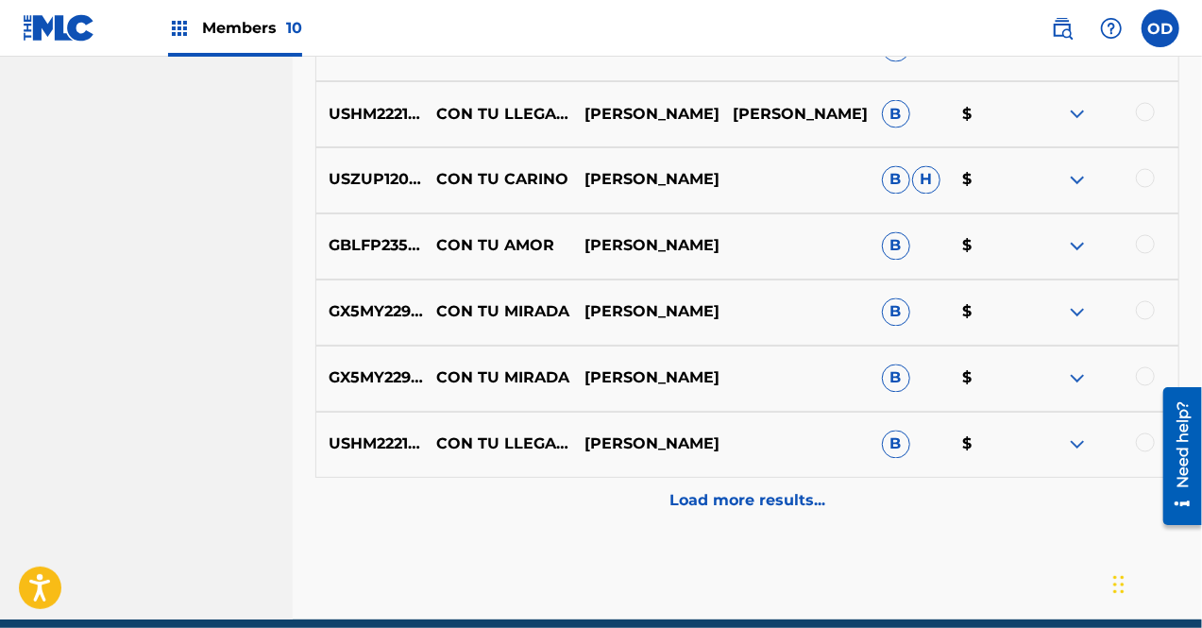
click at [781, 520] on div "Load more results..." at bounding box center [747, 501] width 864 height 47
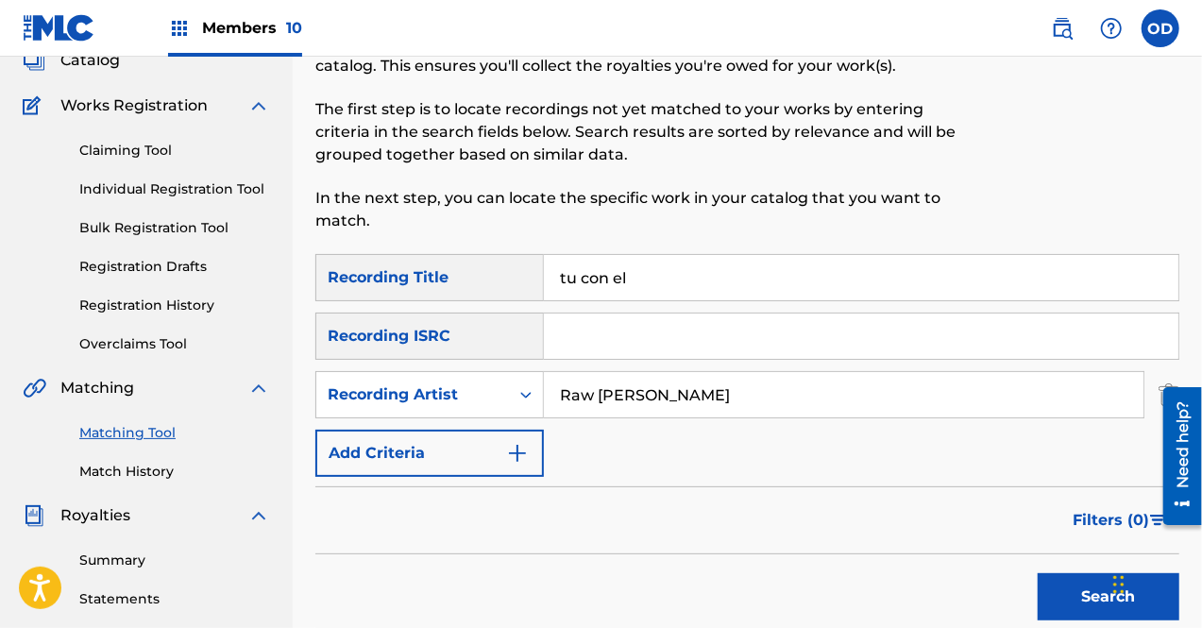
scroll to position [122, 0]
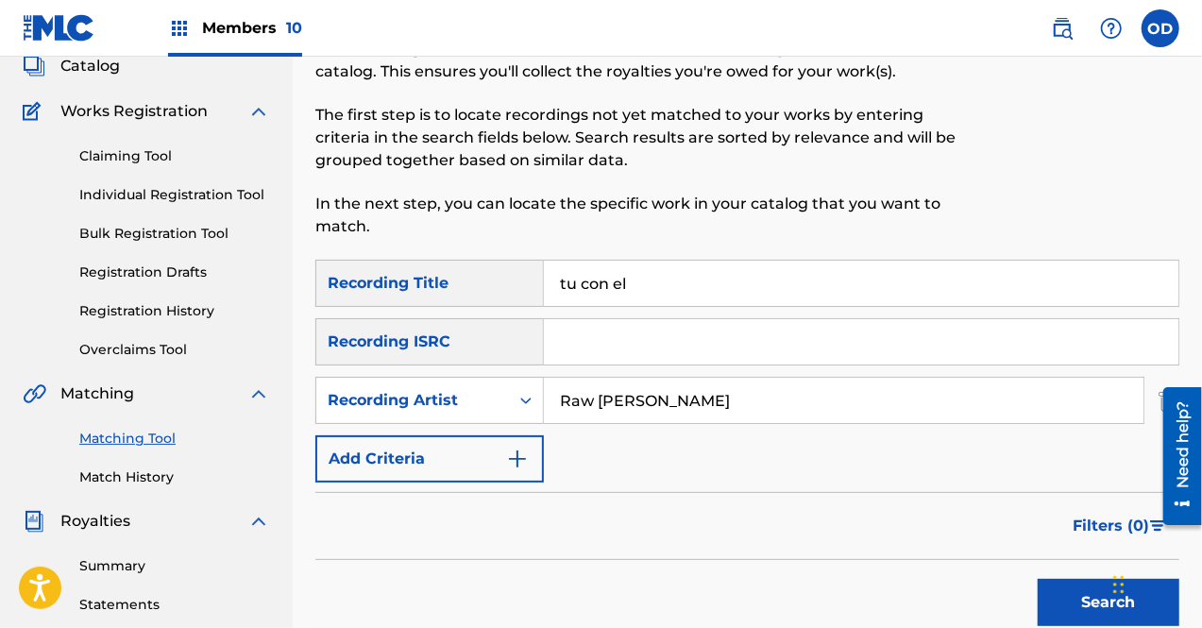
drag, startPoint x: 689, startPoint y: 411, endPoint x: 466, endPoint y: 374, distance: 225.9
click at [466, 374] on div "SearchWithCriteria249f4455-6d17-4a1c-9c79-2ea8aa7005a0 Recording Title tu con e…" at bounding box center [747, 371] width 864 height 223
type input "[PERSON_NAME]"
click at [1076, 596] on button "Search" at bounding box center [1109, 602] width 142 height 47
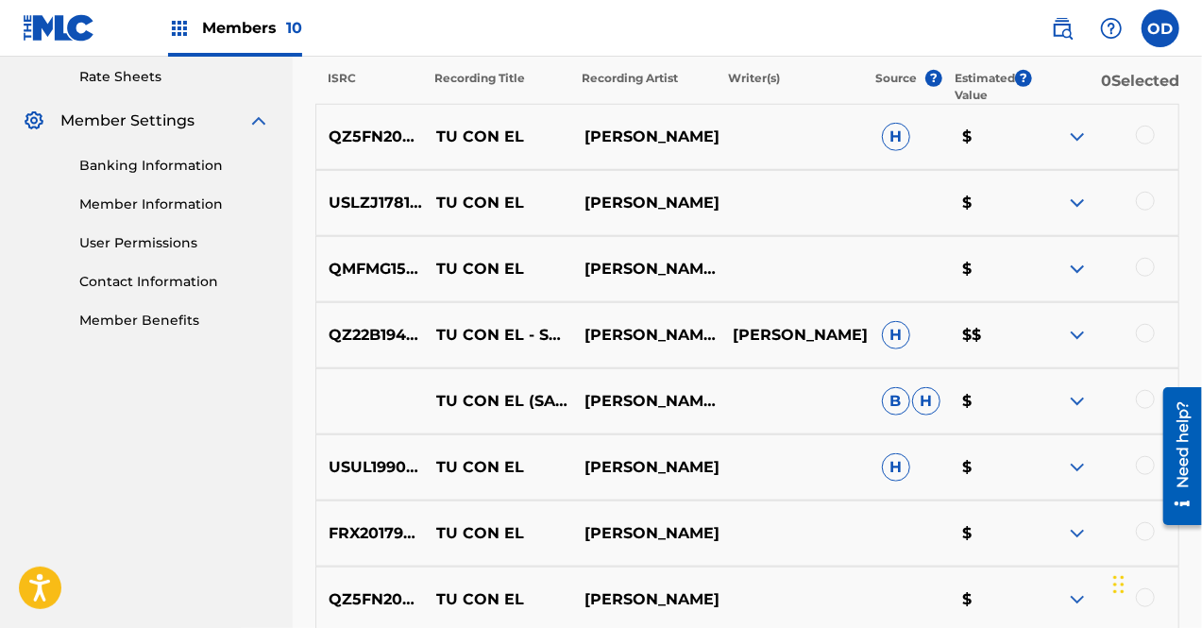
scroll to position [703, 0]
